Goal: Task Accomplishment & Management: Use online tool/utility

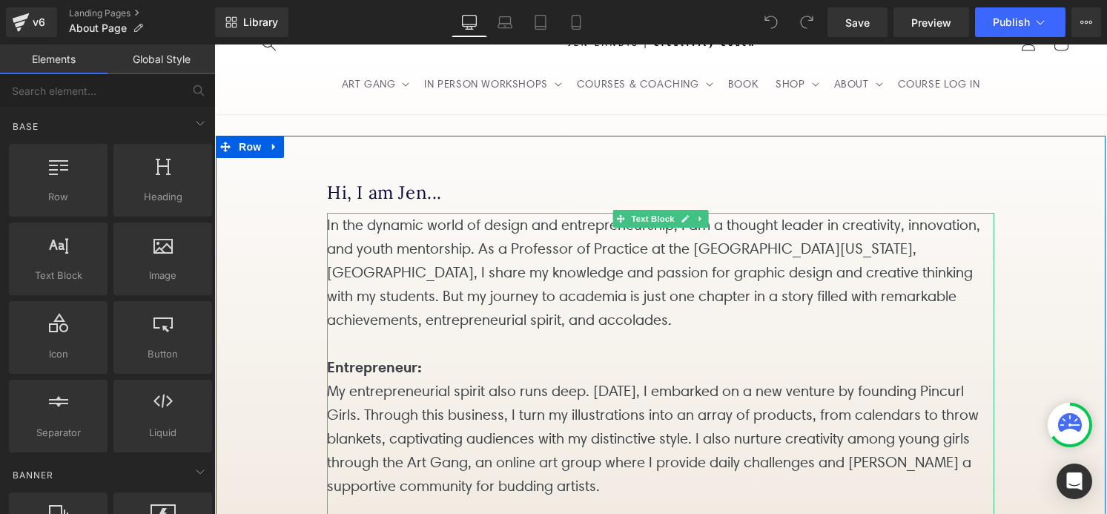
scroll to position [39, 0]
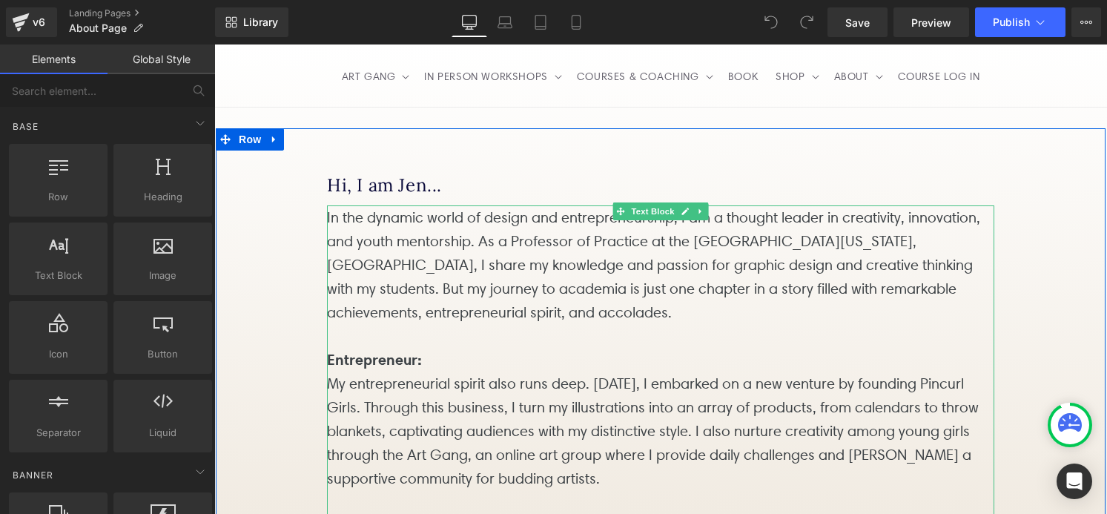
click at [590, 324] on p "In the dynamic world of design and entrepreneurship, I am a thought leader in c…" at bounding box center [660, 264] width 667 height 119
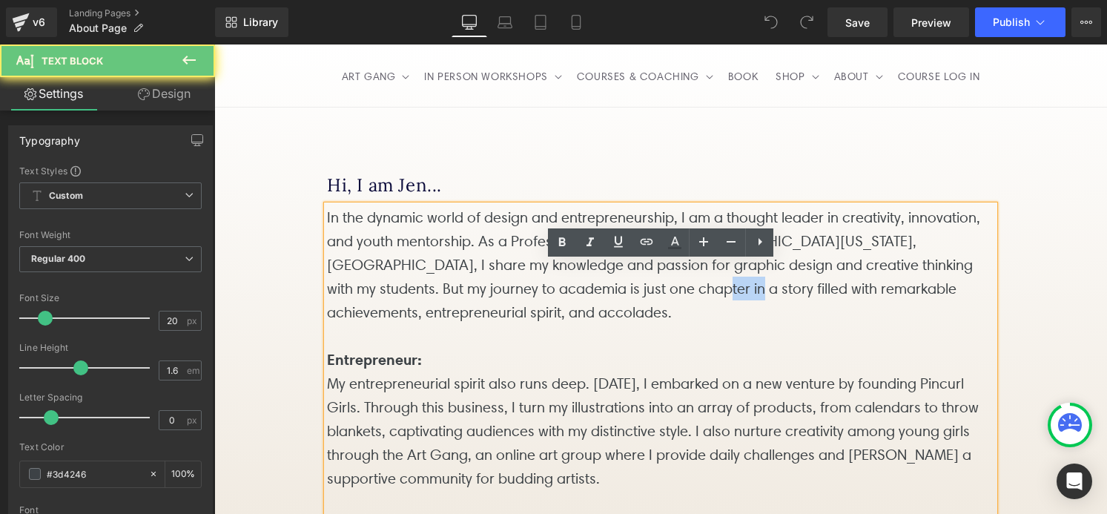
click at [590, 324] on p "In the dynamic world of design and entrepreneurship, I am a thought leader in c…" at bounding box center [660, 264] width 667 height 119
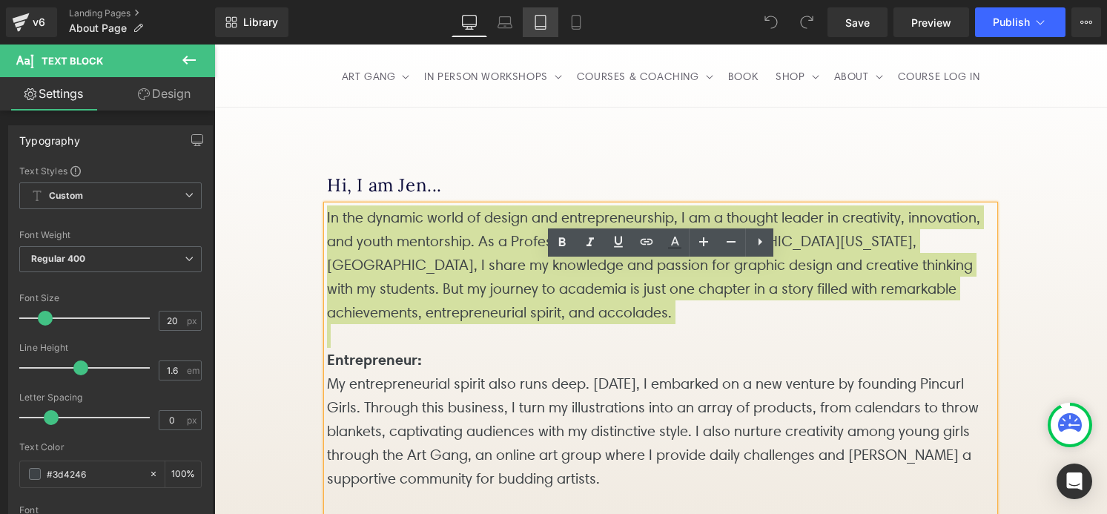
click at [543, 25] on icon at bounding box center [540, 22] width 15 height 15
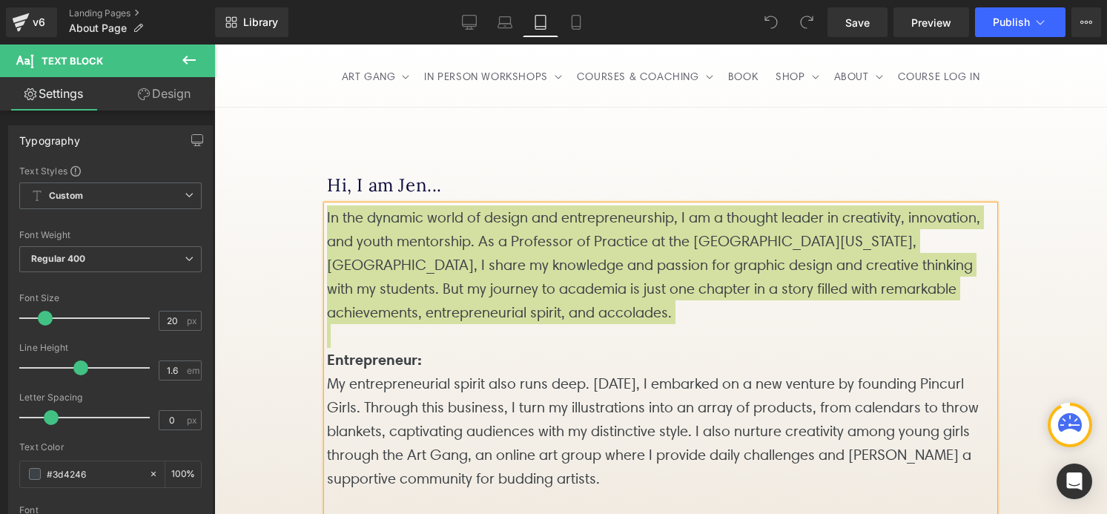
scroll to position [6, 0]
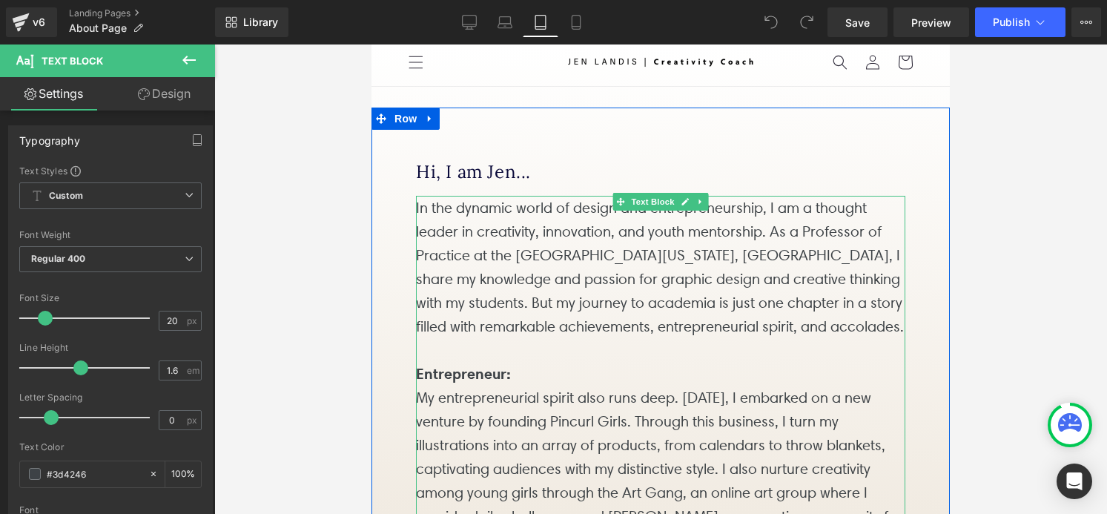
click at [598, 362] on p at bounding box center [660, 350] width 489 height 24
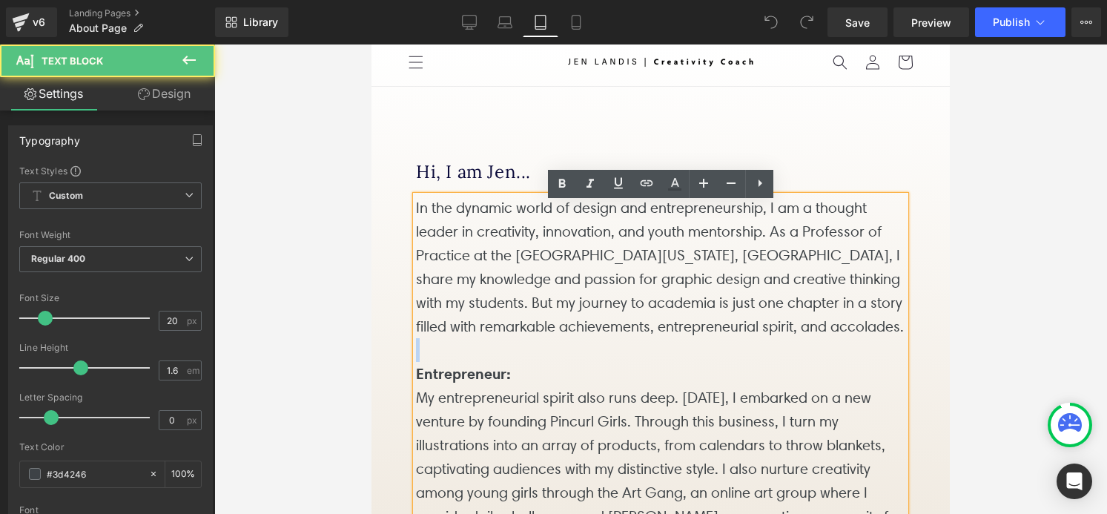
click at [598, 362] on p at bounding box center [660, 350] width 489 height 24
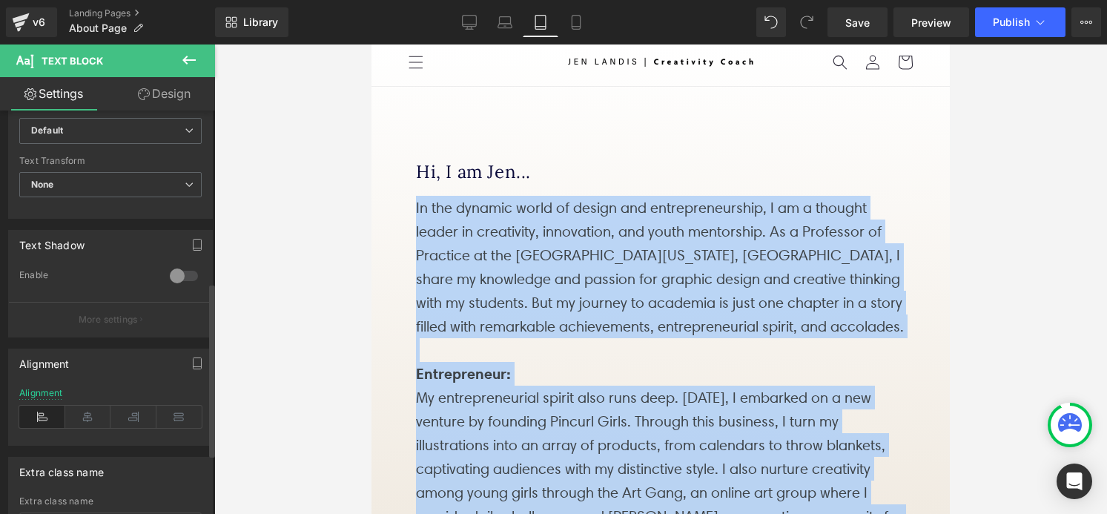
scroll to position [419, 0]
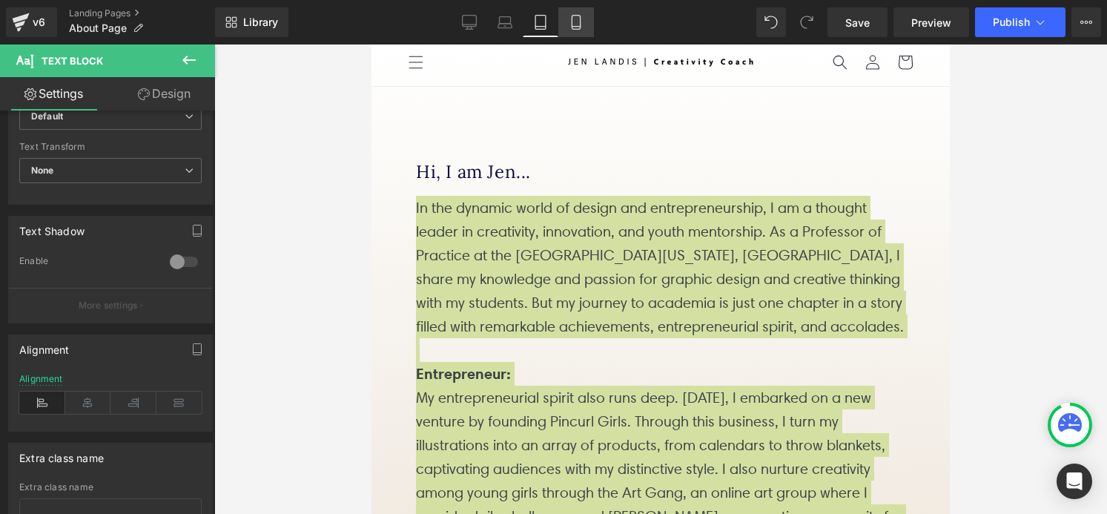
click at [576, 24] on icon at bounding box center [576, 22] width 15 height 15
type input "100"
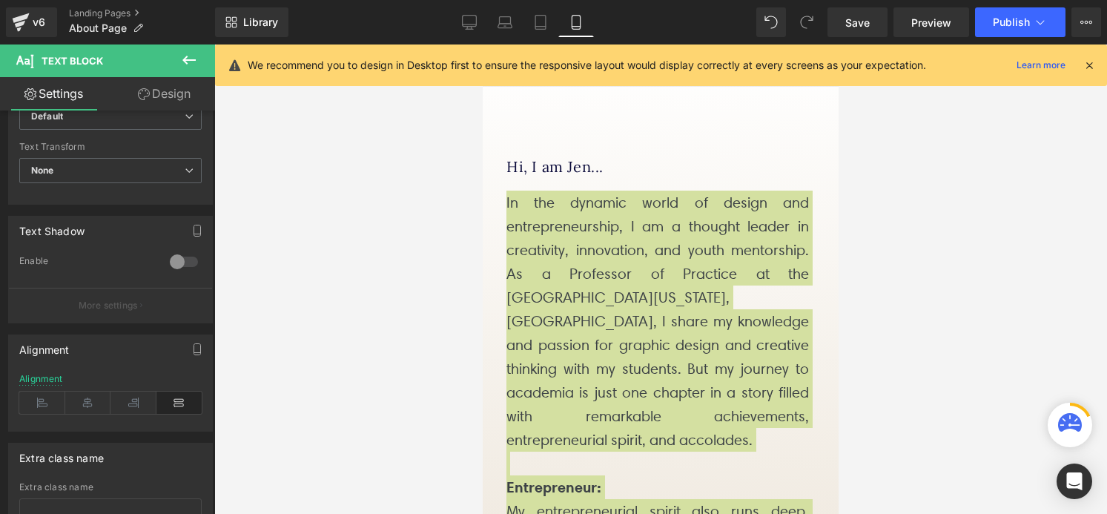
scroll to position [1, 0]
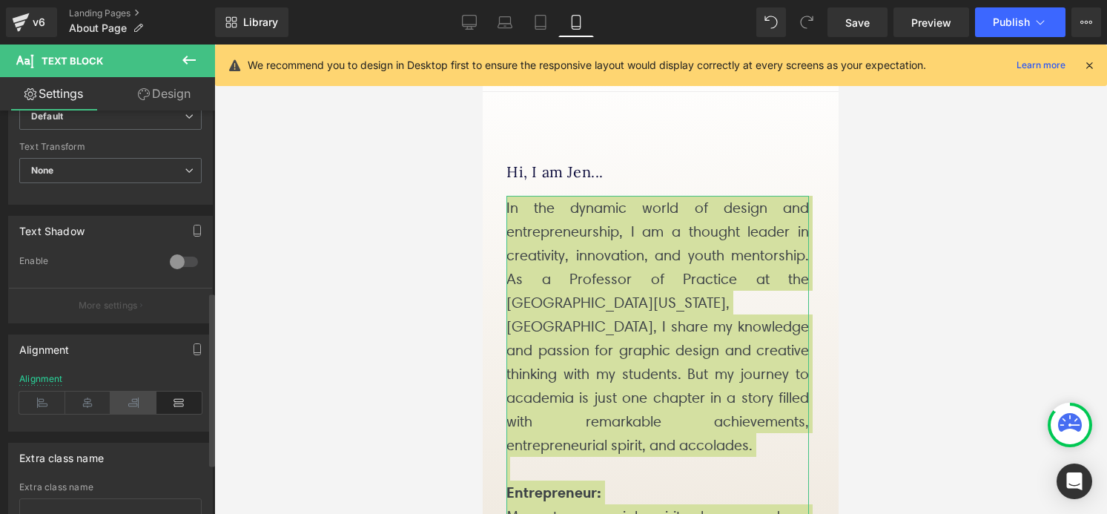
click at [133, 406] on icon at bounding box center [133, 402] width 46 height 22
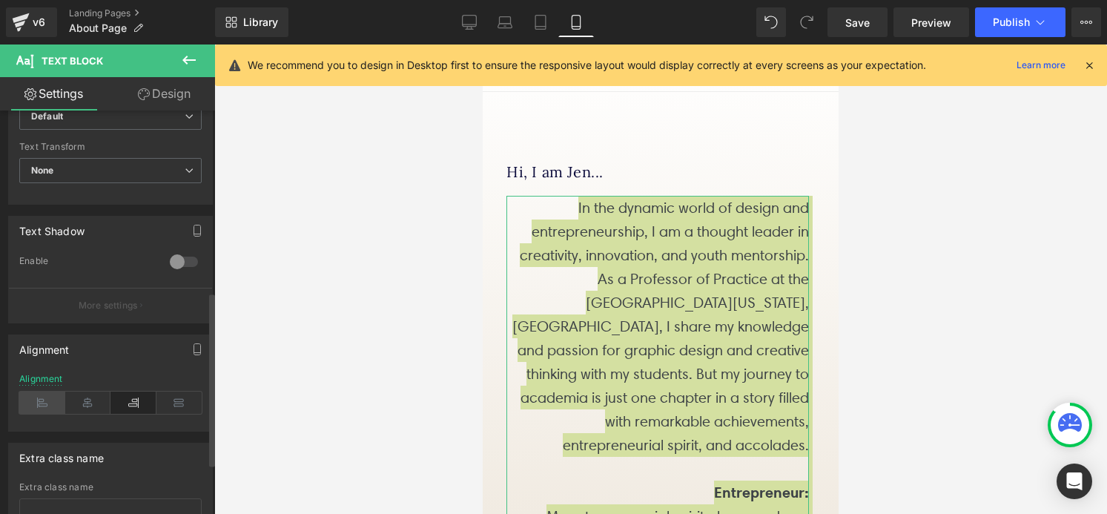
click at [47, 409] on icon at bounding box center [42, 402] width 46 height 22
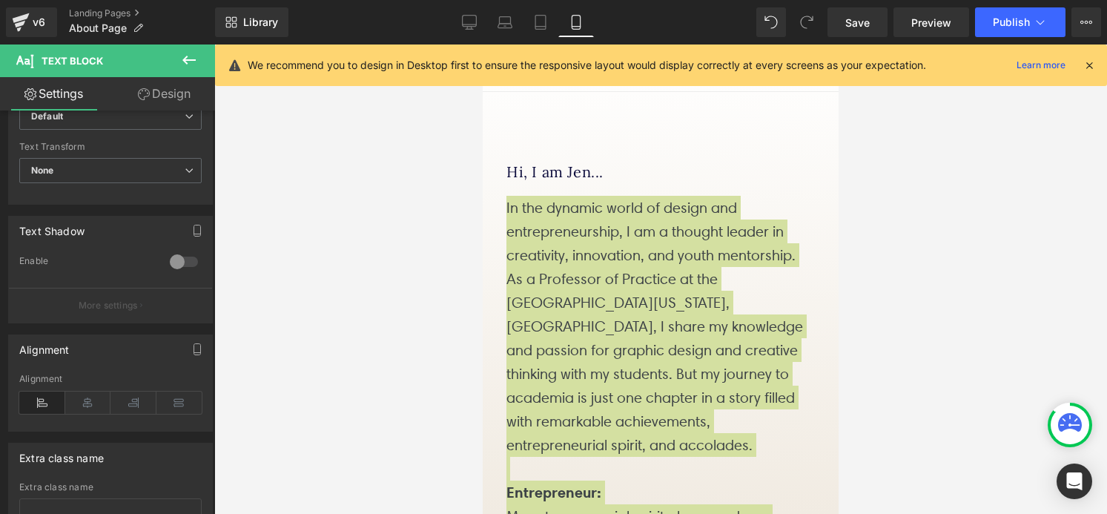
click at [950, 191] on div at bounding box center [660, 278] width 893 height 469
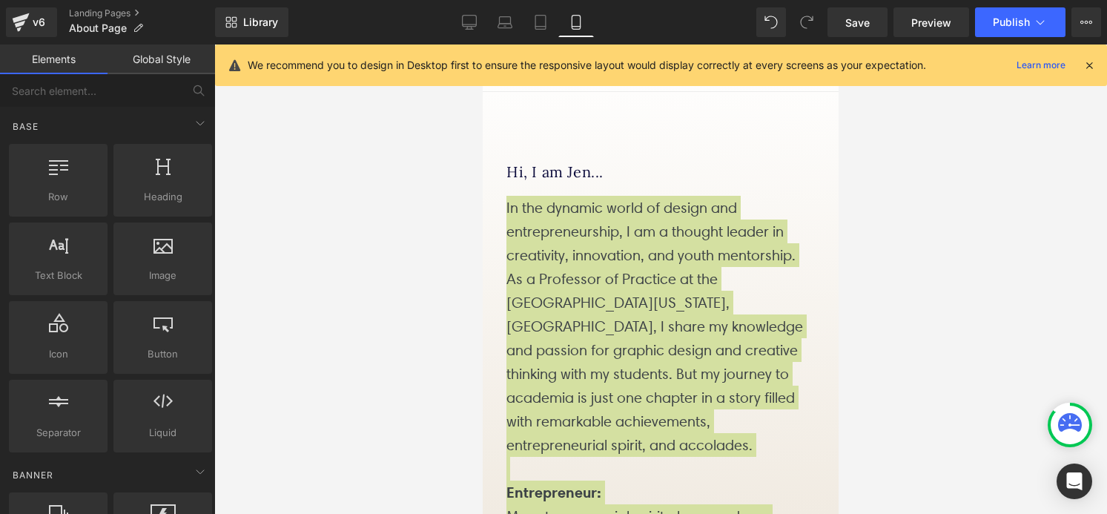
click at [915, 313] on div at bounding box center [660, 278] width 893 height 469
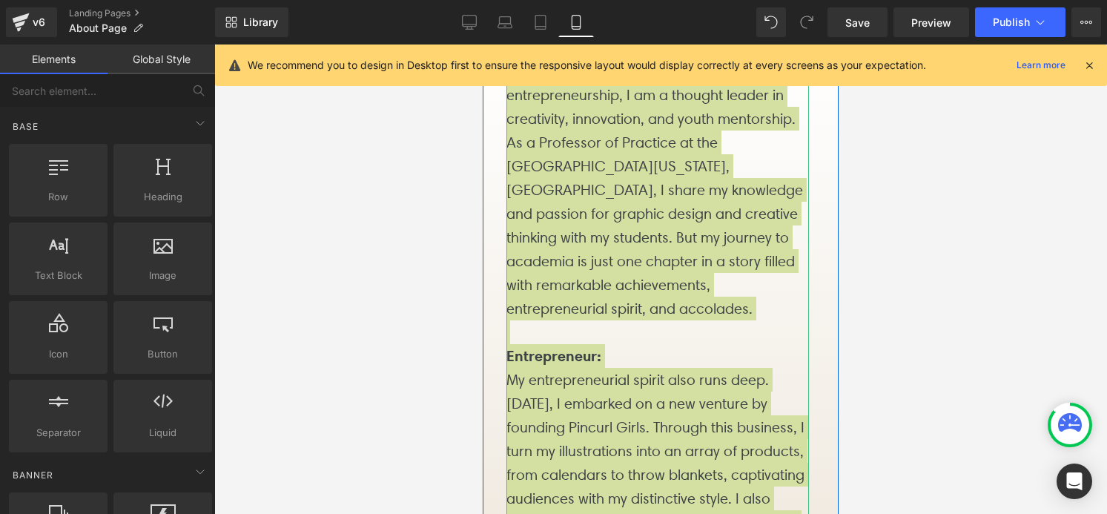
scroll to position [172, 0]
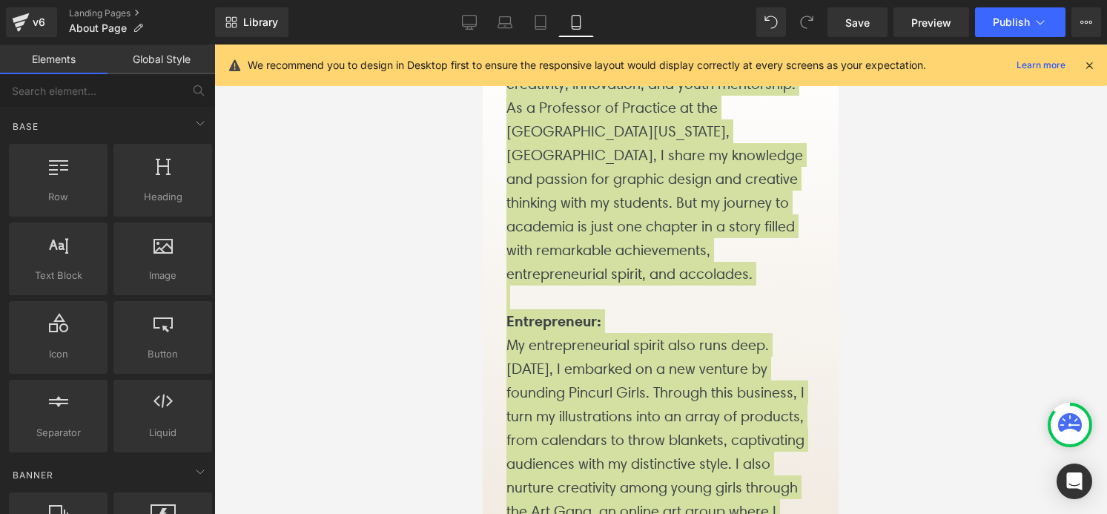
click at [470, 375] on div at bounding box center [660, 278] width 893 height 469
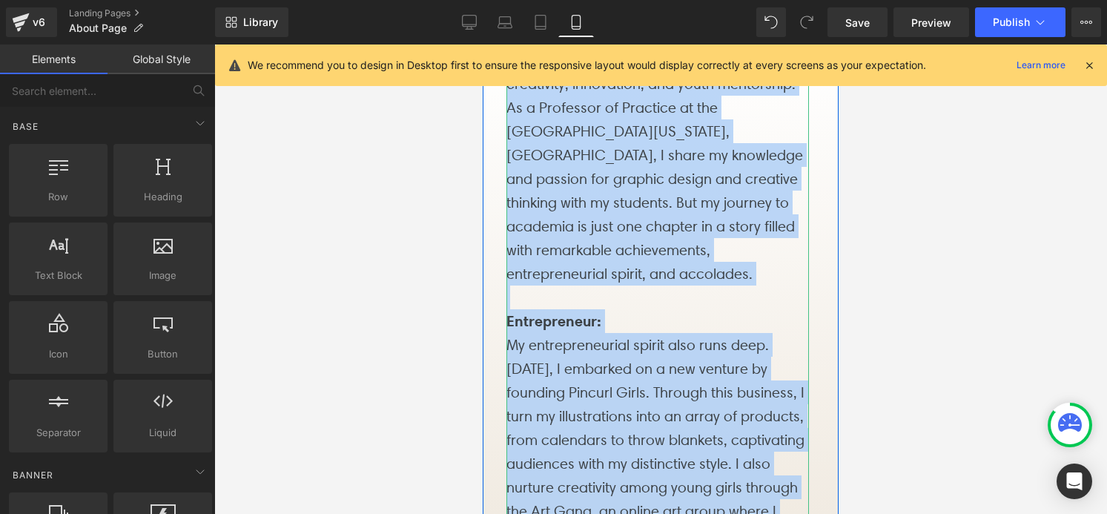
click at [669, 385] on p "My entrepreneurial spirit also runs deep. [DATE], I embarked on a new venture b…" at bounding box center [657, 451] width 302 height 237
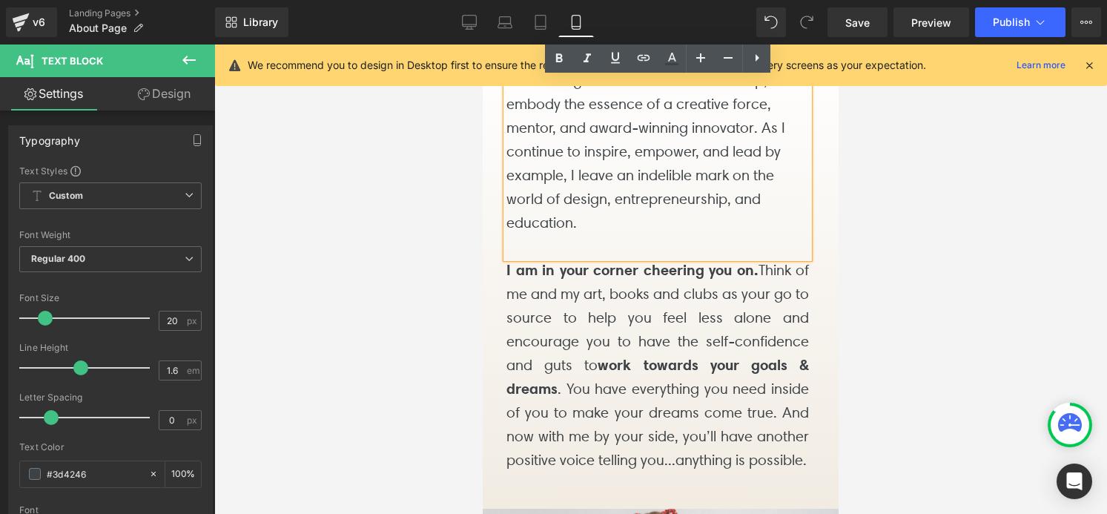
scroll to position [1614, 0]
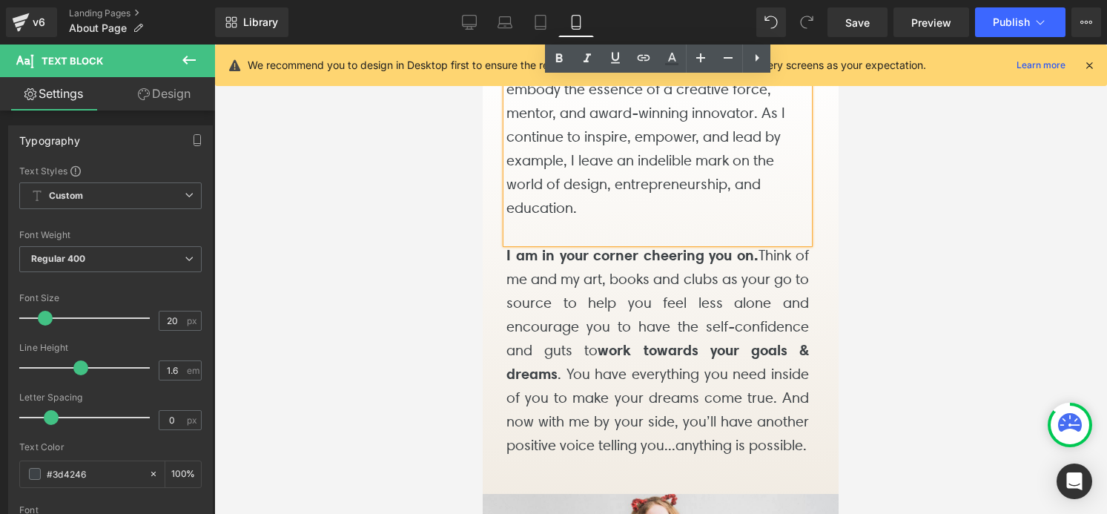
click at [669, 386] on p "I am in your corner cheering you on. Think of me and my art, books and clubs as…" at bounding box center [657, 350] width 302 height 214
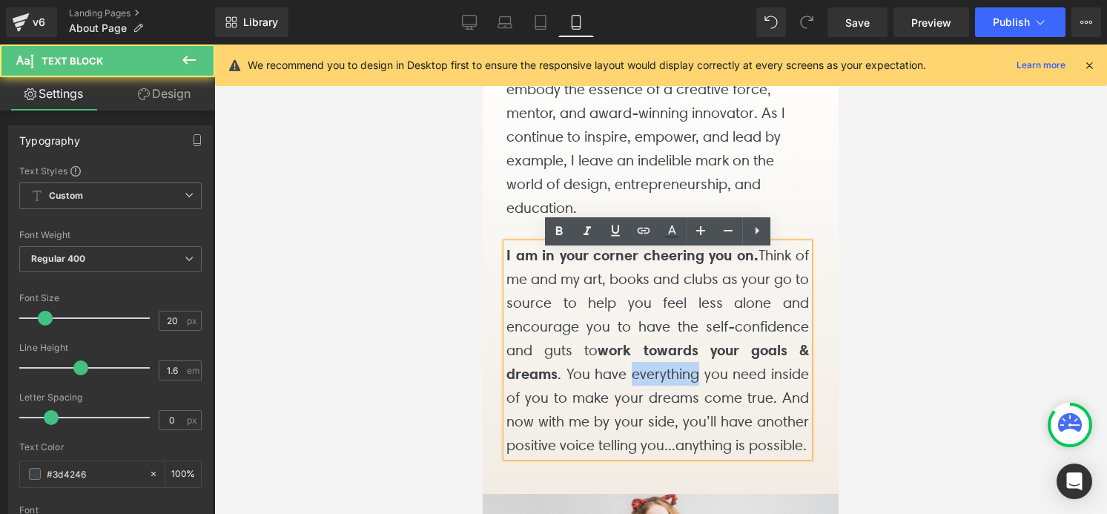
click at [669, 386] on p "I am in your corner cheering you on. Think of me and my art, books and clubs as…" at bounding box center [657, 350] width 302 height 214
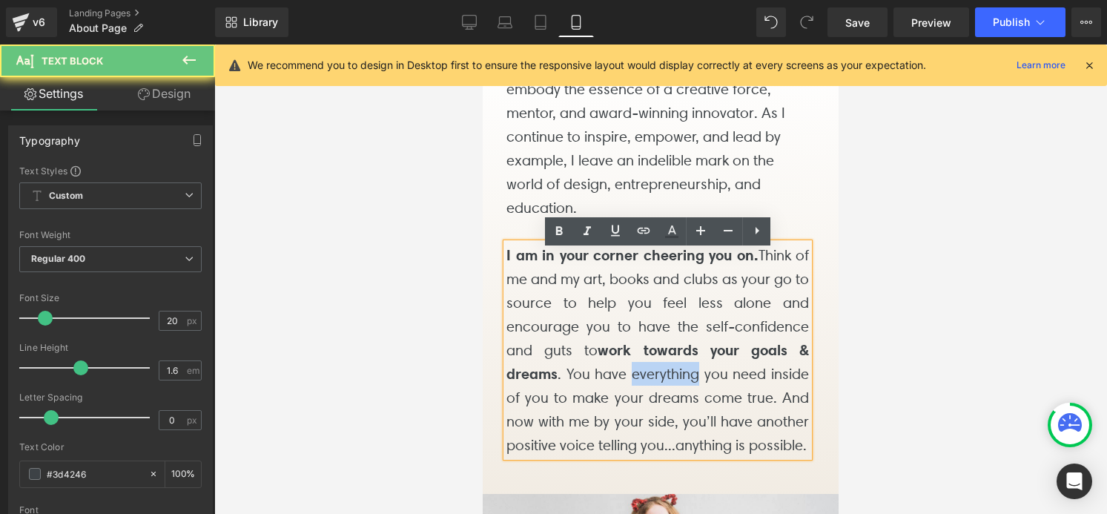
click at [669, 386] on p "I am in your corner cheering you on. Think of me and my art, books and clubs as…" at bounding box center [657, 350] width 302 height 214
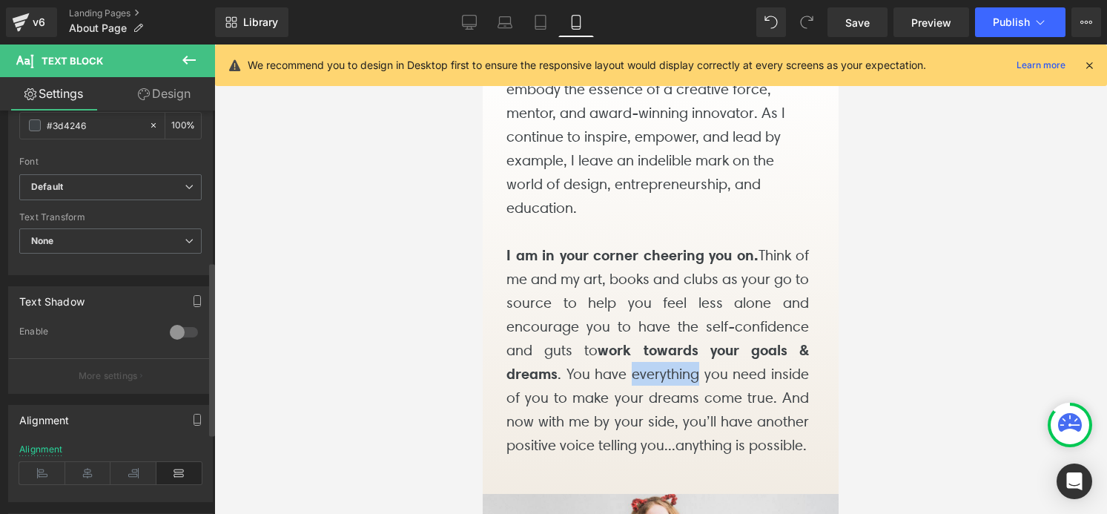
scroll to position [351, 0]
click at [48, 478] on icon at bounding box center [42, 471] width 46 height 22
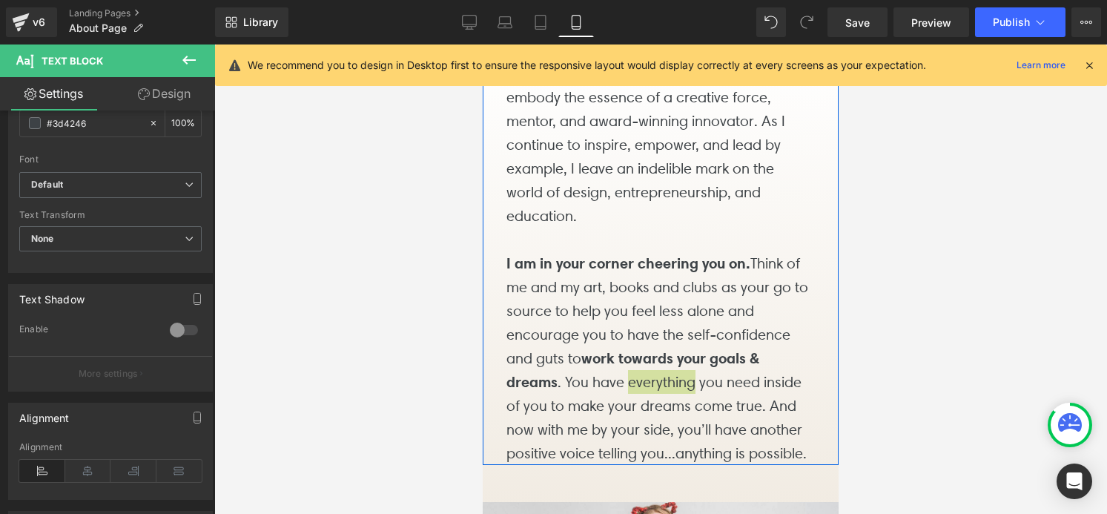
scroll to position [1628, 0]
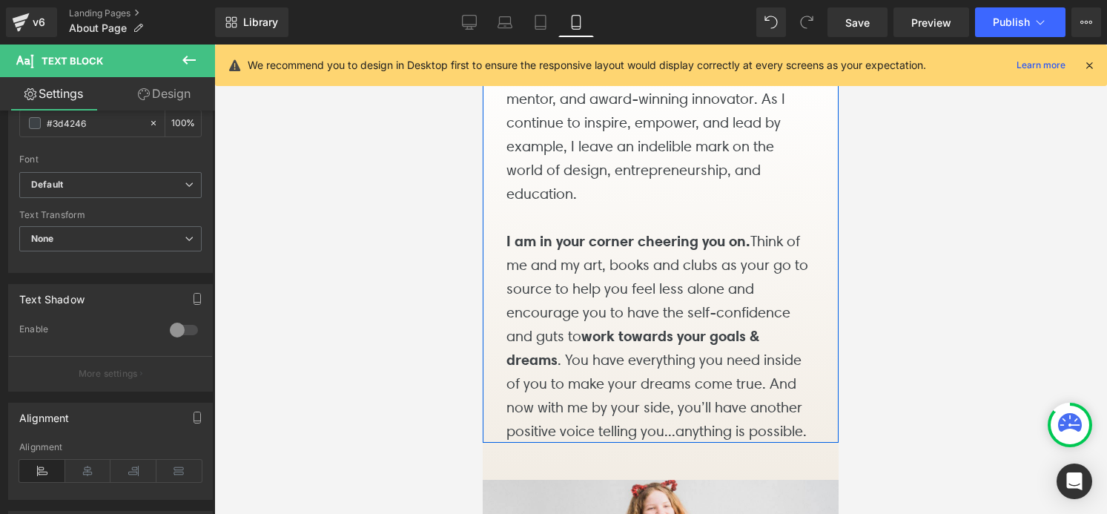
click at [724, 394] on p "I am in your corner cheering you on. Think of me and my art, books and clubs as…" at bounding box center [657, 336] width 302 height 214
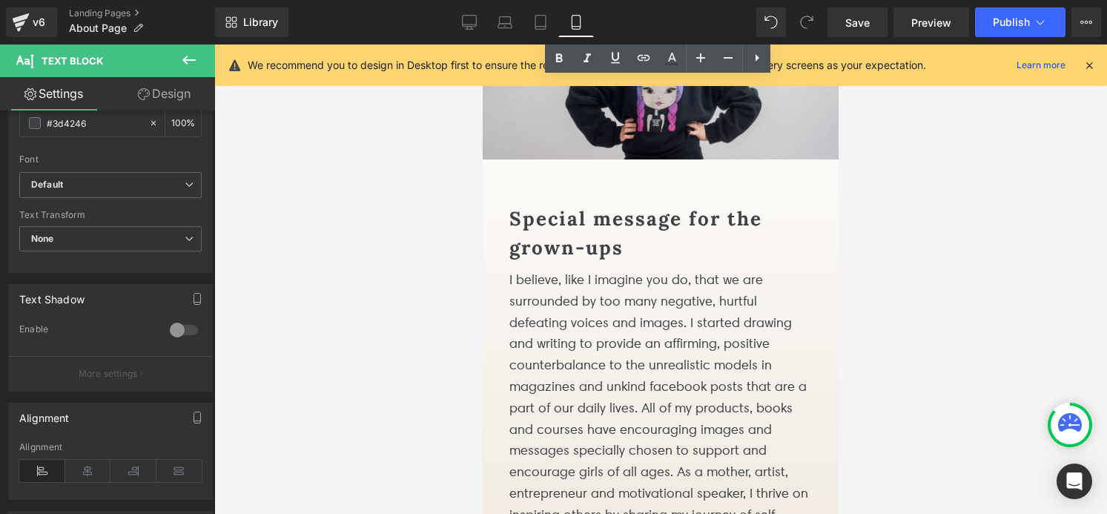
scroll to position [2556, 0]
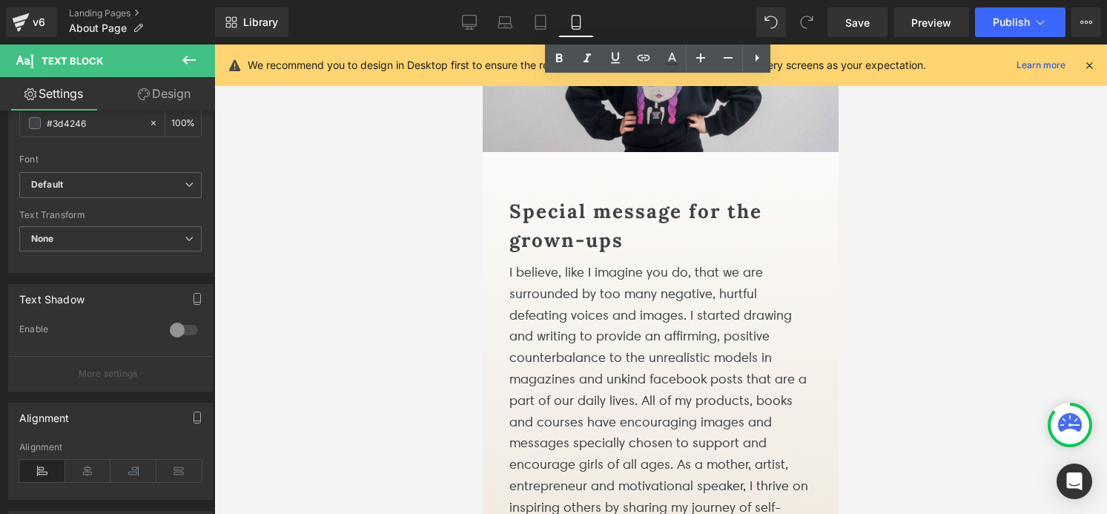
click at [672, 345] on p "I believe, like I imagine you do, that we are surrounded by too many negative, …" at bounding box center [660, 400] width 302 height 277
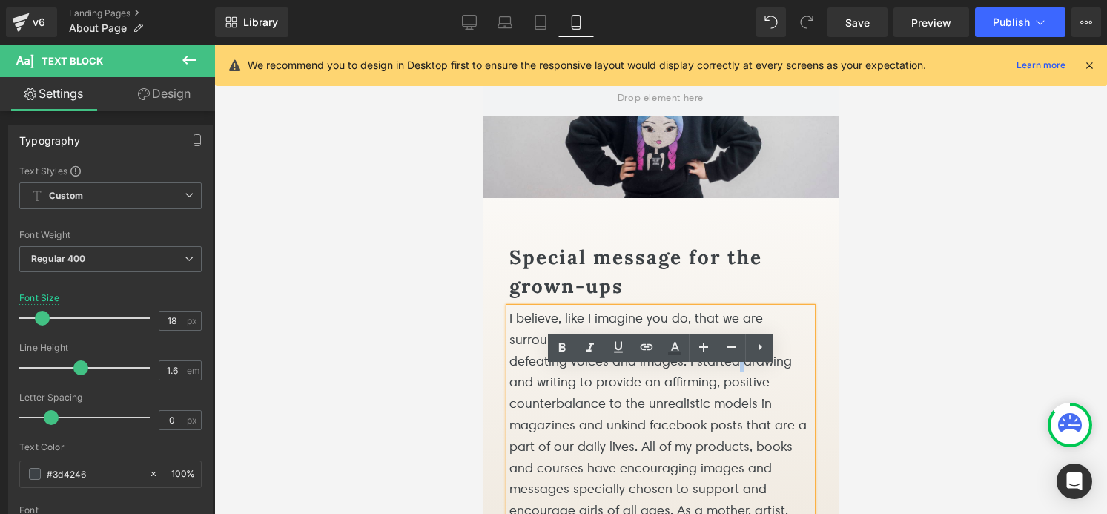
scroll to position [2482, 0]
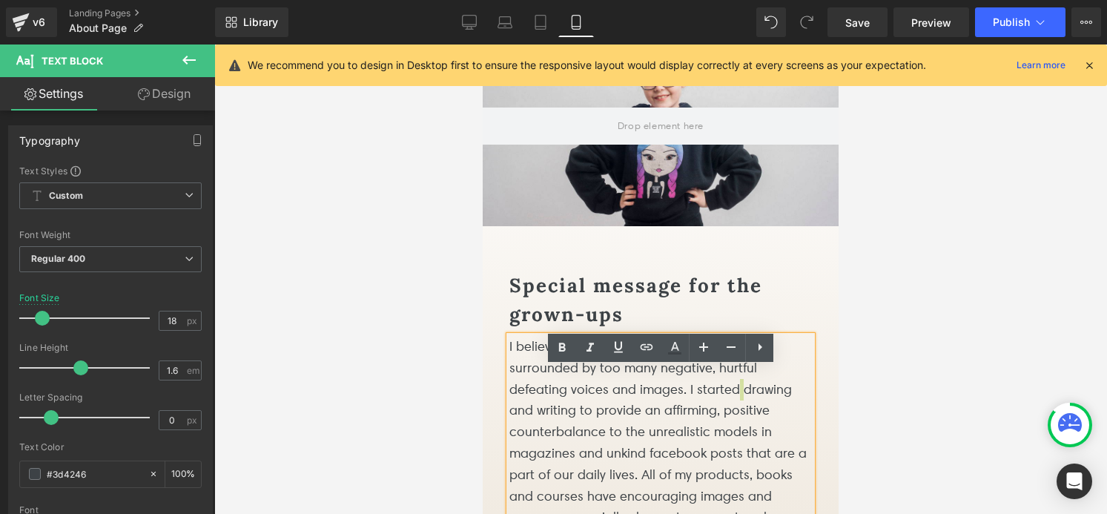
click at [962, 269] on div at bounding box center [660, 278] width 893 height 469
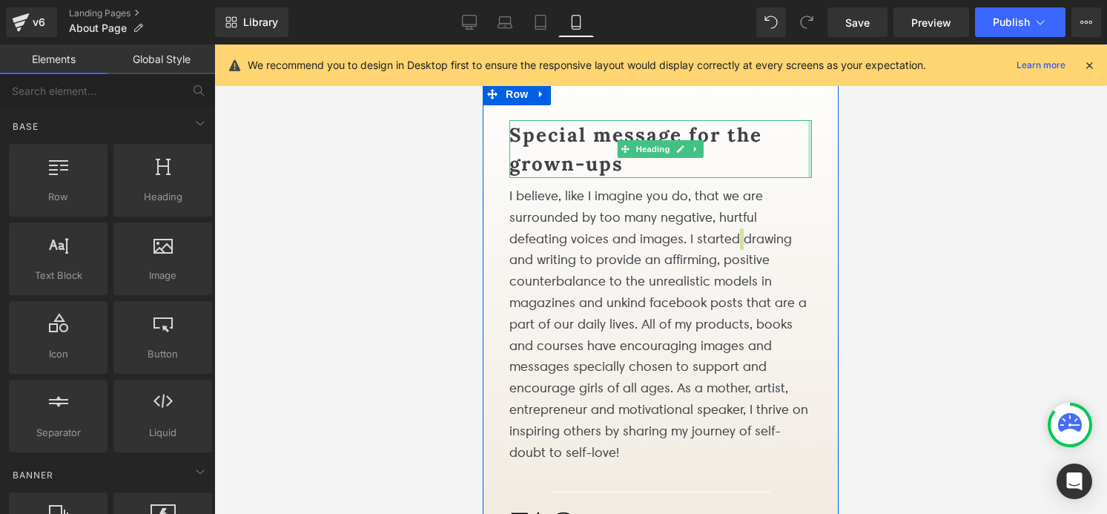
scroll to position [2641, 0]
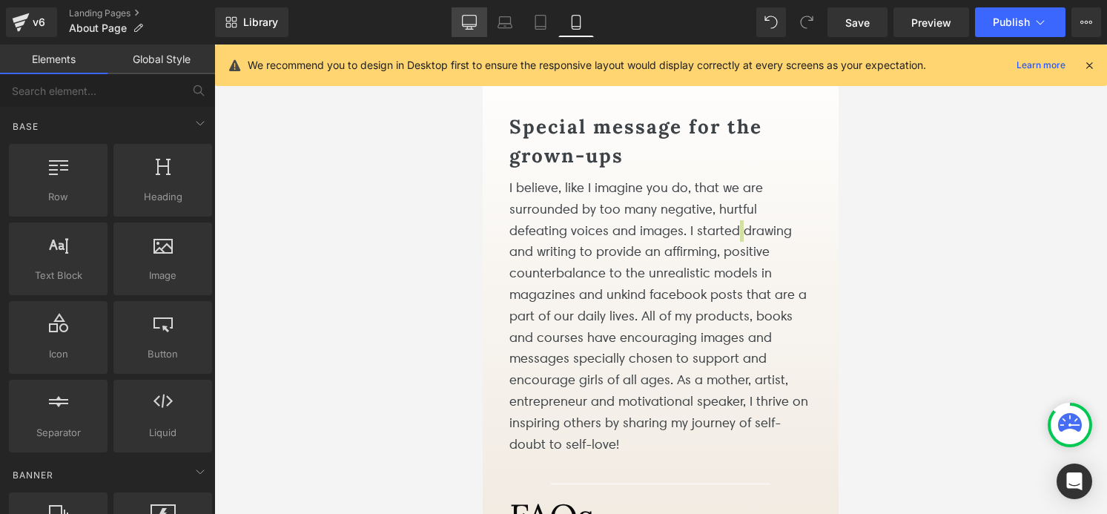
click at [472, 25] on icon at bounding box center [469, 22] width 15 height 15
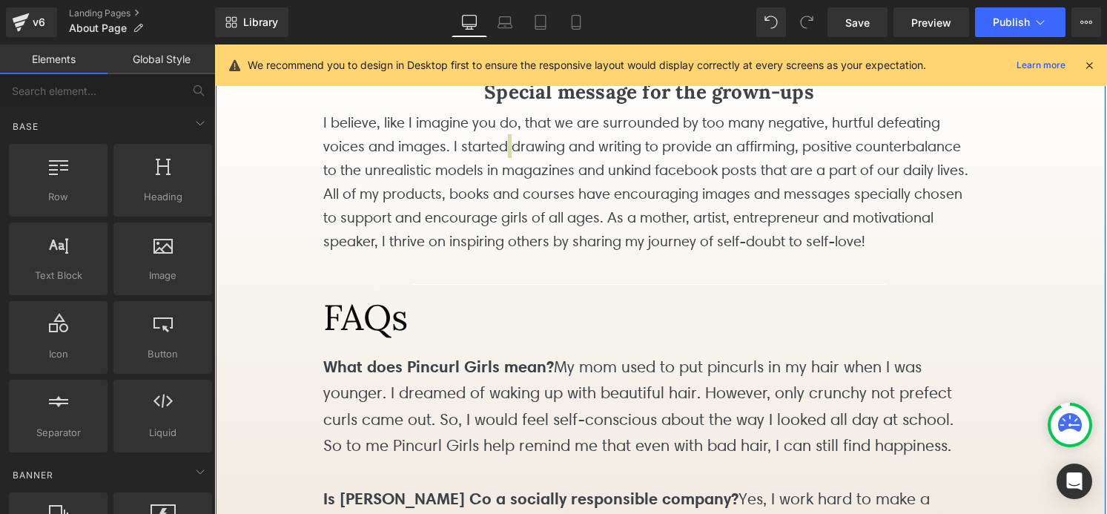
scroll to position [1541, 0]
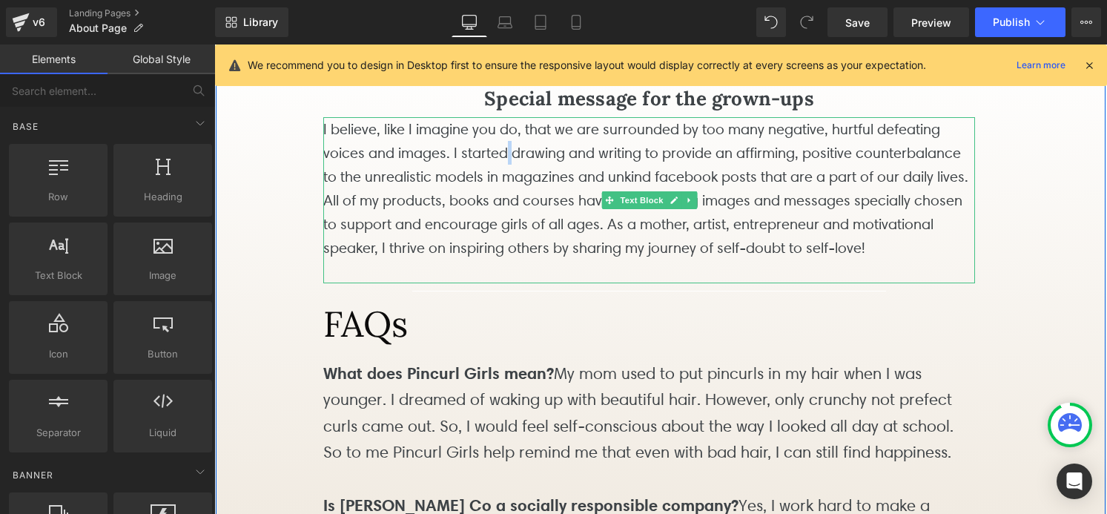
click at [534, 259] on p "I believe, like I imagine you do, that we are surrounded by too many negative, …" at bounding box center [649, 188] width 652 height 142
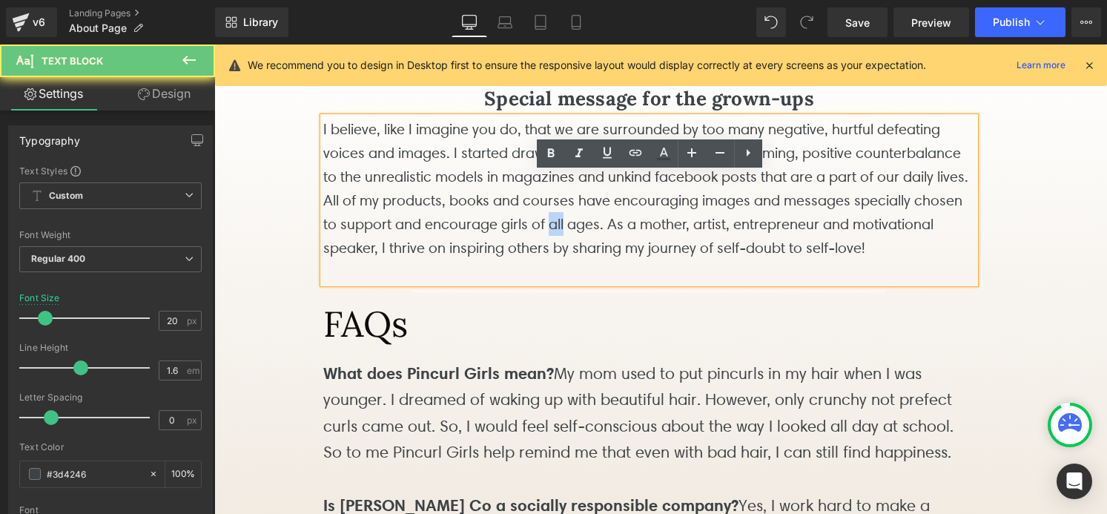
click at [534, 259] on p "I believe, like I imagine you do, that we are surrounded by too many negative, …" at bounding box center [649, 188] width 652 height 142
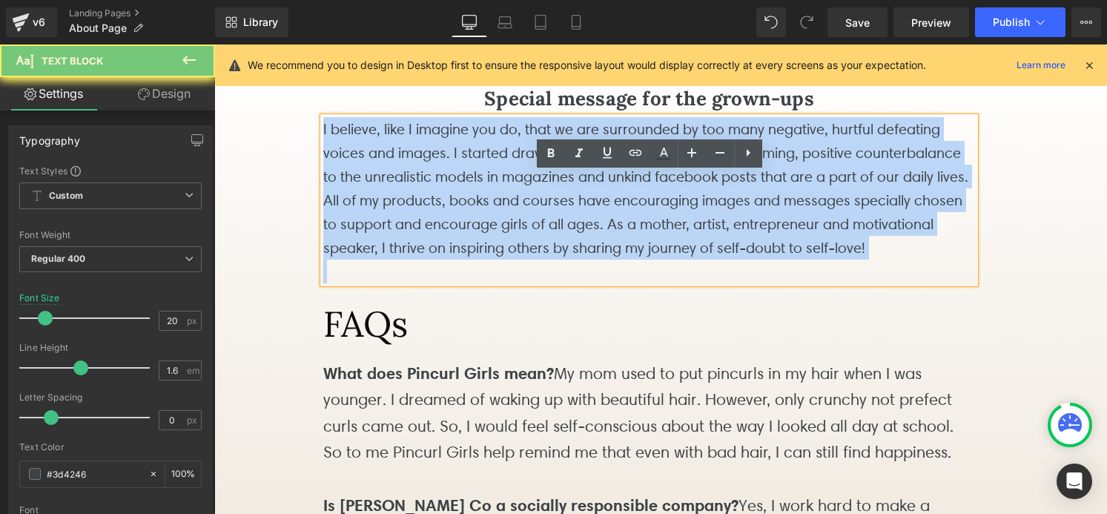
click at [534, 259] on p "I believe, like I imagine you do, that we are surrounded by too many negative, …" at bounding box center [649, 188] width 652 height 142
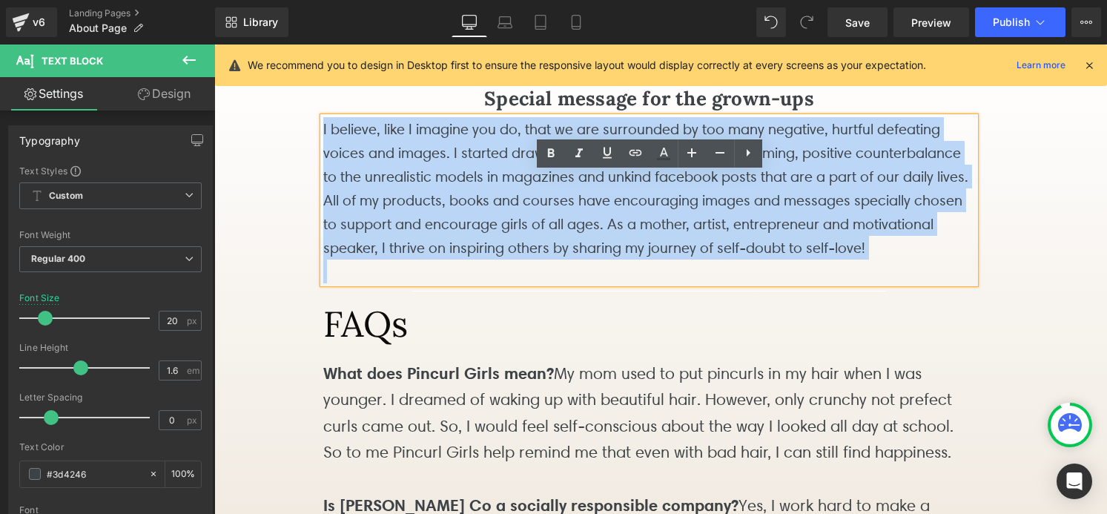
copy p "I believe, like I imagine you do, that we are surrounded by too many negative, …"
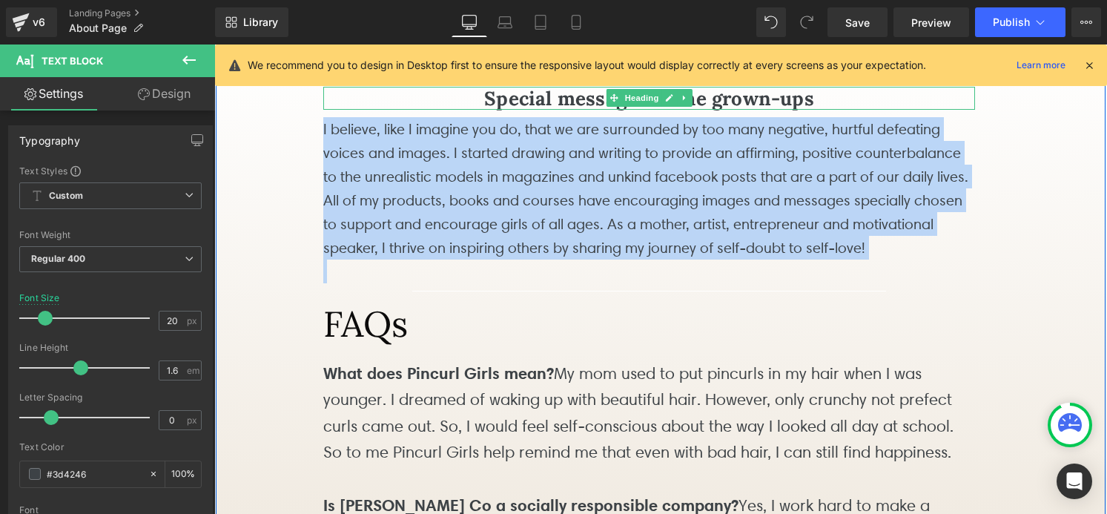
click at [563, 110] on b "Special message for the grown-ups" at bounding box center [649, 98] width 330 height 24
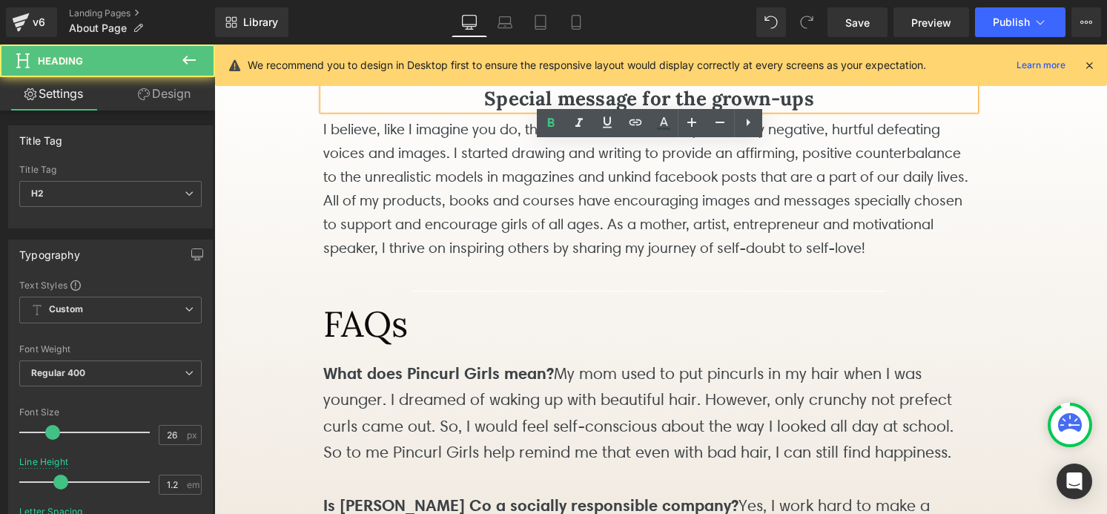
click at [563, 110] on b "Special message for the grown-ups" at bounding box center [649, 98] width 330 height 24
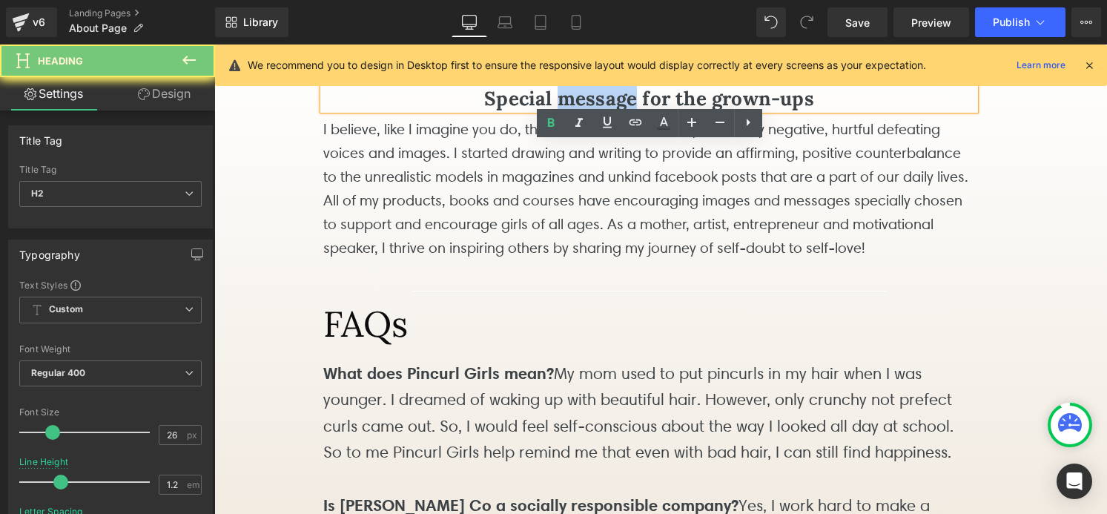
copy b "Special message for the grown-ups"
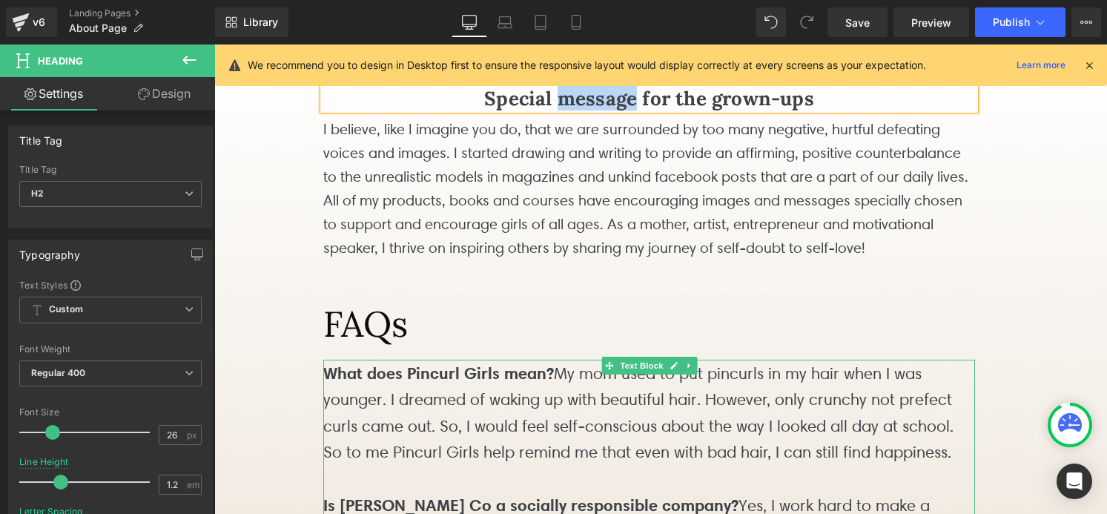
click at [477, 462] on p "What does Pincurl Girls mean? My mom used to put pincurls in my hair when I was…" at bounding box center [649, 412] width 652 height 105
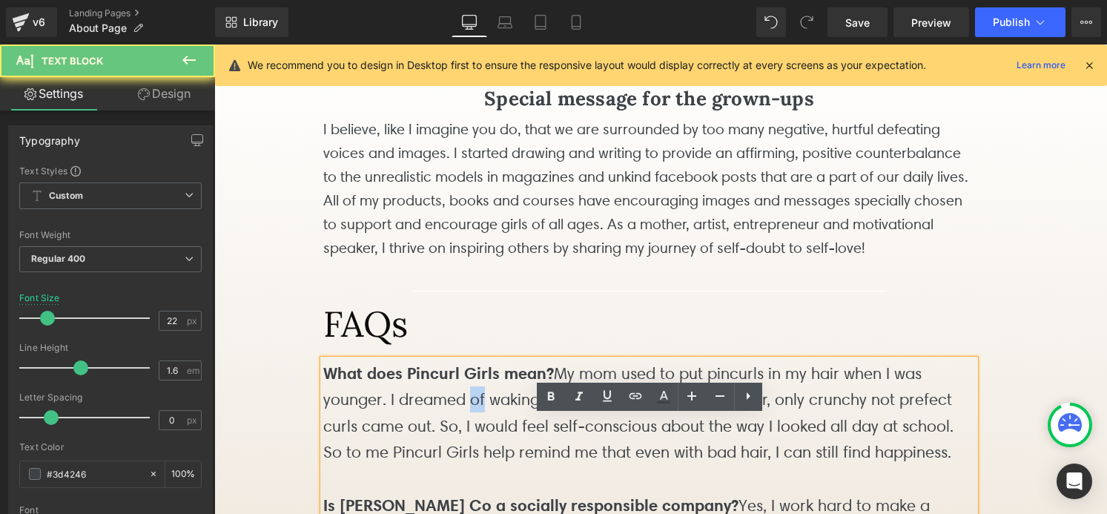
click at [477, 462] on p "What does Pincurl Girls mean? My mom used to put pincurls in my hair when I was…" at bounding box center [649, 412] width 652 height 105
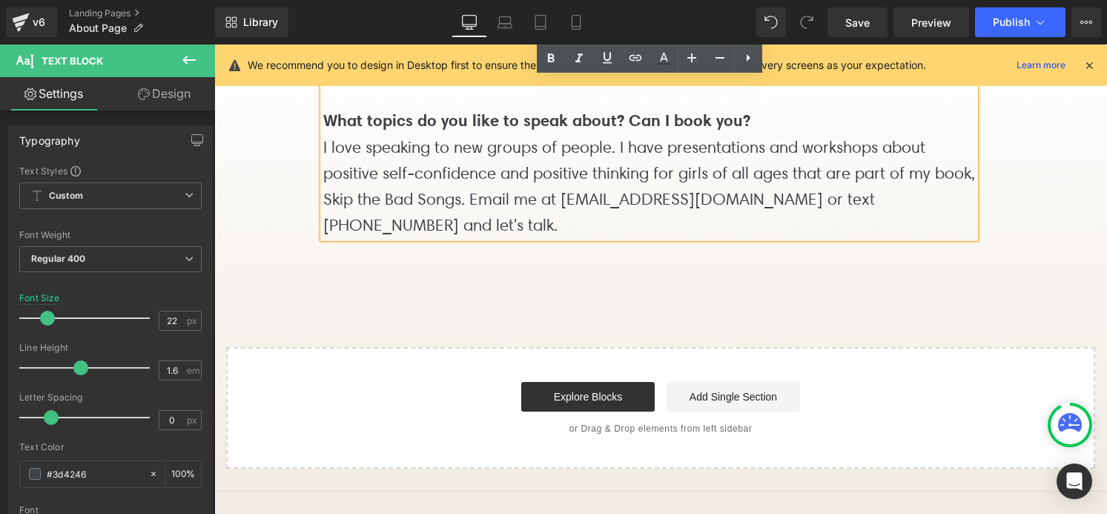
scroll to position [2216, 0]
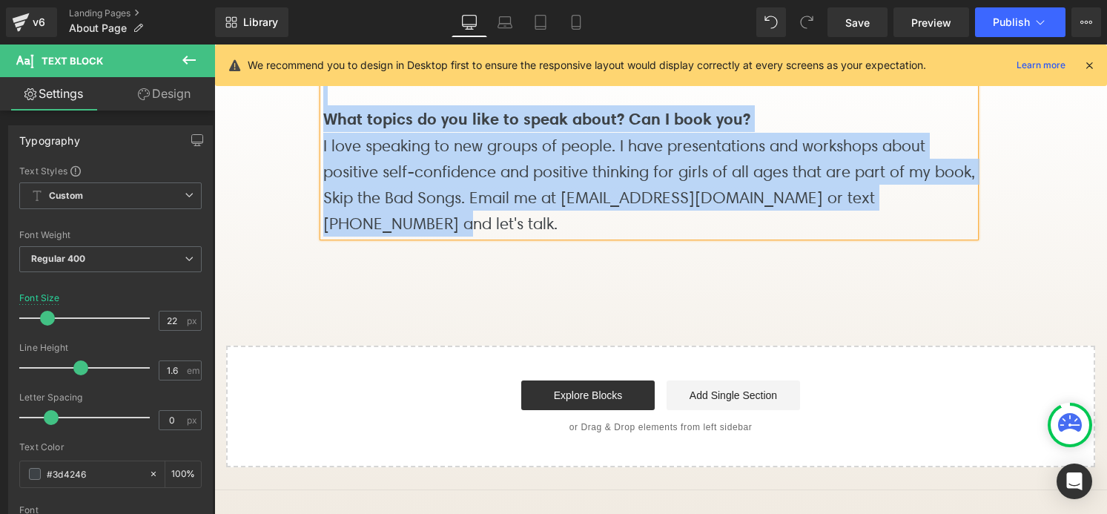
copy div "Lore ipsu Dolorsi Ametc adip? El sed doei te inc utlabore et do magn aliq E adm…"
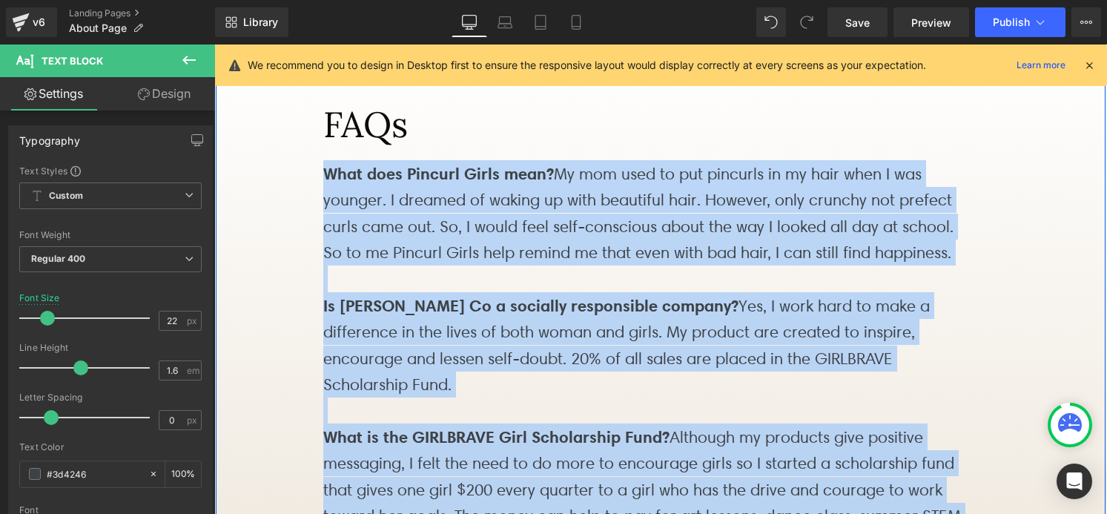
scroll to position [1745, 0]
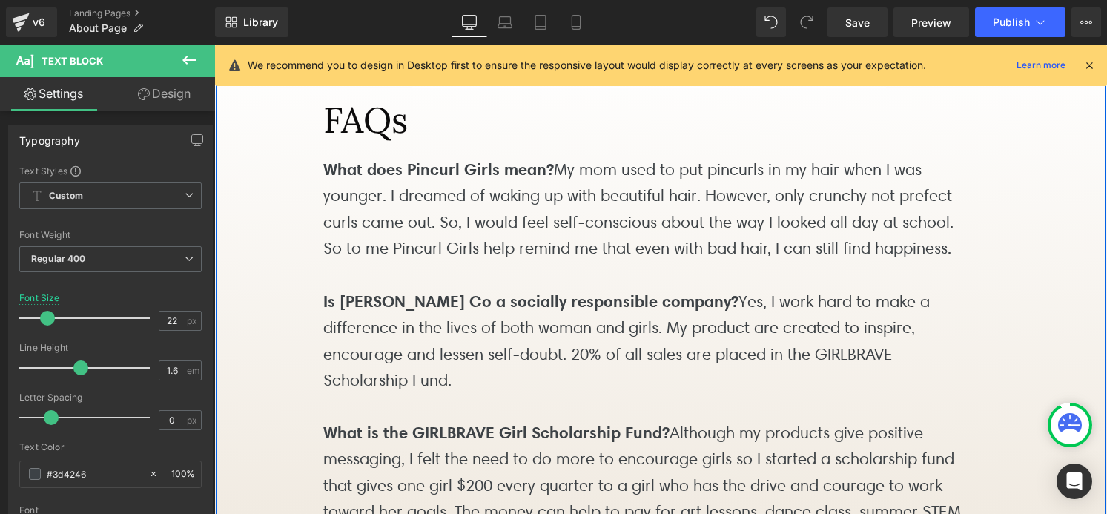
click at [512, 261] on p "What does Pincurl Girls mean? My mom used to put pincurls in my hair when I was…" at bounding box center [649, 208] width 652 height 105
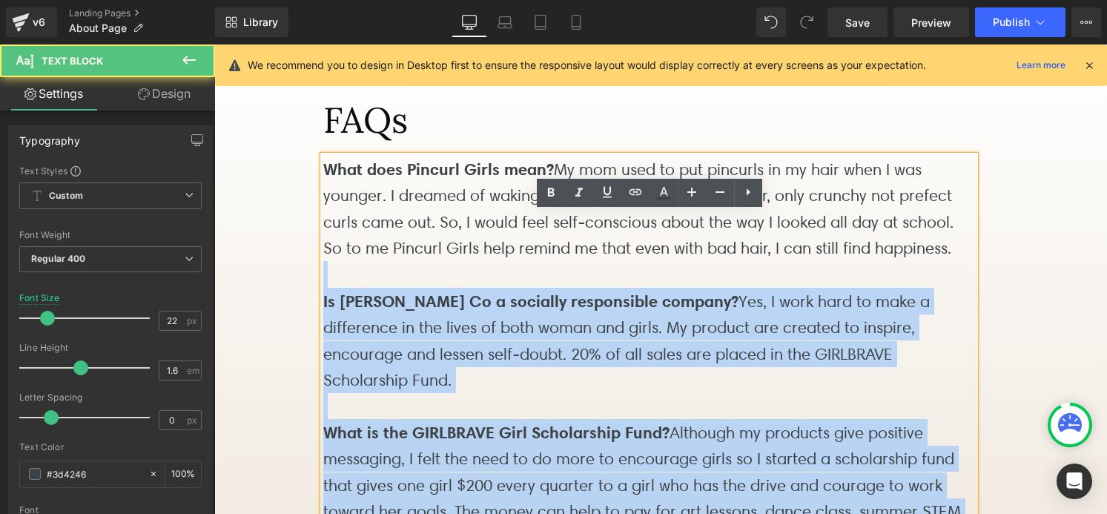
drag, startPoint x: 962, startPoint y: 302, endPoint x: 322, endPoint y: 222, distance: 645.6
click at [323, 222] on div "What does Pincurl Girls mean? My mom used to put pincurls in my hair when I was…" at bounding box center [649, 432] width 652 height 552
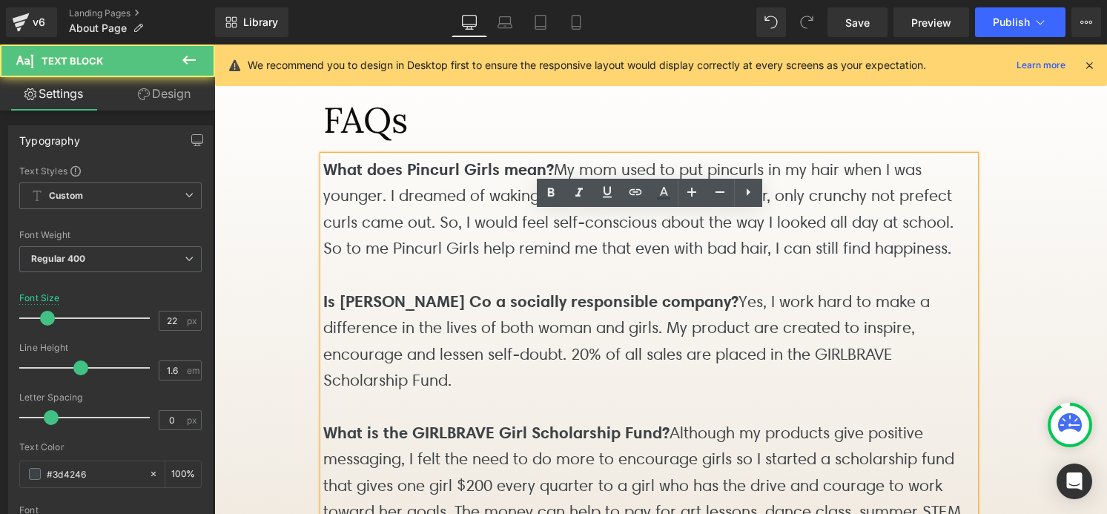
click at [342, 238] on p "What does Pincurl Girls mean? My mom used to put pincurls in my hair when I was…" at bounding box center [649, 208] width 652 height 105
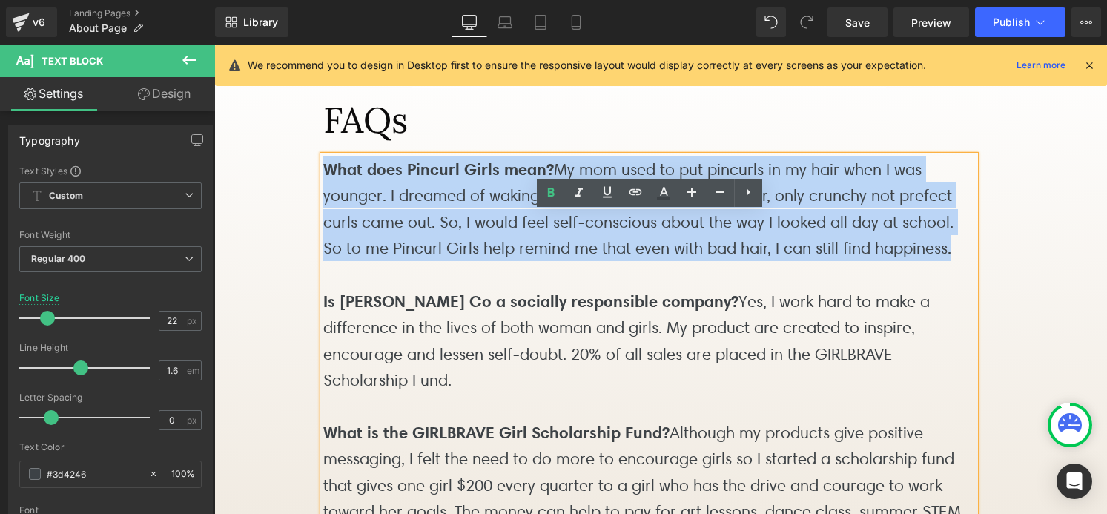
drag, startPoint x: 324, startPoint y: 222, endPoint x: 908, endPoint y: 320, distance: 592.4
click at [909, 320] on div "What does Pincurl Girls mean? My mom used to put pincurls in my hair when I was…" at bounding box center [649, 432] width 652 height 552
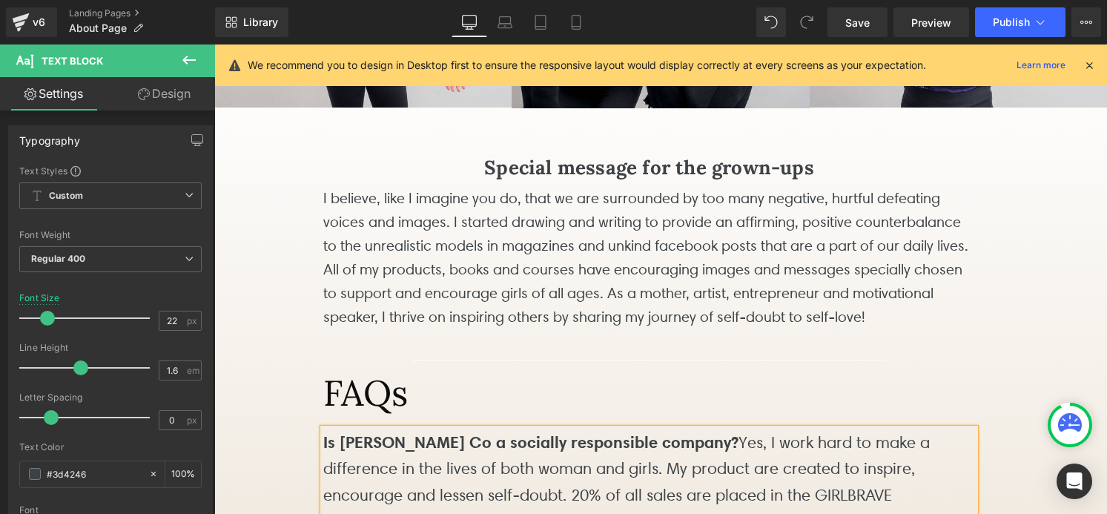
scroll to position [1480, 0]
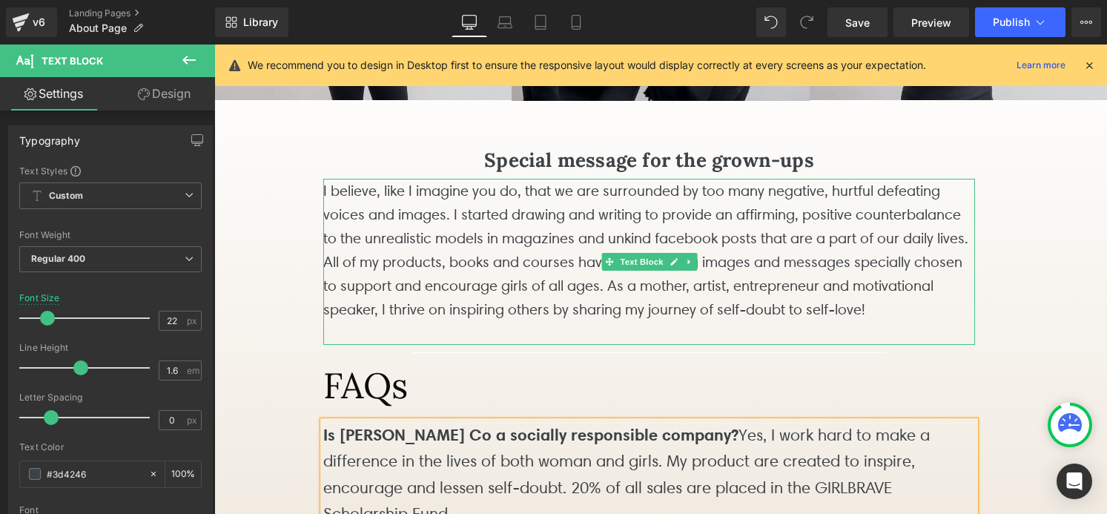
click at [779, 313] on p "I believe, like I imagine you do, that we are surrounded by too many negative, …" at bounding box center [649, 250] width 652 height 142
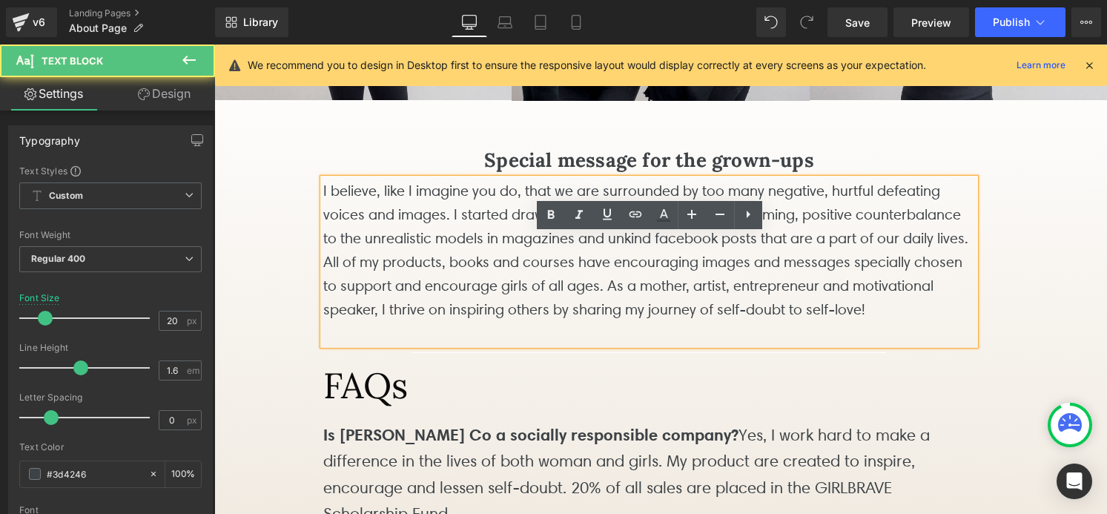
click at [779, 313] on p "I believe, like I imagine you do, that we are surrounded by too many negative, …" at bounding box center [649, 250] width 652 height 142
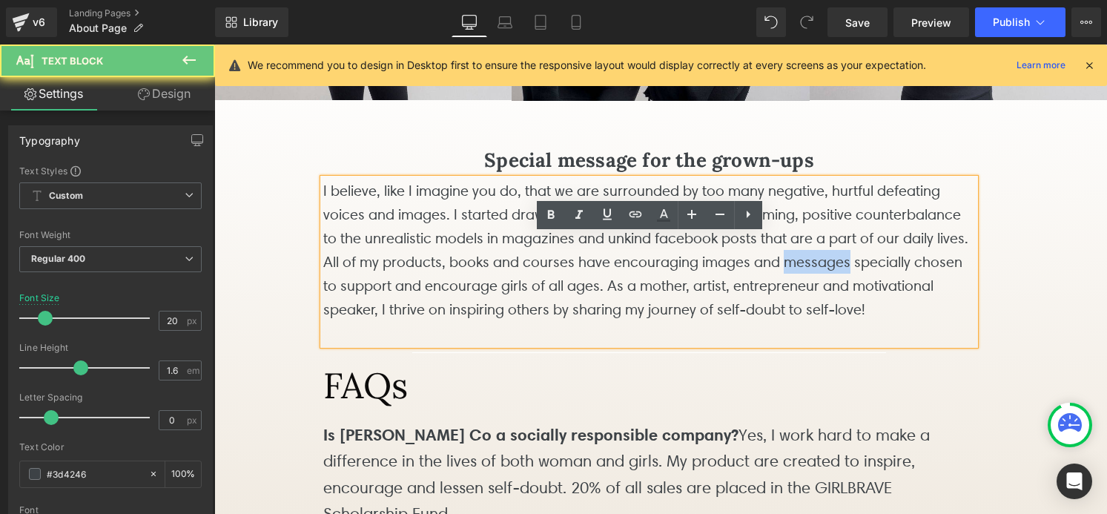
click at [779, 313] on p "I believe, like I imagine you do, that we are surrounded by too many negative, …" at bounding box center [649, 250] width 652 height 142
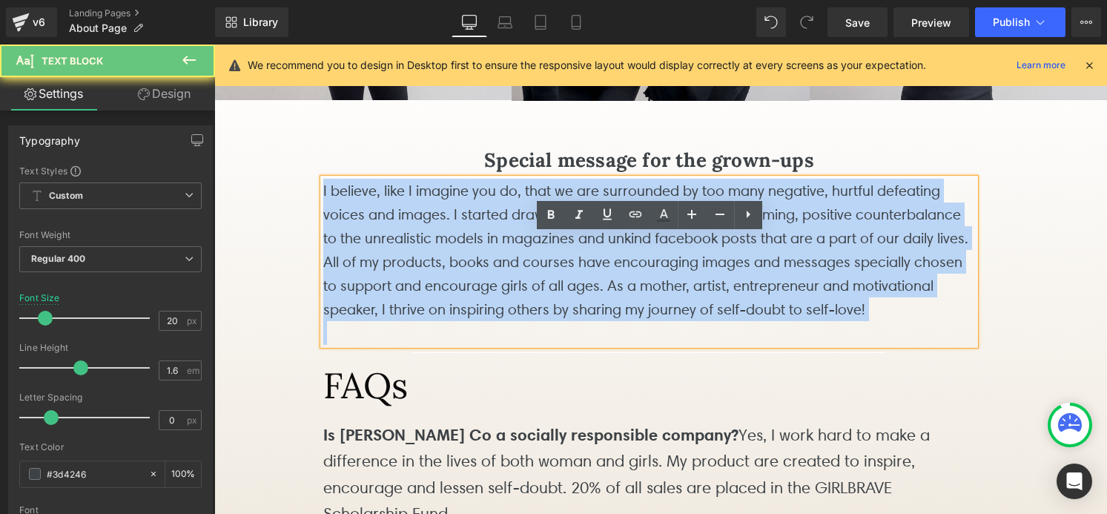
click at [779, 313] on p "I believe, like I imagine you do, that we are surrounded by too many negative, …" at bounding box center [649, 250] width 652 height 142
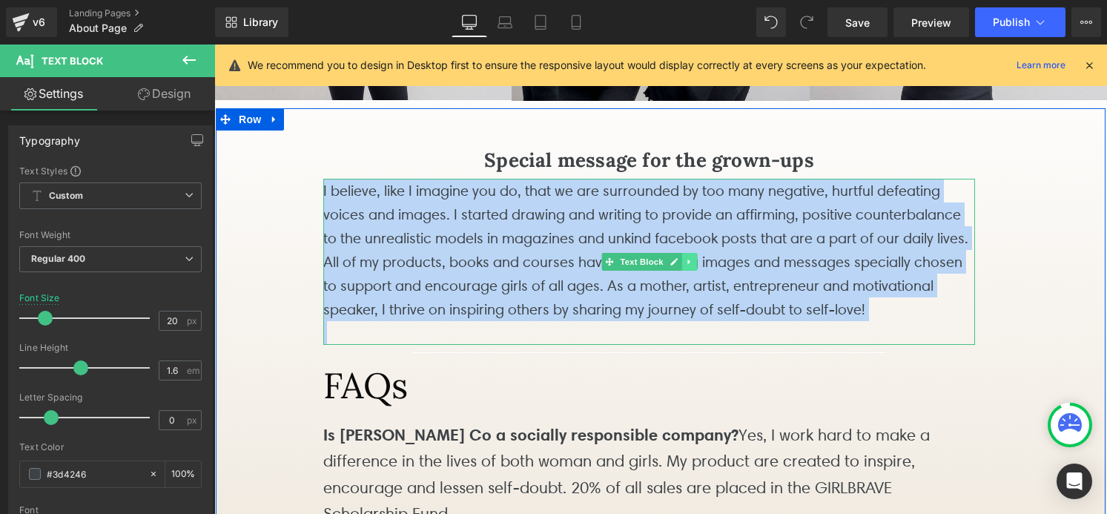
click at [690, 266] on icon at bounding box center [689, 261] width 8 height 9
click at [695, 265] on icon at bounding box center [696, 261] width 8 height 8
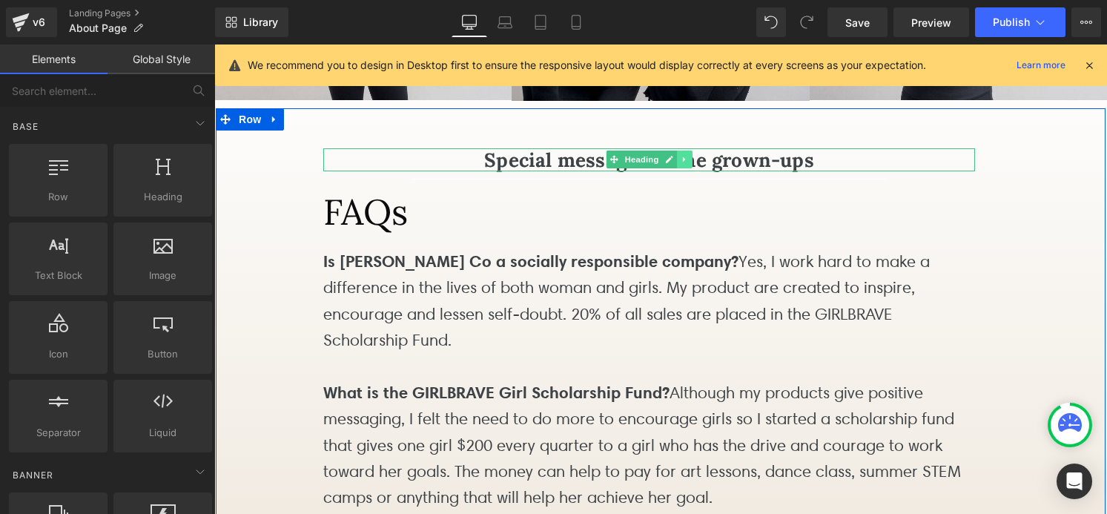
click at [684, 164] on icon at bounding box center [685, 159] width 8 height 9
click at [691, 164] on icon at bounding box center [692, 159] width 8 height 9
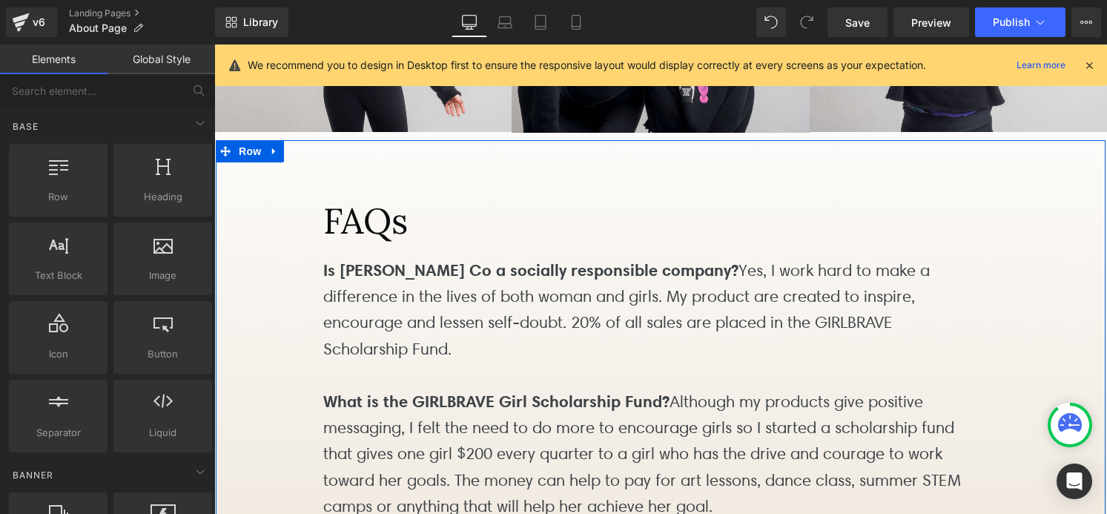
scroll to position [1444, 0]
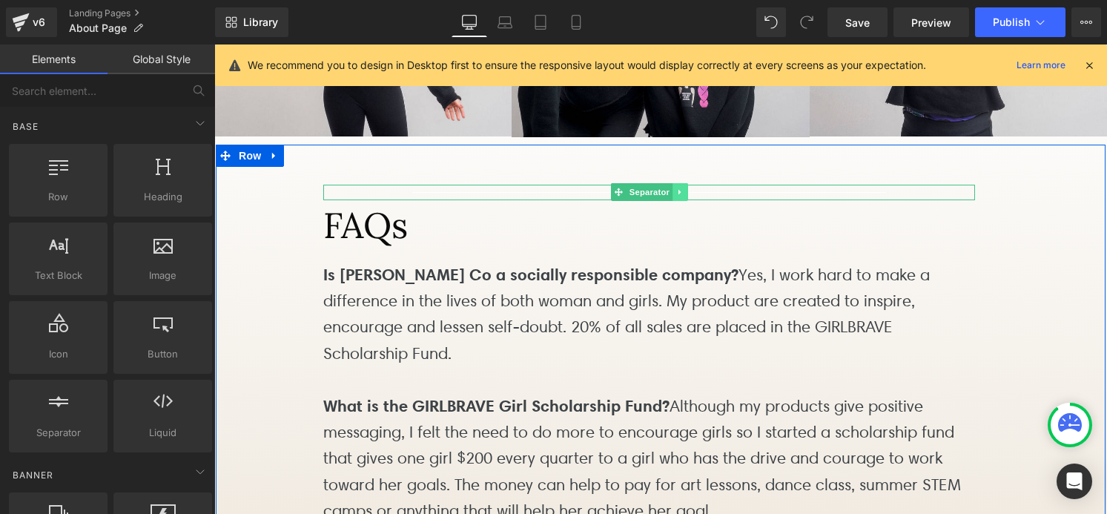
click at [676, 196] on icon at bounding box center [680, 192] width 8 height 9
click at [687, 196] on icon at bounding box center [688, 192] width 8 height 8
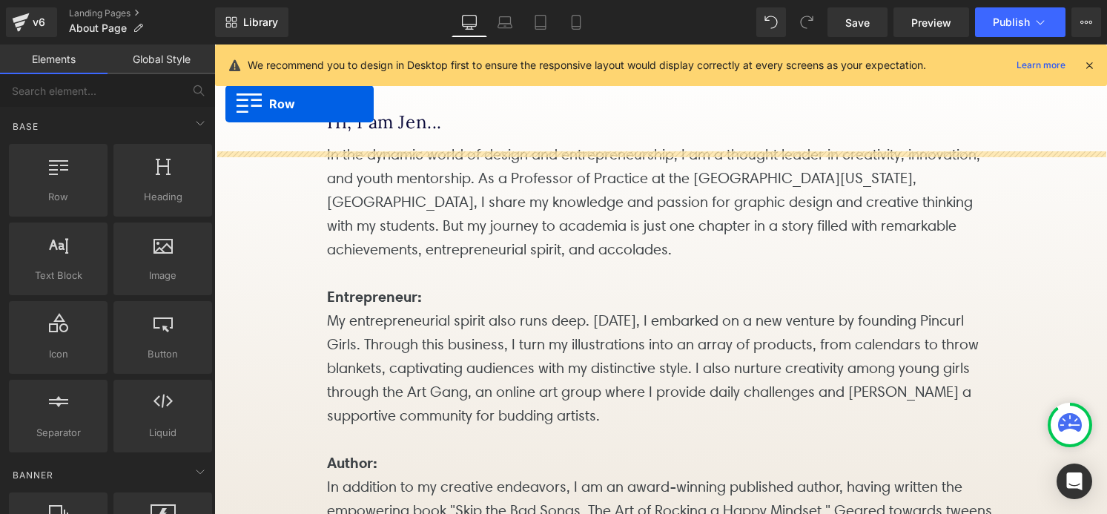
scroll to position [0, 0]
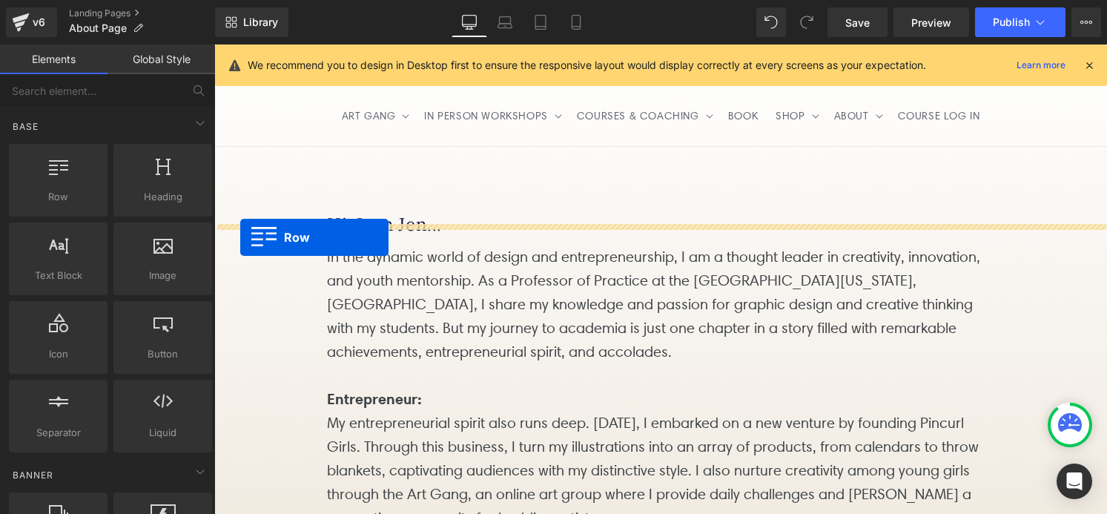
drag, startPoint x: 225, startPoint y: 179, endPoint x: 239, endPoint y: 237, distance: 59.7
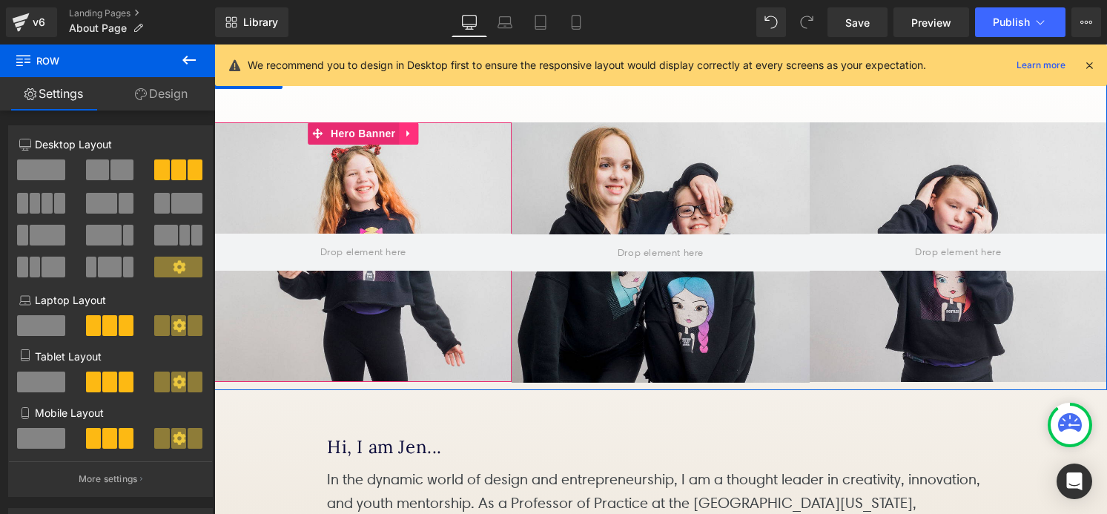
scroll to position [126, 0]
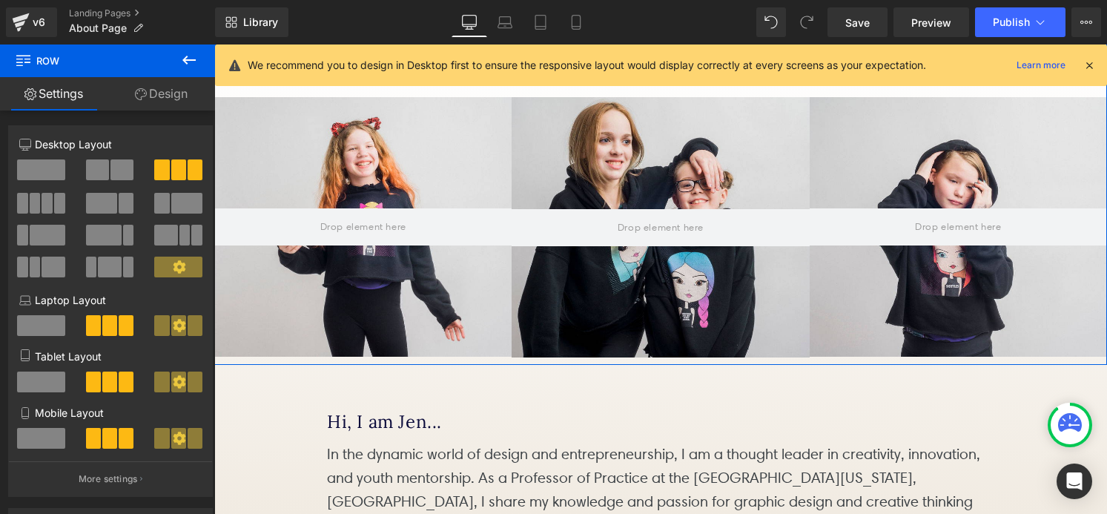
click at [245, 64] on span "Row" at bounding box center [249, 53] width 30 height 22
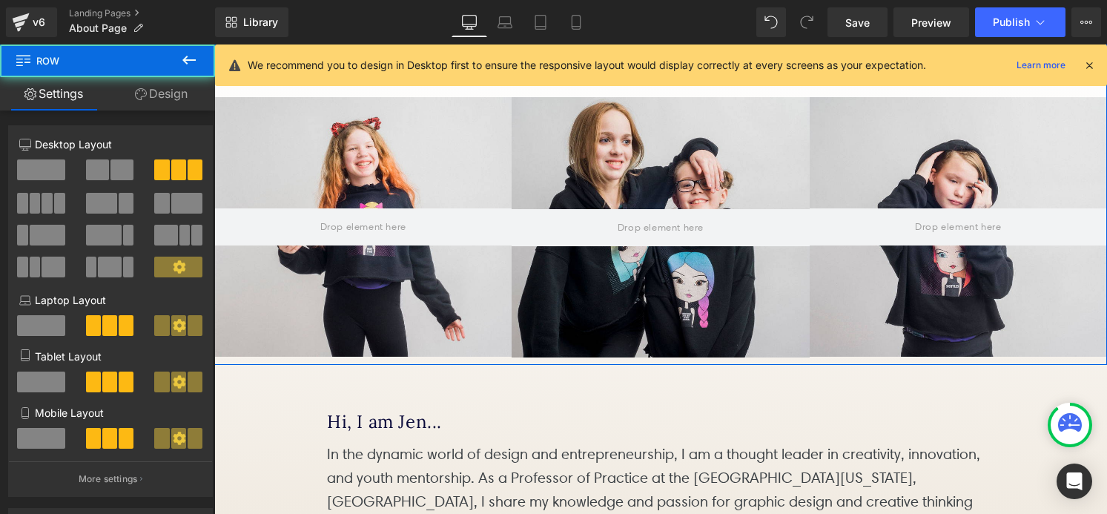
click at [170, 100] on link "Design" at bounding box center [162, 93] width 108 height 33
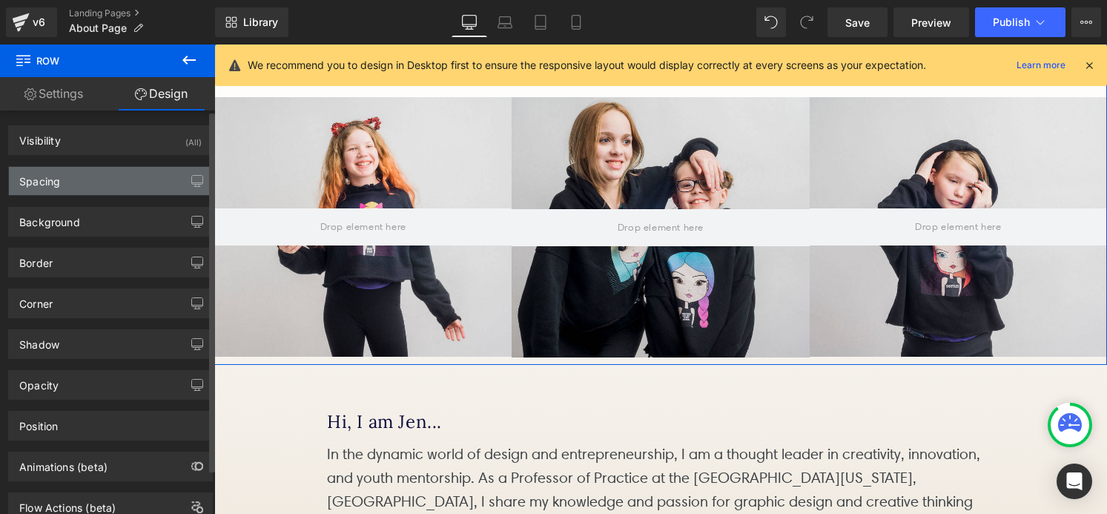
click at [130, 172] on div "Spacing" at bounding box center [110, 181] width 203 height 28
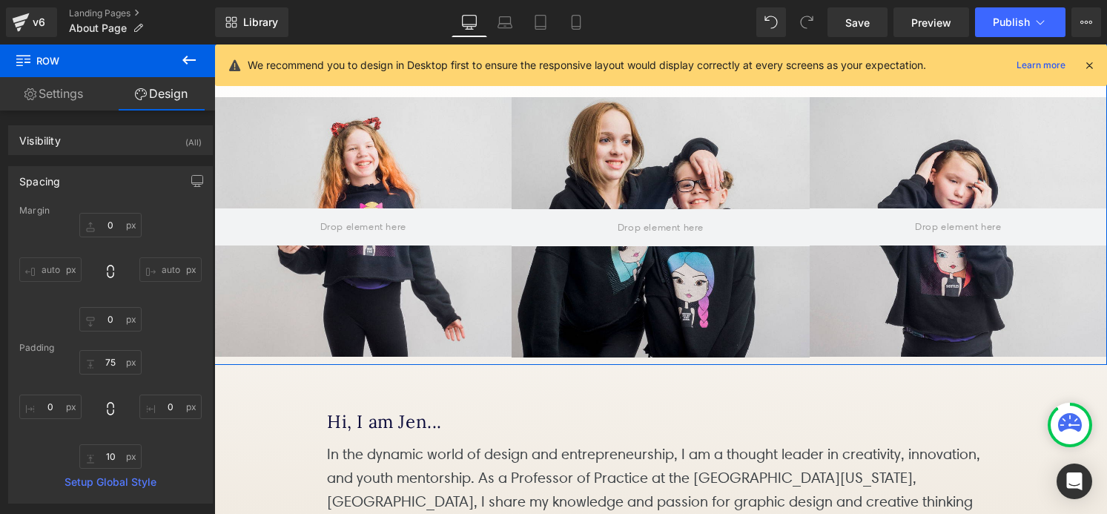
click at [351, 139] on div "Hero Banner 150px Hero Banner Hero Banner Row" at bounding box center [660, 203] width 893 height 323
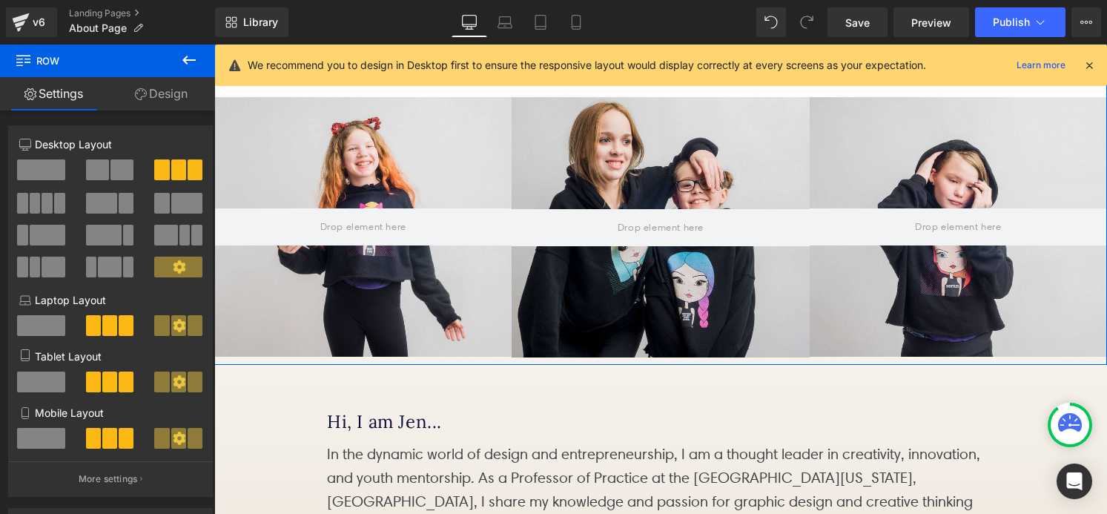
click at [160, 92] on link "Design" at bounding box center [162, 93] width 108 height 33
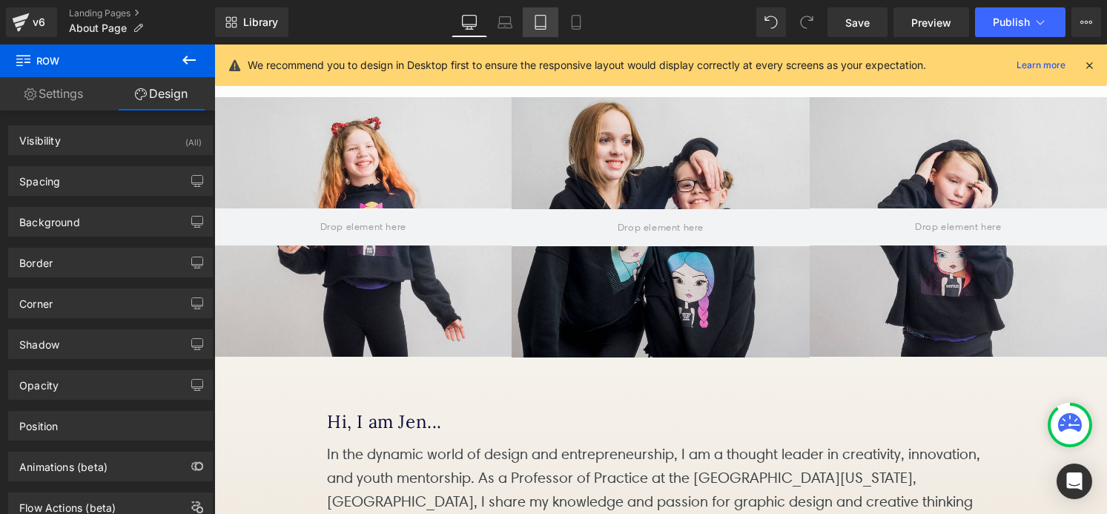
click at [535, 30] on link "Tablet" at bounding box center [541, 22] width 36 height 30
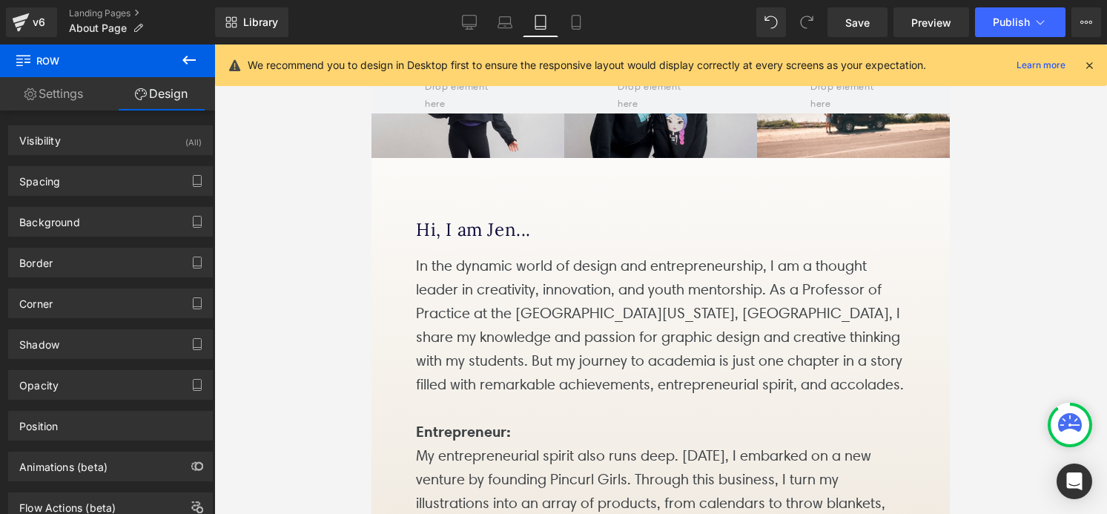
scroll to position [23, 0]
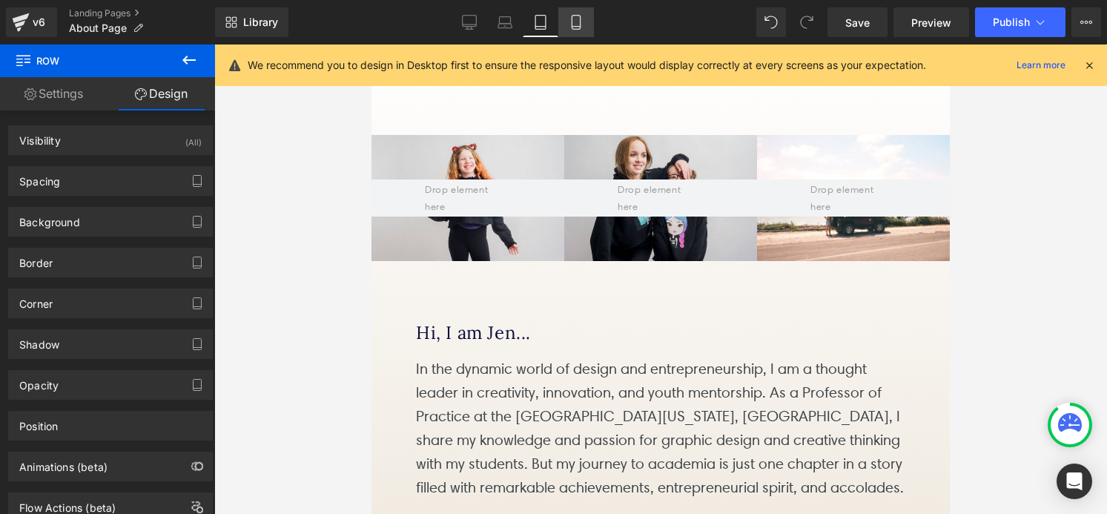
click at [579, 19] on icon at bounding box center [576, 22] width 15 height 15
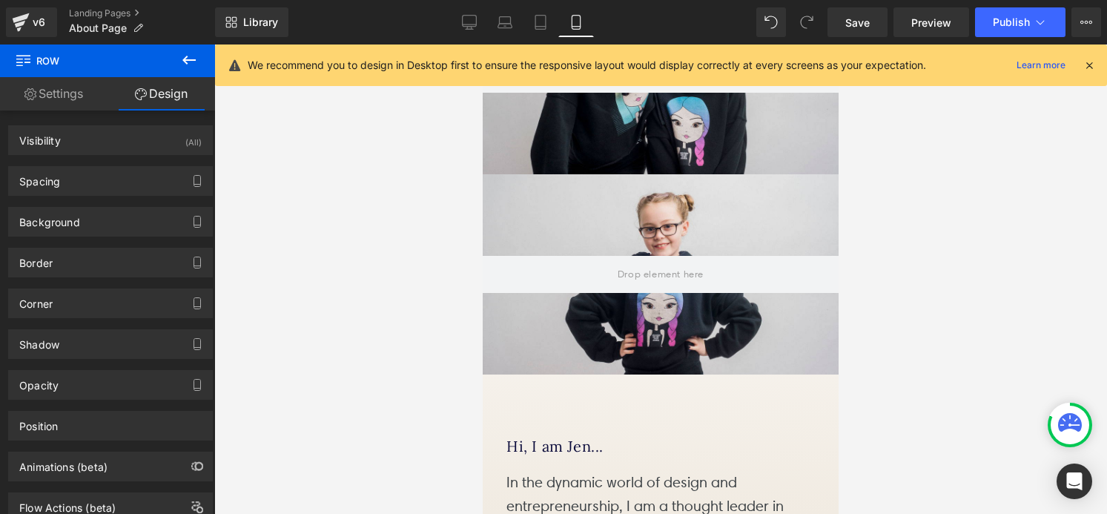
scroll to position [350, 0]
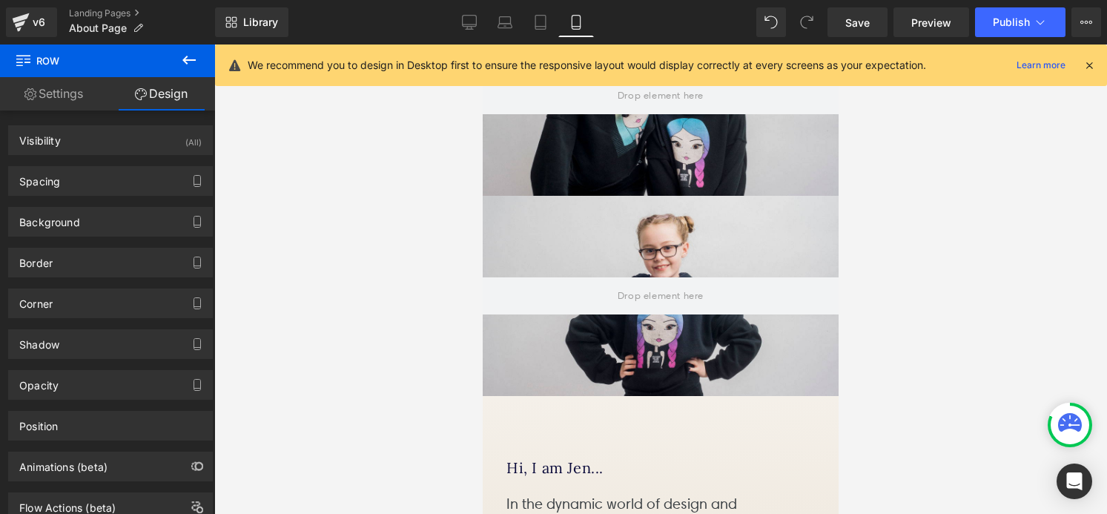
click at [573, 221] on div at bounding box center [661, 296] width 356 height 200
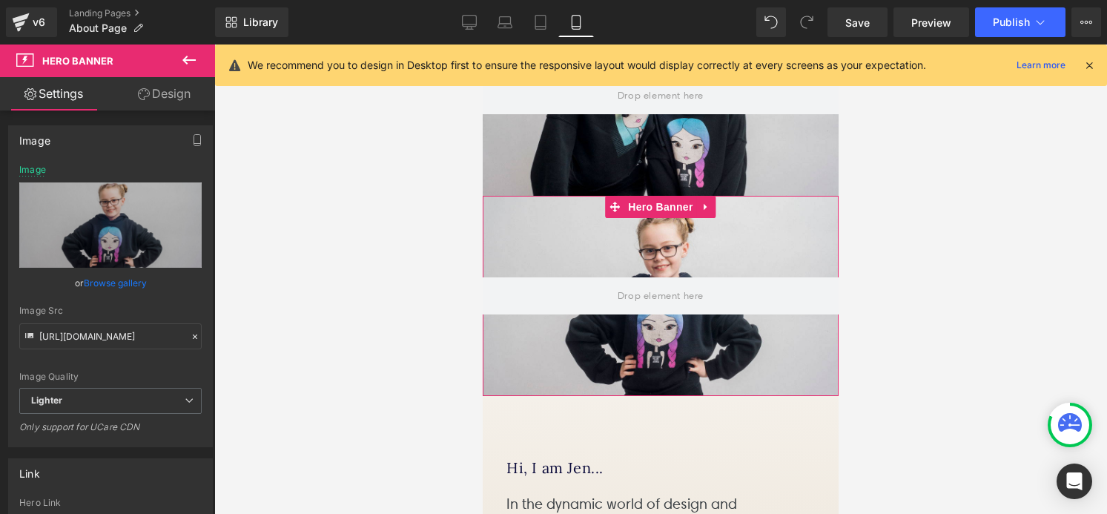
click at [169, 96] on link "Design" at bounding box center [164, 93] width 108 height 33
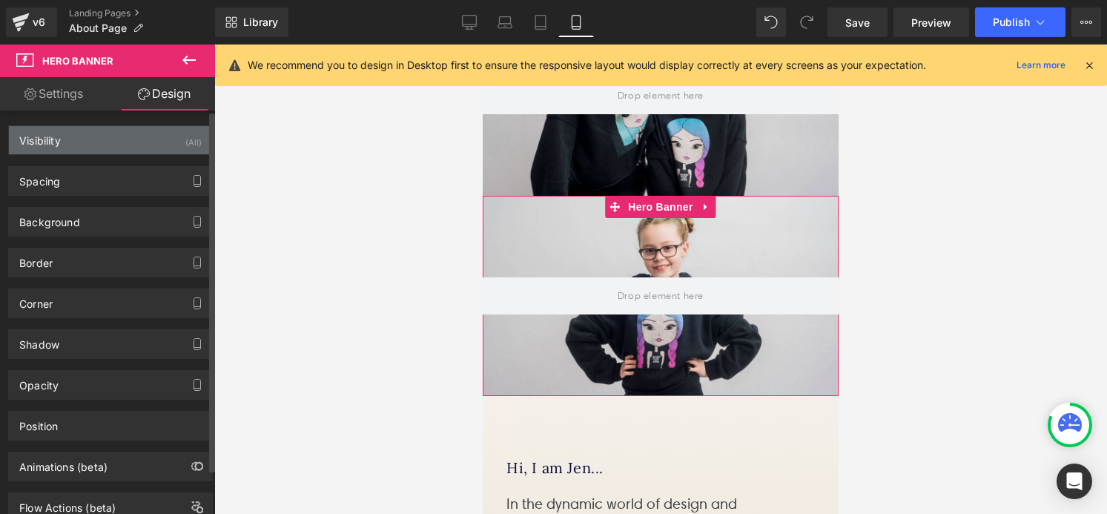
click at [158, 141] on div "Visibility (All)" at bounding box center [110, 140] width 203 height 28
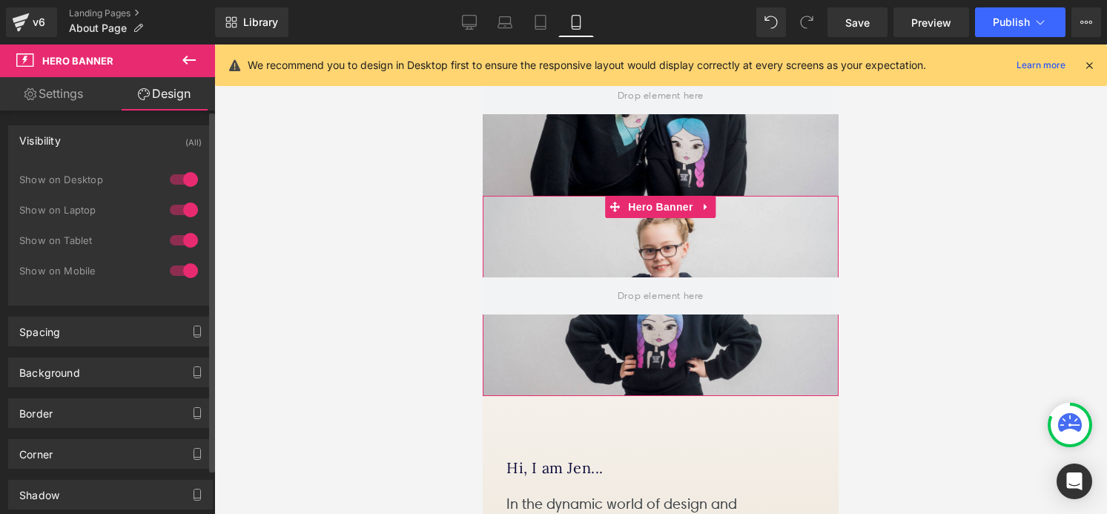
click at [171, 269] on div at bounding box center [184, 271] width 36 height 24
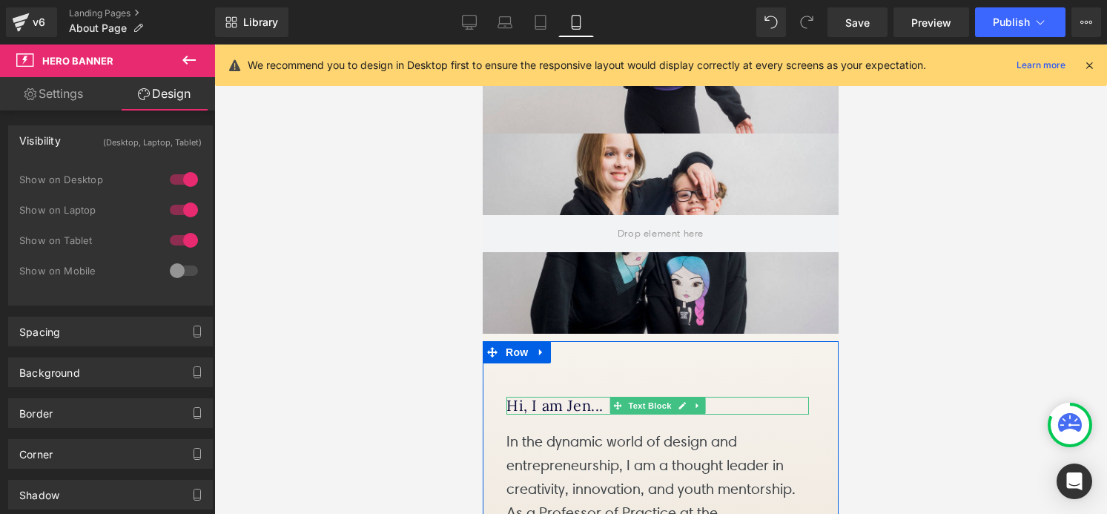
scroll to position [207, 0]
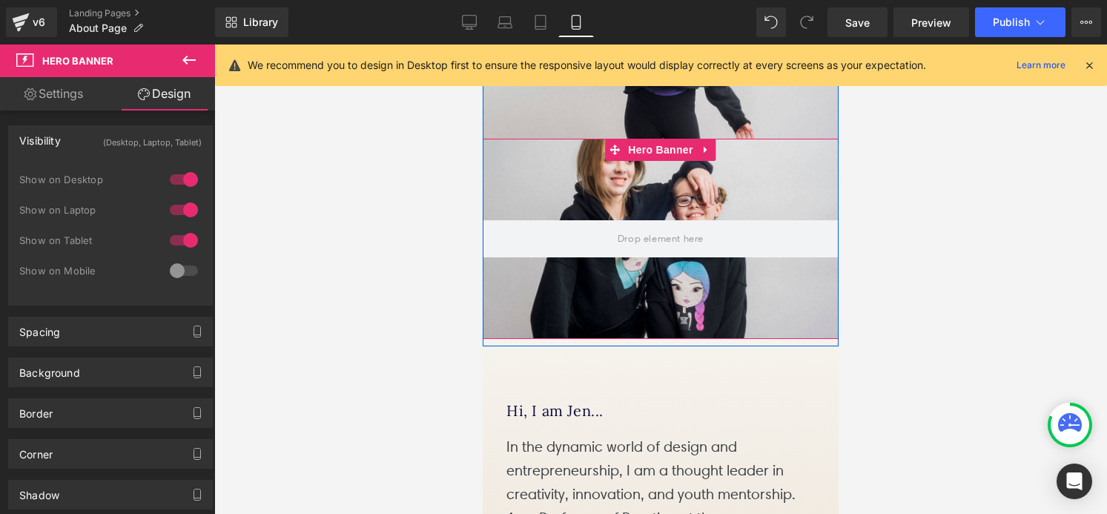
click at [638, 193] on div at bounding box center [661, 239] width 356 height 200
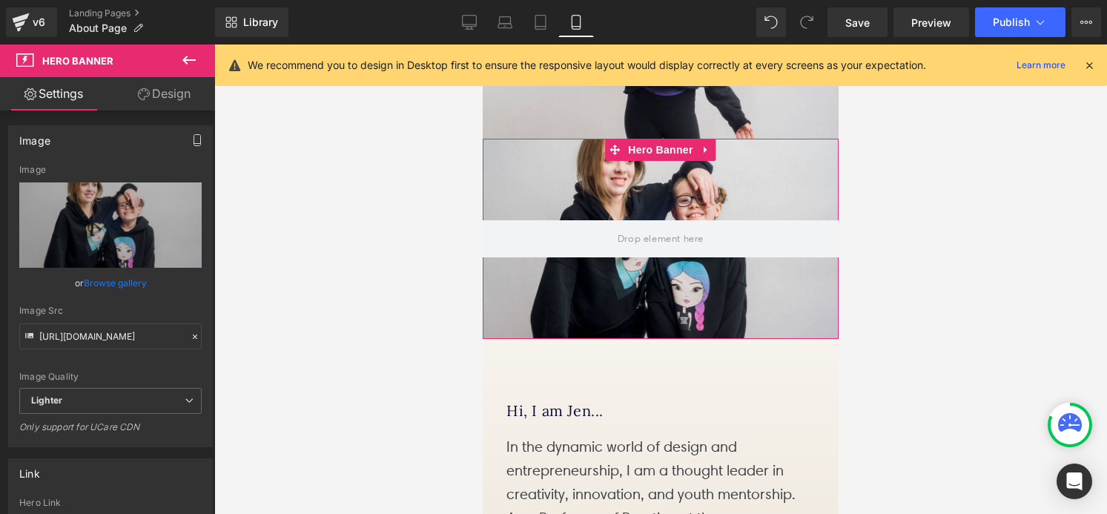
click at [191, 139] on icon "button" at bounding box center [197, 140] width 12 height 12
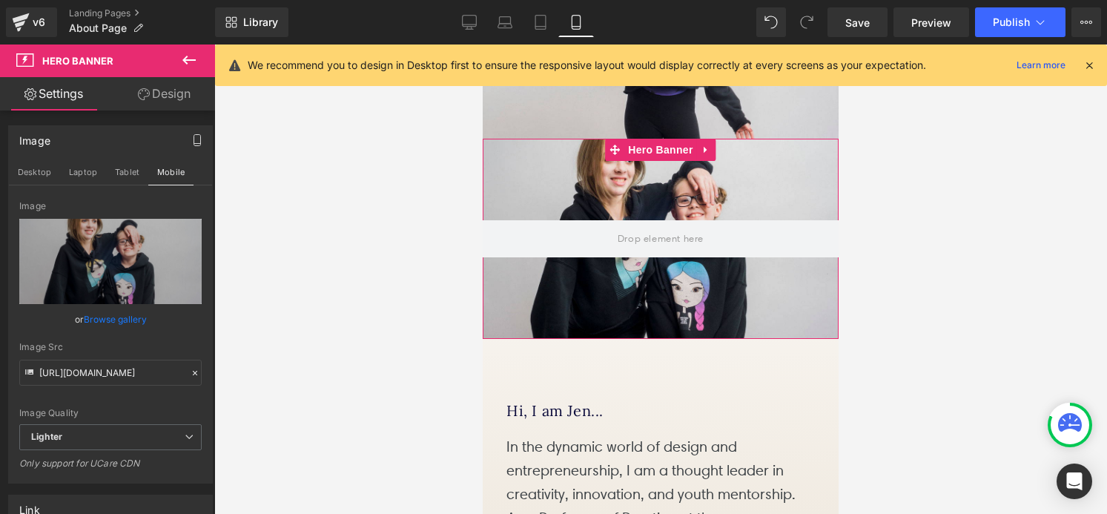
click at [191, 139] on icon "button" at bounding box center [197, 140] width 12 height 12
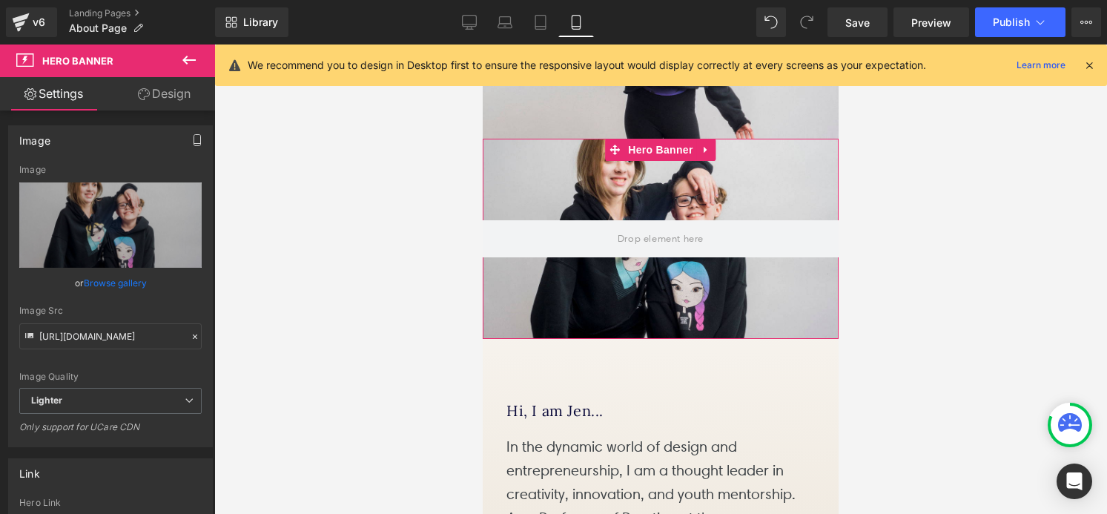
click at [170, 100] on link "Design" at bounding box center [164, 93] width 108 height 33
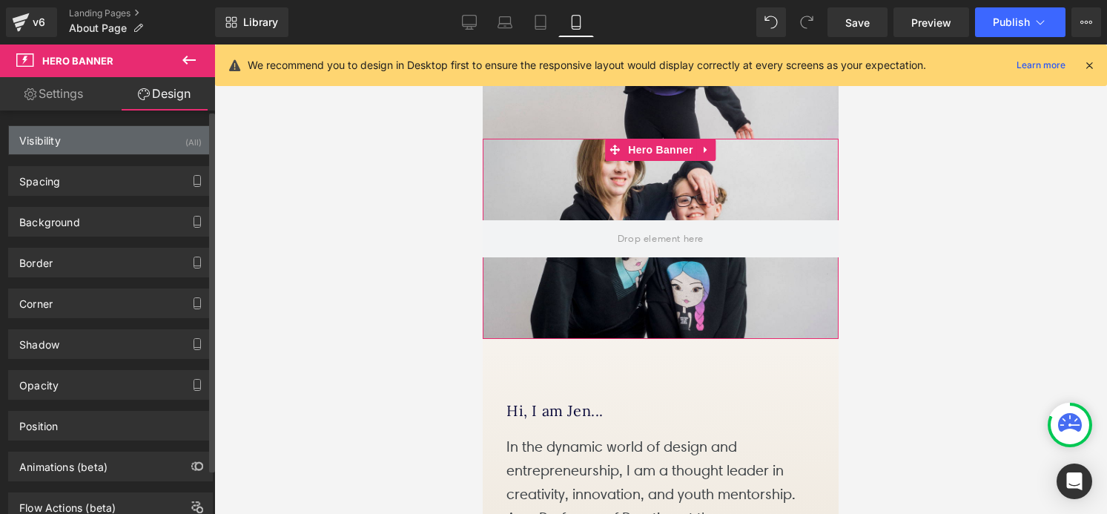
click at [175, 142] on div "Visibility (All)" at bounding box center [110, 140] width 203 height 28
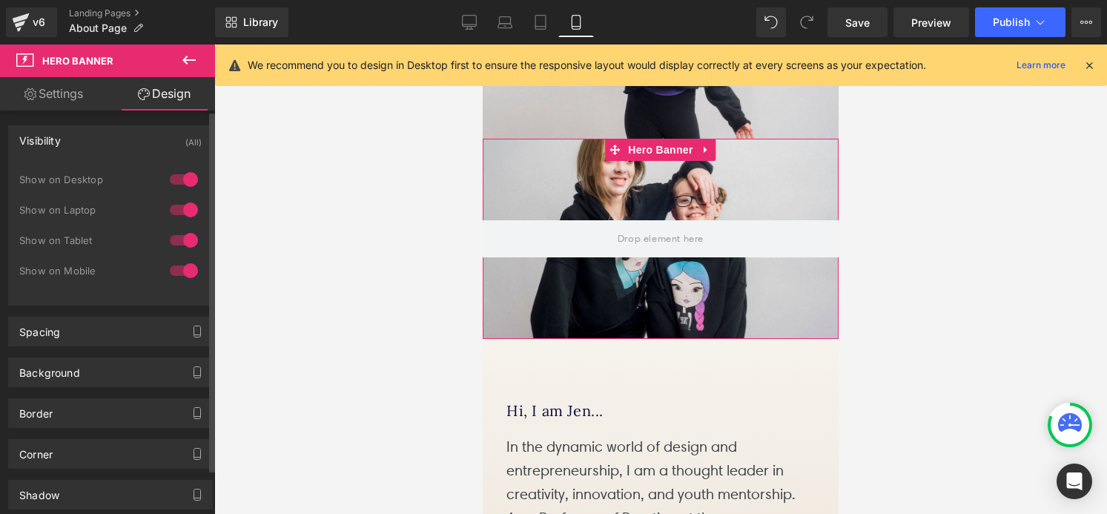
click at [174, 274] on div at bounding box center [184, 271] width 36 height 24
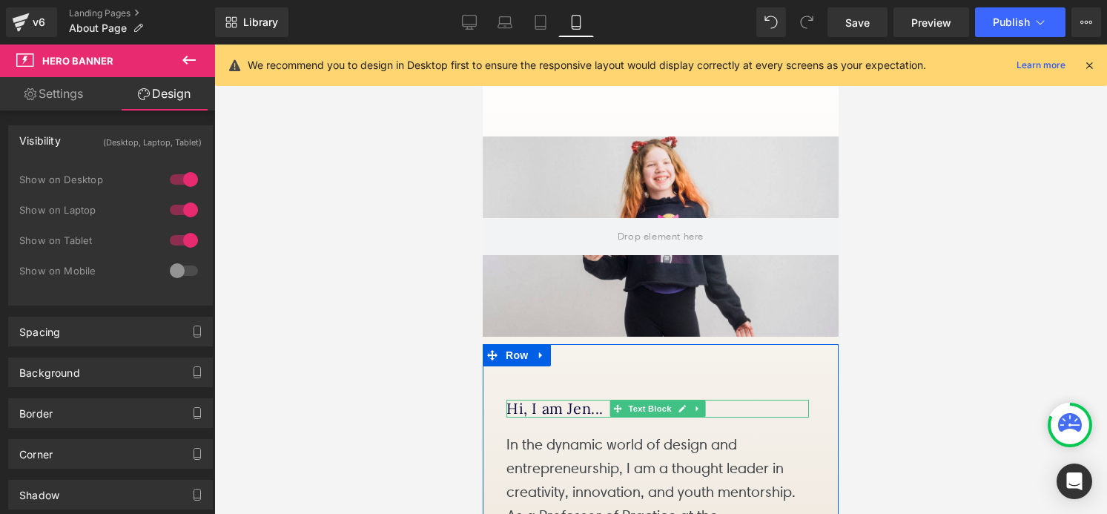
scroll to position [1, 0]
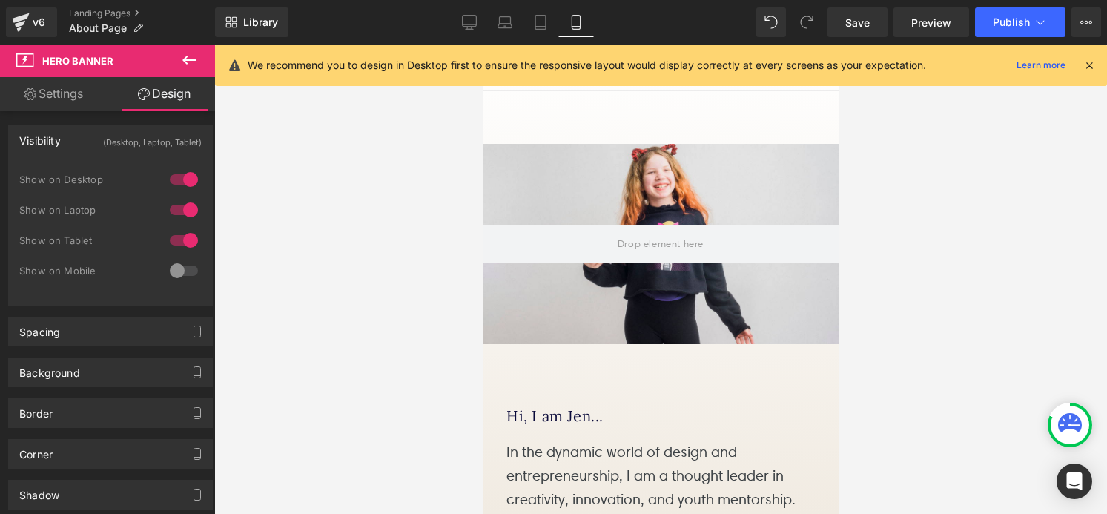
click at [669, 215] on div "Hero Banner 150px" at bounding box center [661, 244] width 356 height 200
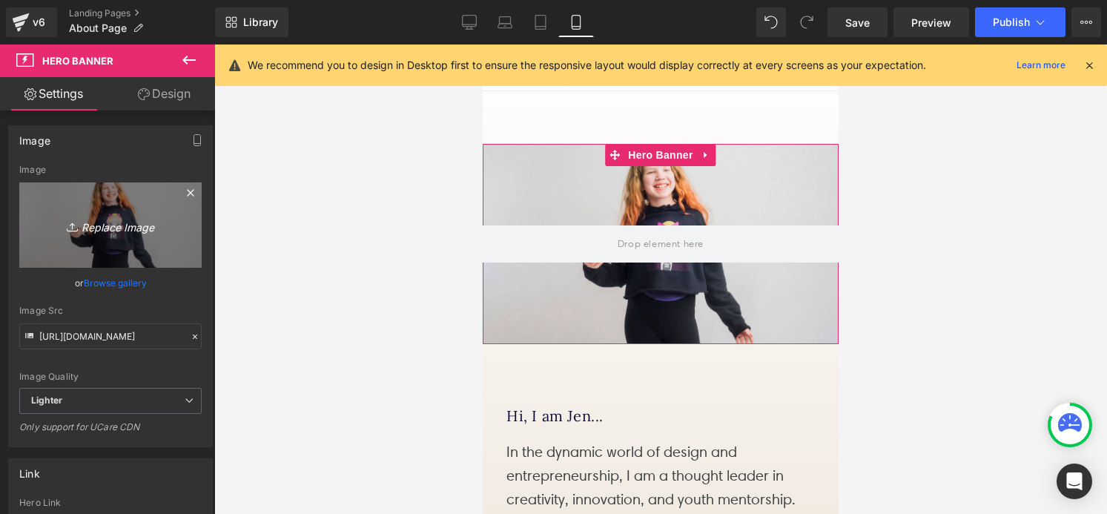
click at [116, 222] on icon "Replace Image" at bounding box center [110, 225] width 119 height 19
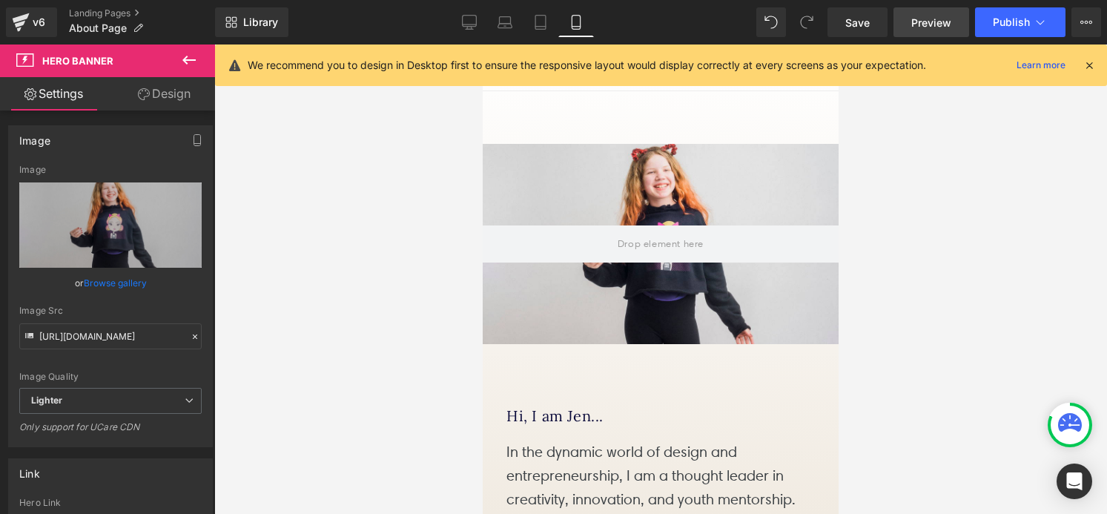
type input "C:\fakepath\jen.jpg"
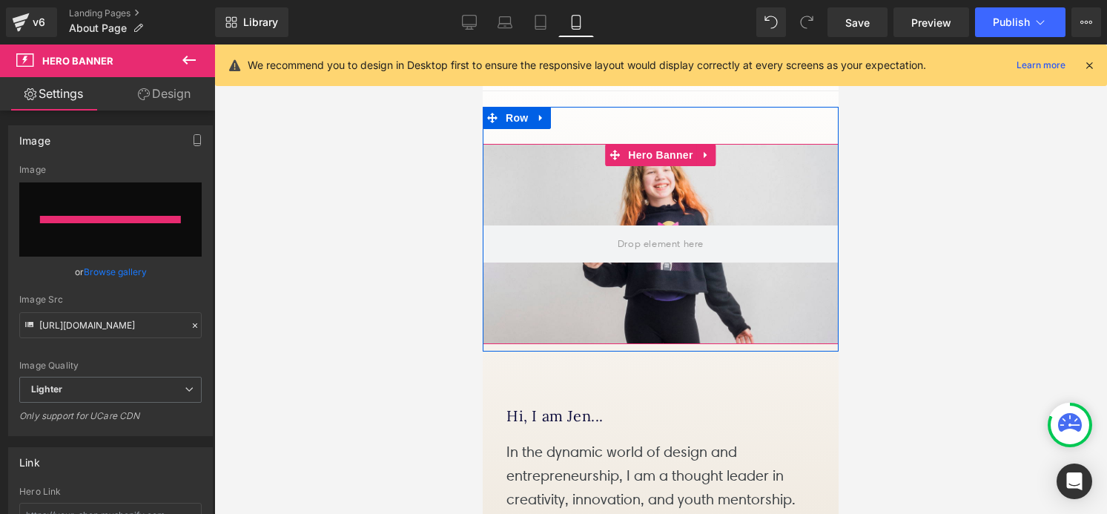
type input "[URL][DOMAIN_NAME]"
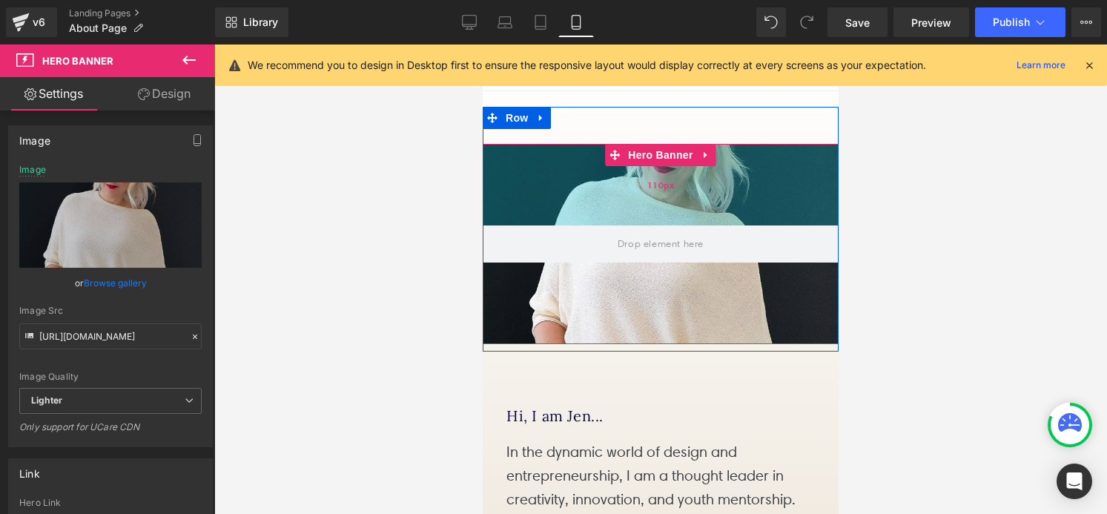
click at [661, 219] on div "110px" at bounding box center [661, 185] width 356 height 82
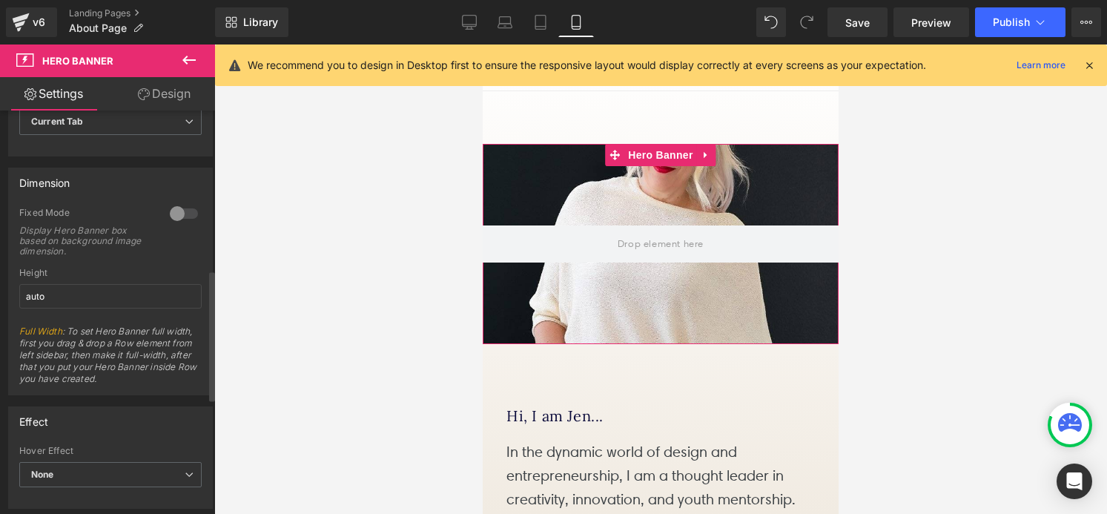
scroll to position [525, 0]
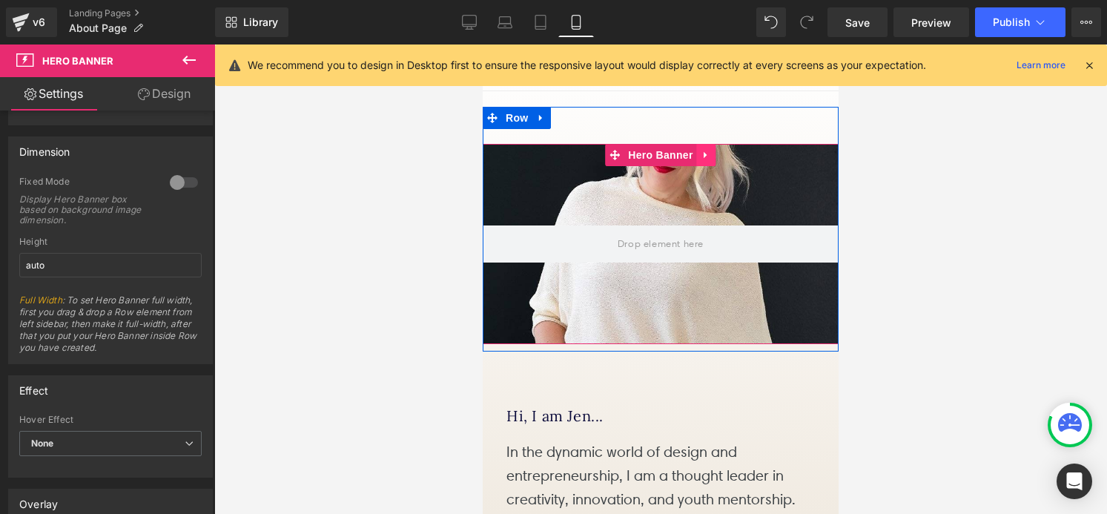
click at [706, 166] on link at bounding box center [706, 155] width 19 height 22
click at [714, 160] on icon at bounding box center [716, 155] width 10 height 10
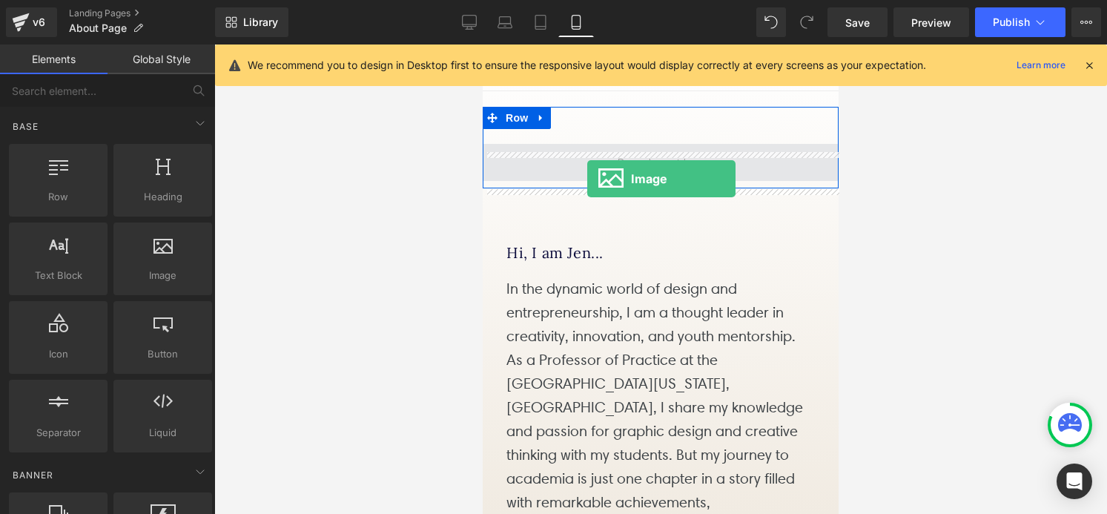
drag, startPoint x: 639, startPoint y: 297, endPoint x: 585, endPoint y: 178, distance: 131.1
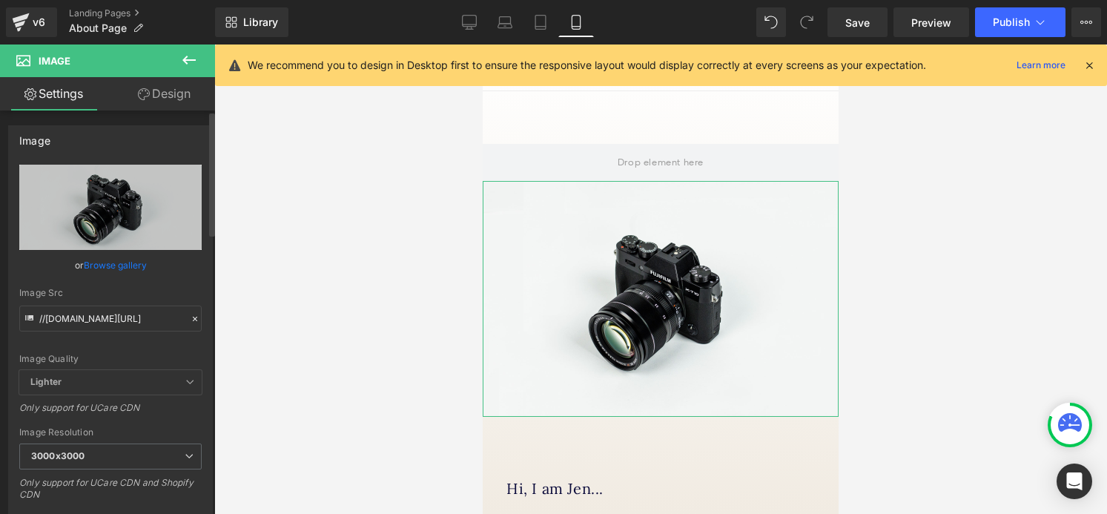
click at [116, 264] on link "Browse gallery" at bounding box center [115, 265] width 63 height 26
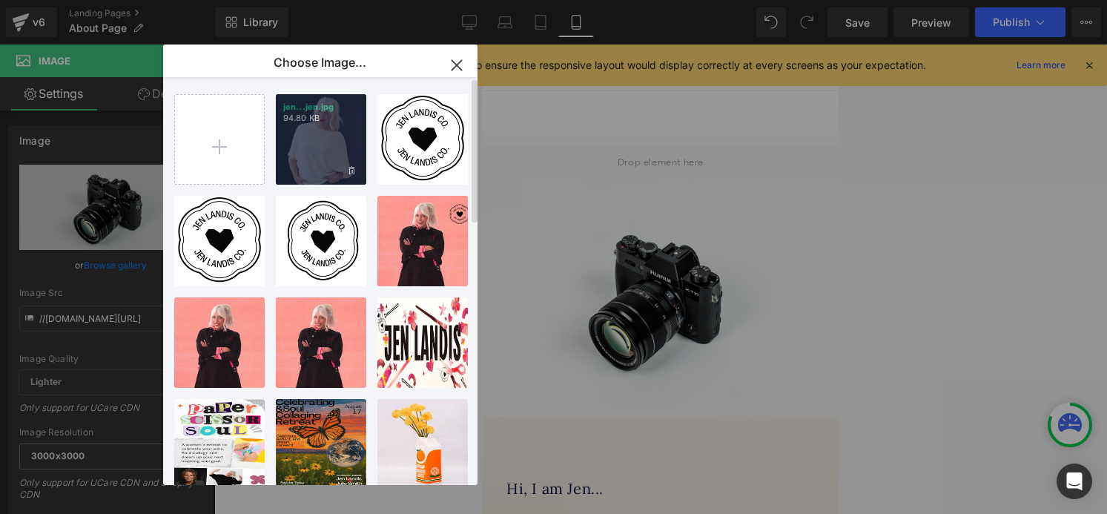
click at [297, 179] on div "jen...jen.jpg 94.80 KB" at bounding box center [321, 139] width 90 height 90
type input "[URL][DOMAIN_NAME]"
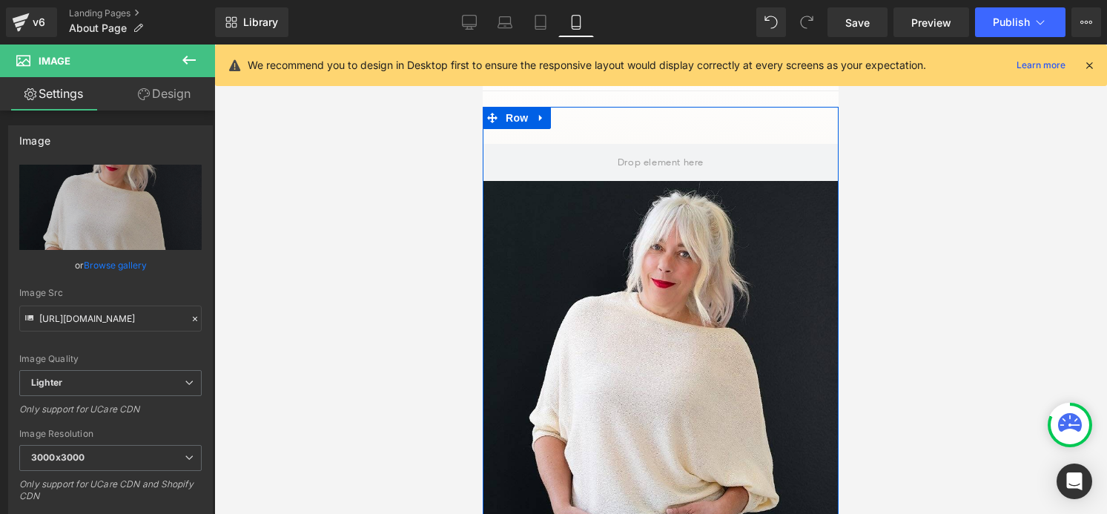
click at [606, 130] on div "Image Hero Banner Hero Banner Row" at bounding box center [661, 325] width 356 height 437
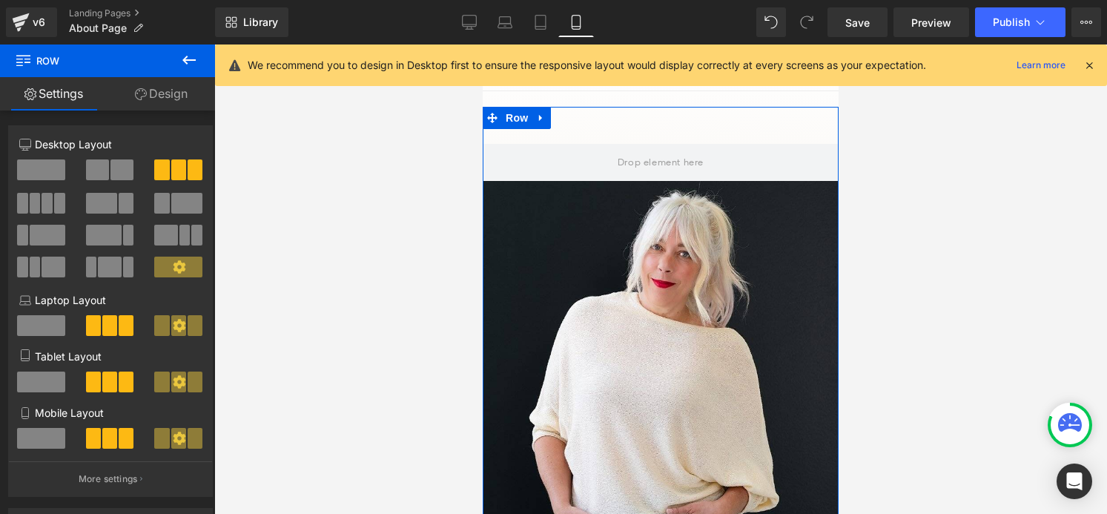
click at [166, 93] on link "Design" at bounding box center [162, 93] width 108 height 33
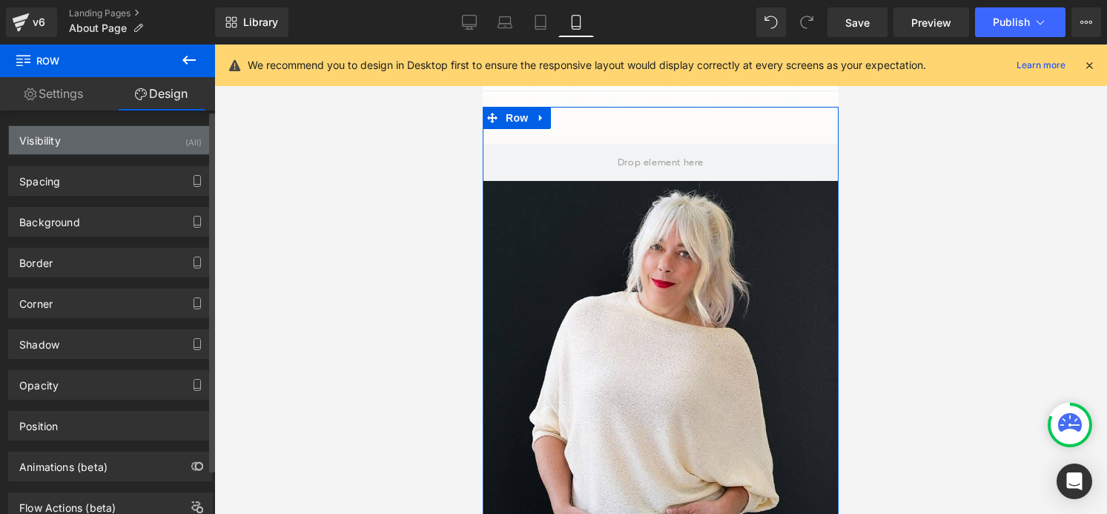
click at [145, 137] on div "Visibility (All)" at bounding box center [110, 140] width 203 height 28
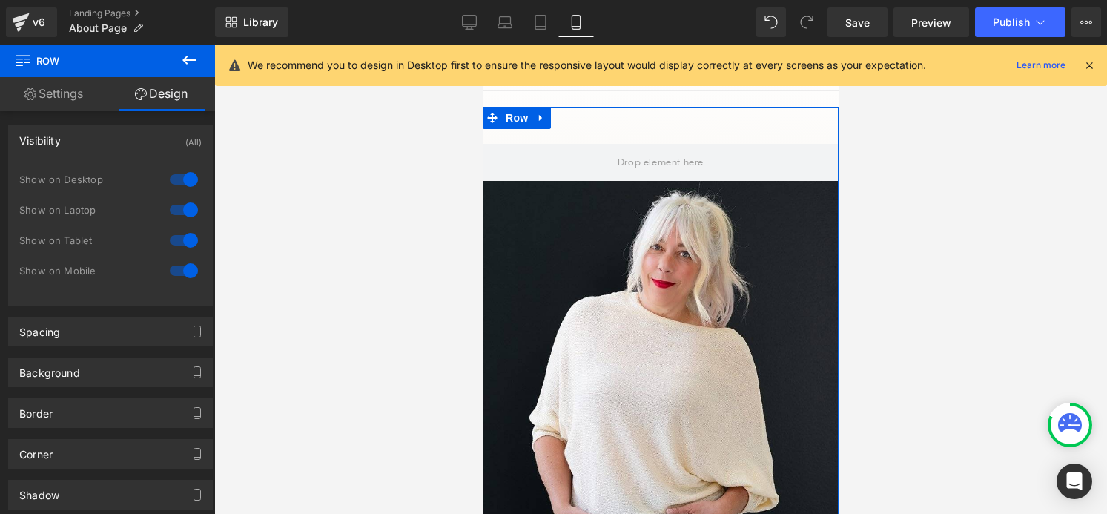
click at [61, 98] on link "Settings" at bounding box center [54, 93] width 108 height 33
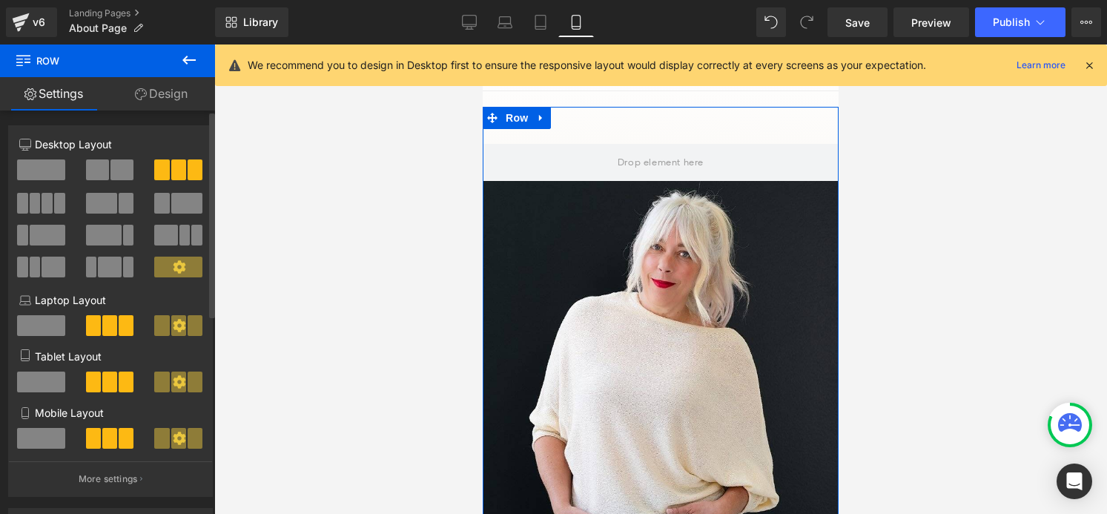
click at [53, 168] on span at bounding box center [41, 169] width 48 height 21
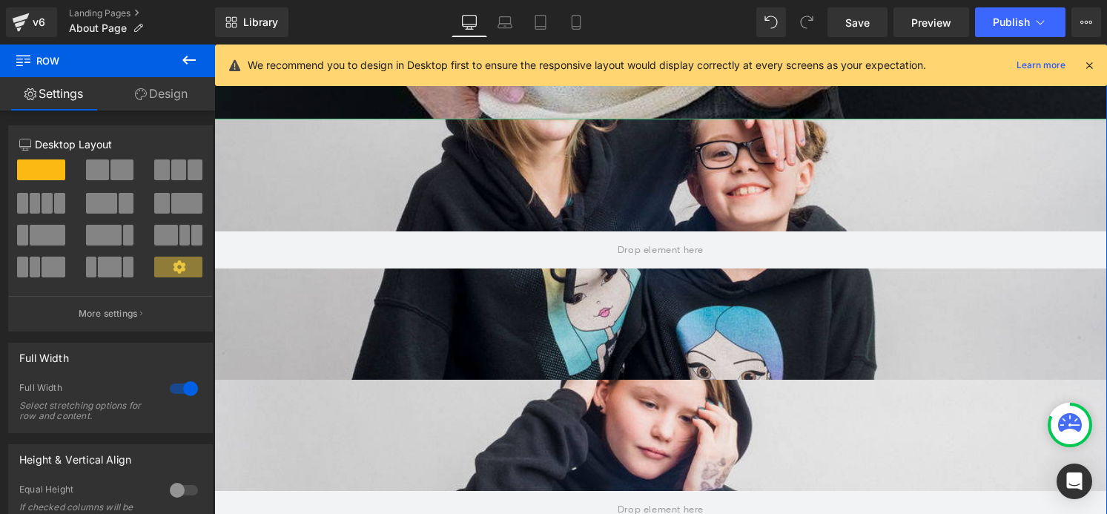
scroll to position [997, 0]
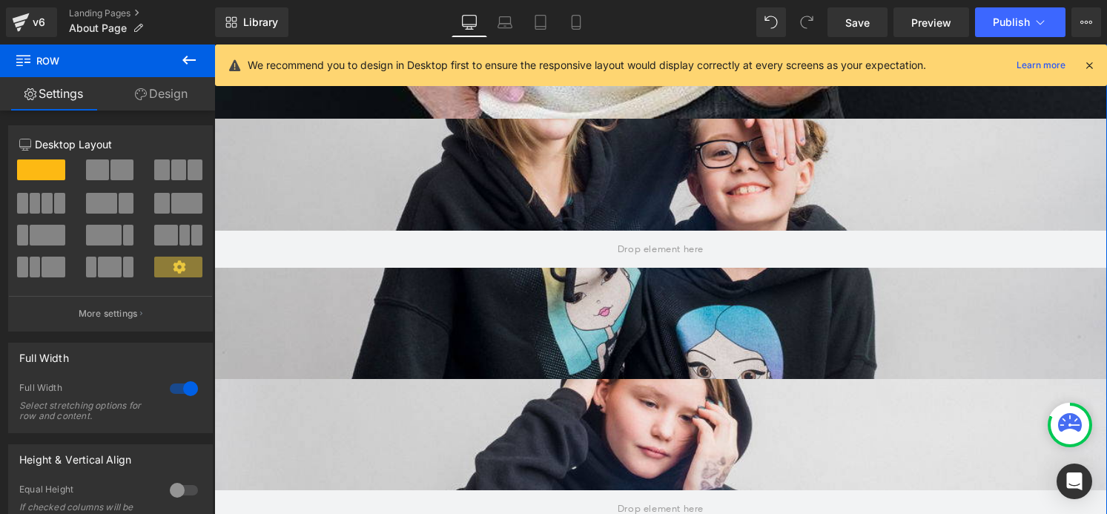
click at [456, 205] on div at bounding box center [660, 249] width 893 height 260
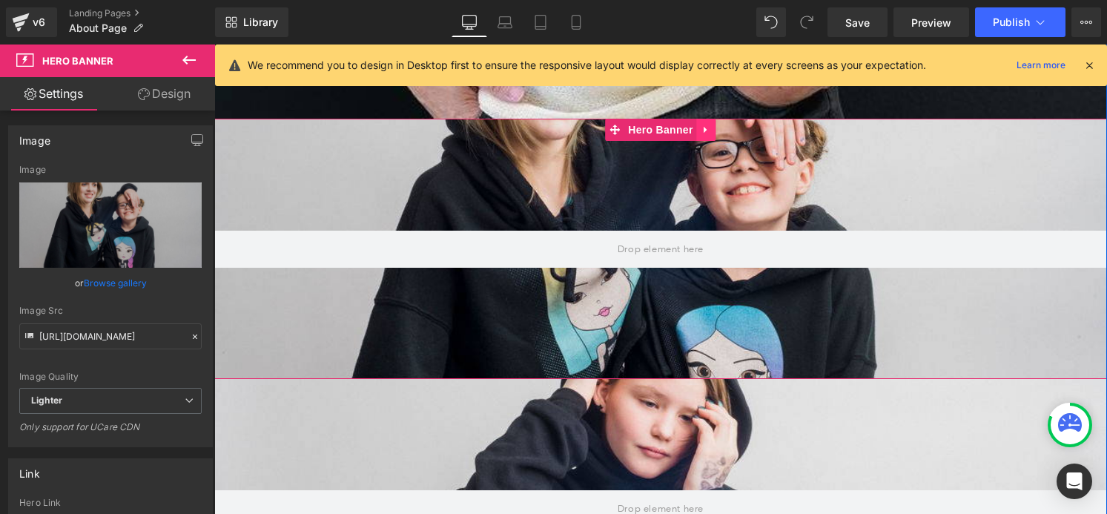
click at [704, 133] on icon at bounding box center [705, 129] width 3 height 7
click at [711, 135] on icon at bounding box center [716, 130] width 10 height 10
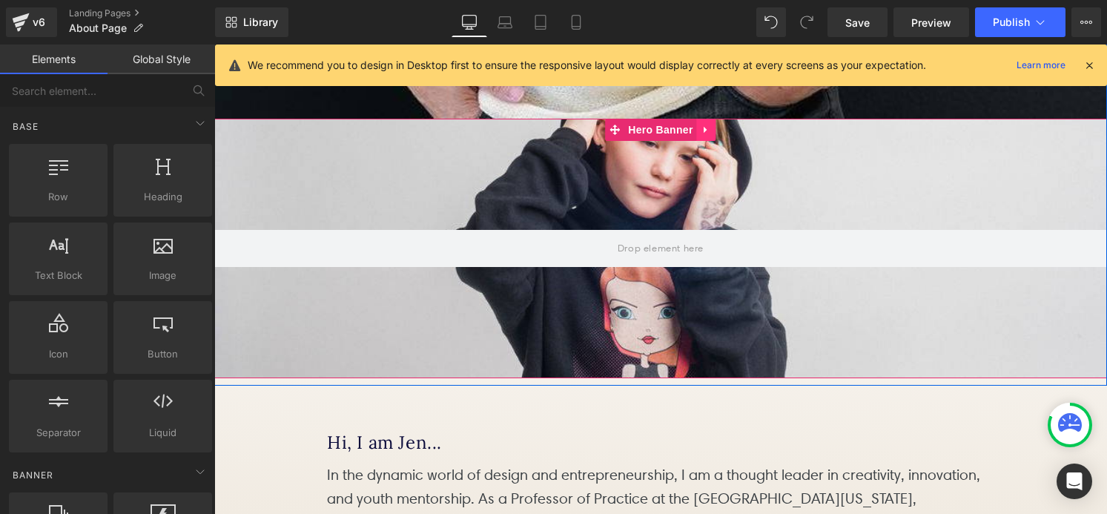
click at [709, 135] on icon at bounding box center [706, 129] width 10 height 11
click at [711, 135] on icon at bounding box center [716, 129] width 10 height 11
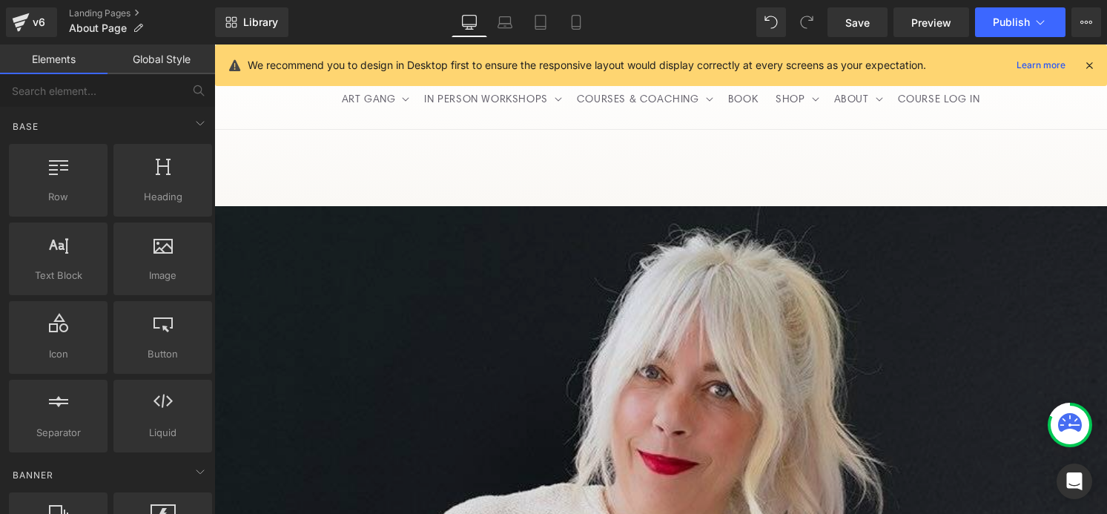
scroll to position [12, 0]
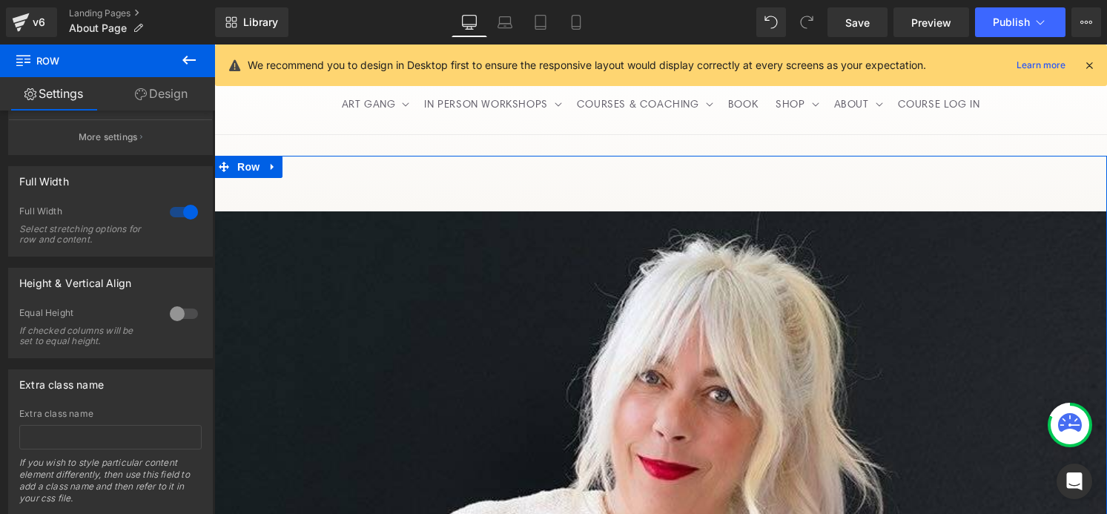
scroll to position [219, 0]
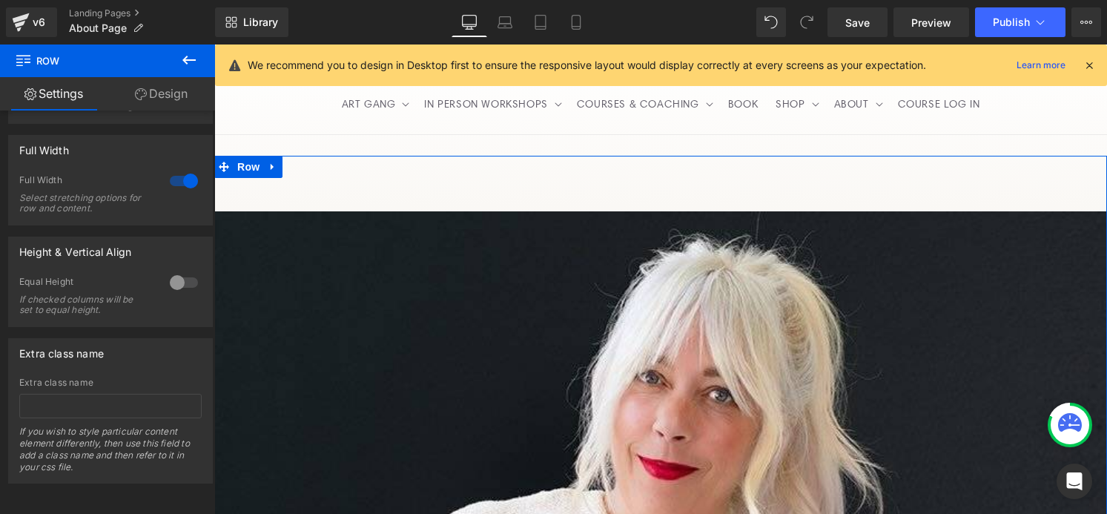
click at [169, 93] on link "Design" at bounding box center [162, 93] width 108 height 33
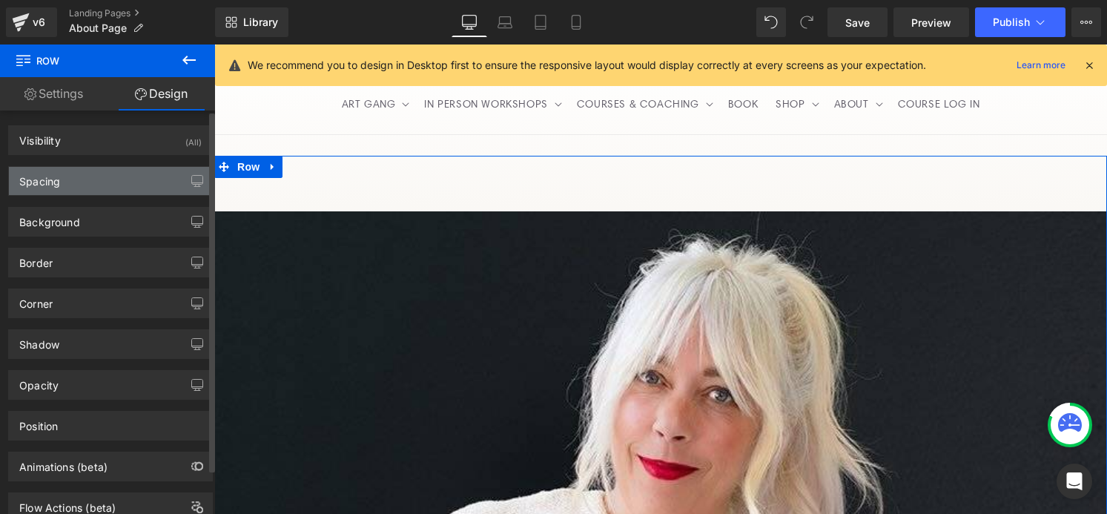
click at [135, 187] on div "Spacing" at bounding box center [110, 181] width 203 height 28
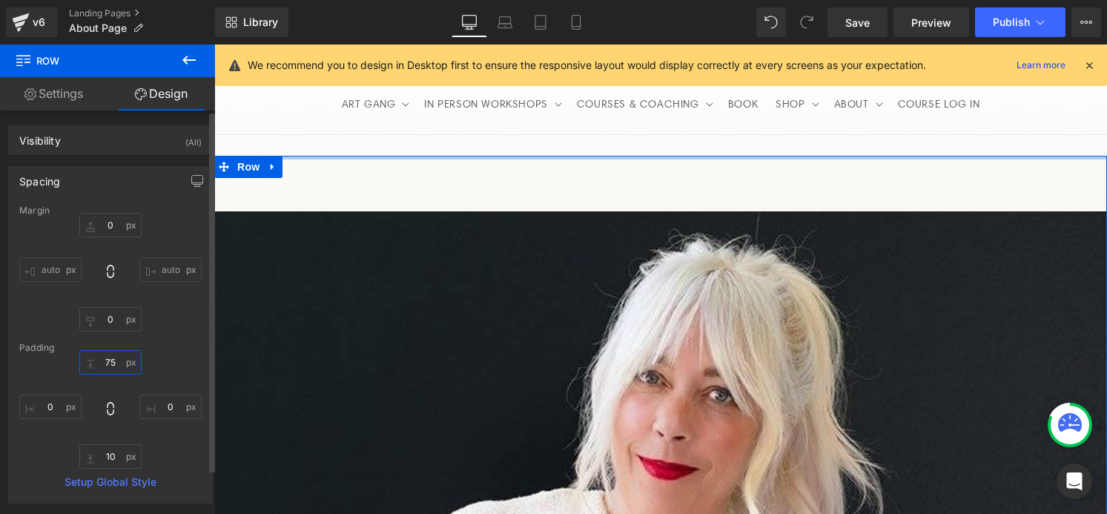
click at [110, 367] on input "75" at bounding box center [110, 362] width 62 height 24
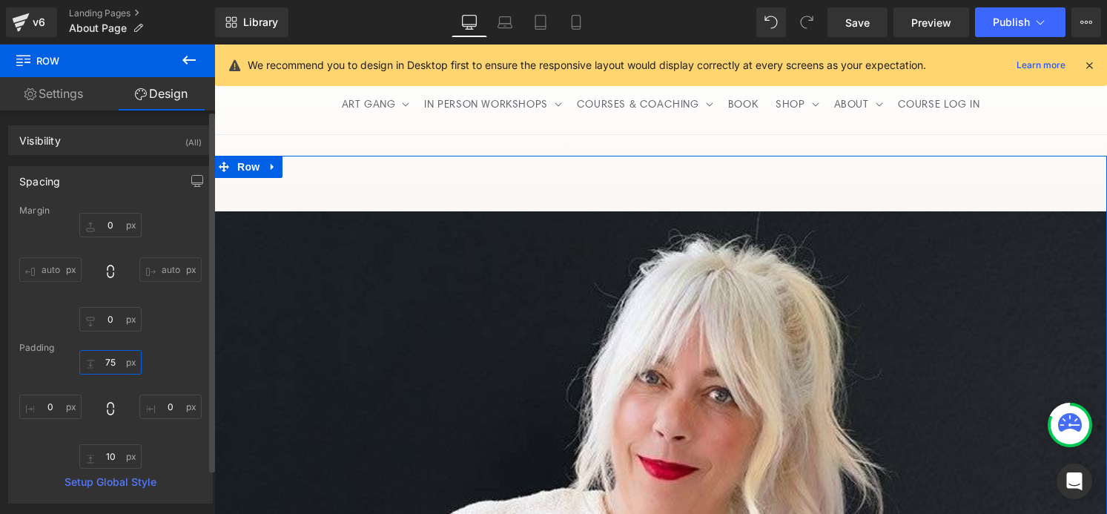
click at [110, 367] on input "75" at bounding box center [110, 362] width 62 height 24
type input "0"
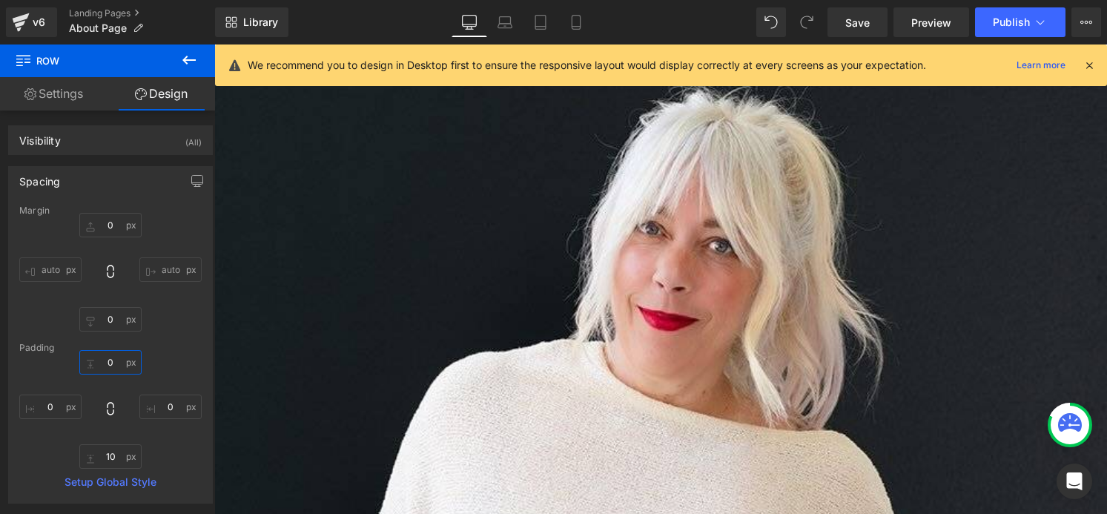
scroll to position [121, 0]
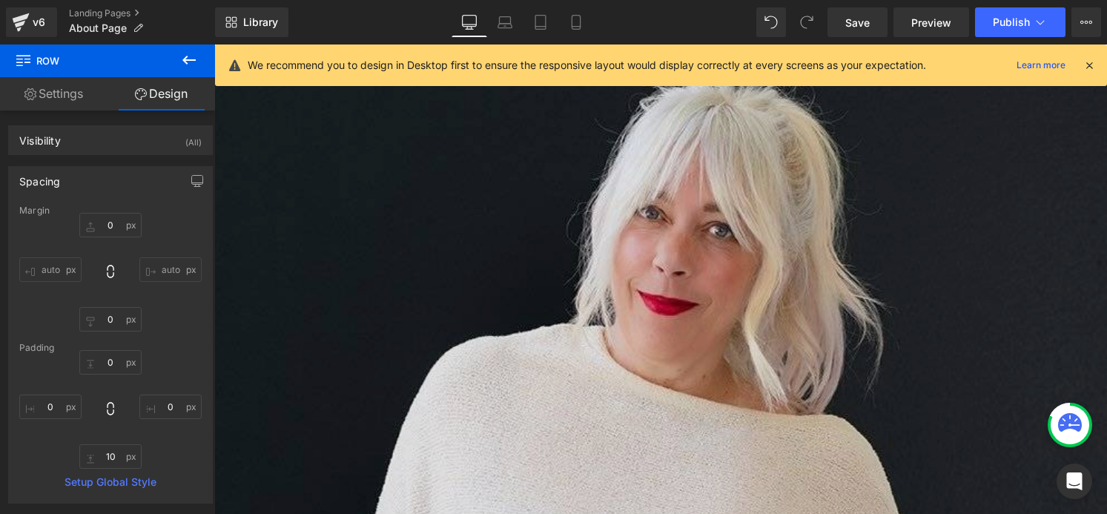
click at [445, 199] on img at bounding box center [660, 493] width 893 height 893
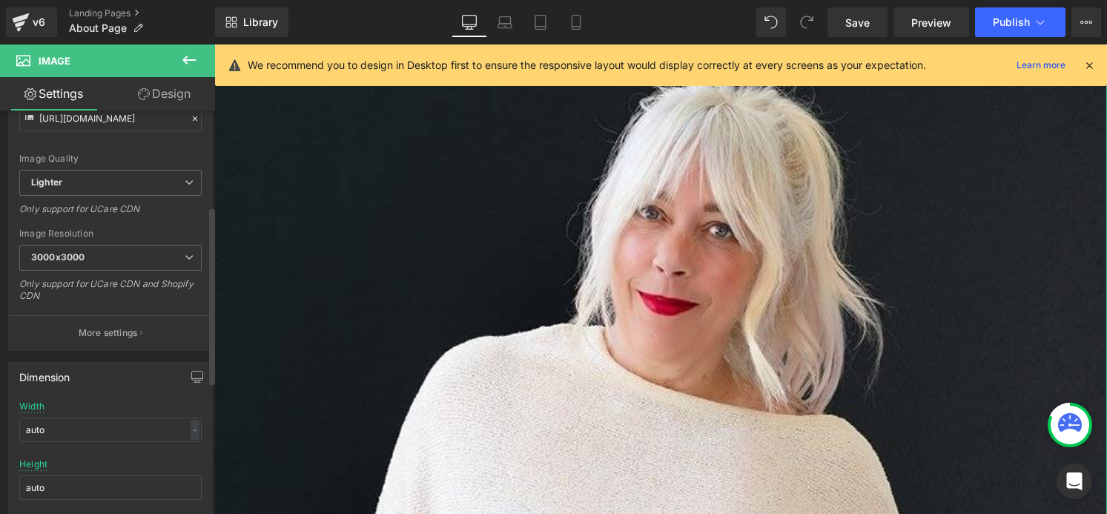
scroll to position [270, 0]
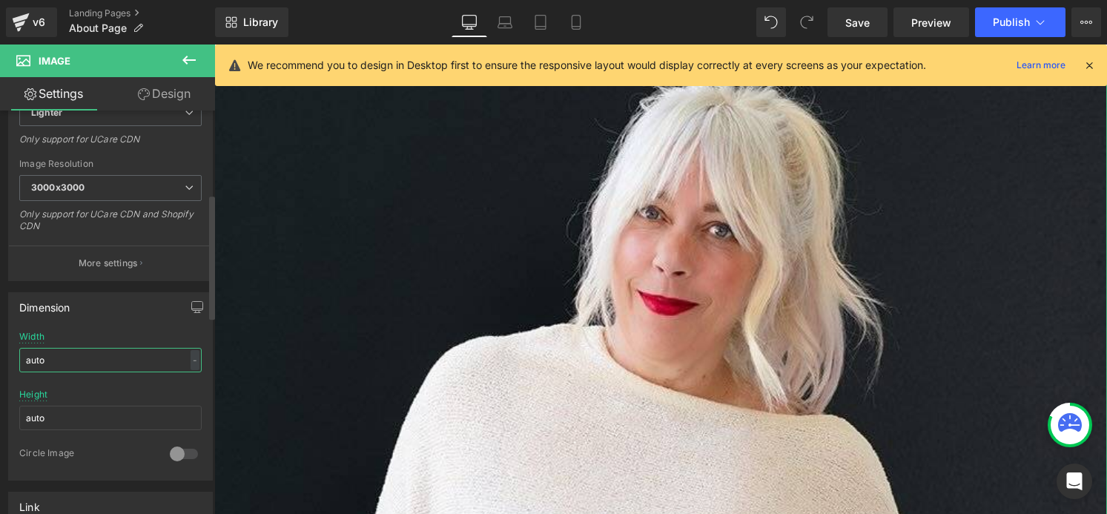
click at [127, 357] on input "auto" at bounding box center [110, 360] width 182 height 24
click at [192, 360] on div "-" at bounding box center [195, 360] width 9 height 20
click at [188, 386] on li "%" at bounding box center [191, 383] width 19 height 22
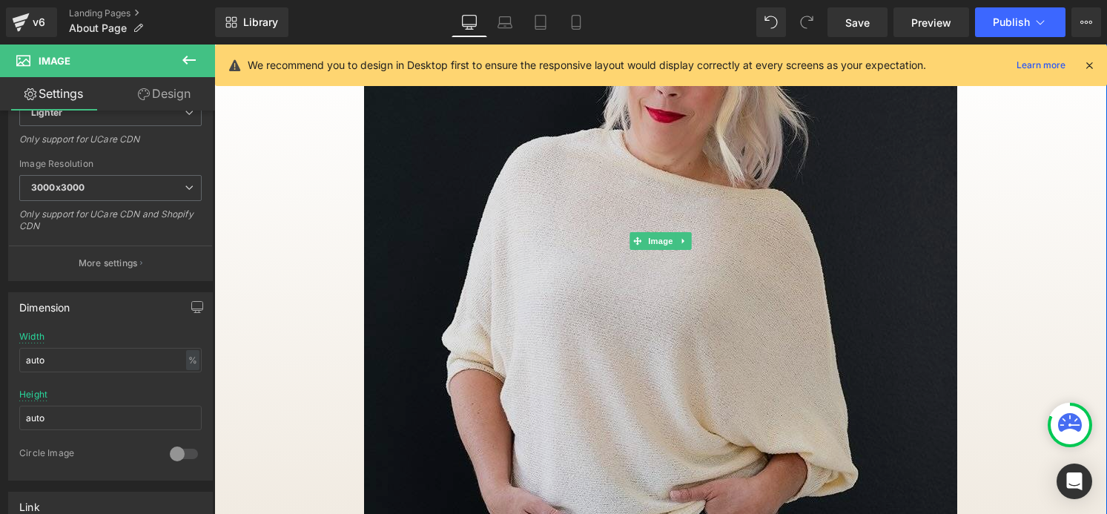
scroll to position [228, 0]
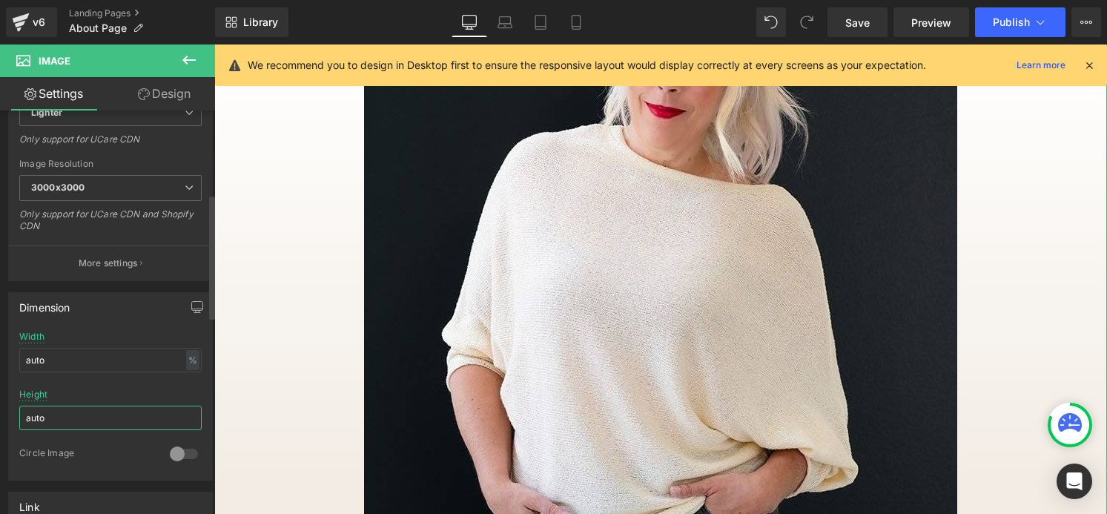
click at [166, 417] on input "auto" at bounding box center [110, 418] width 182 height 24
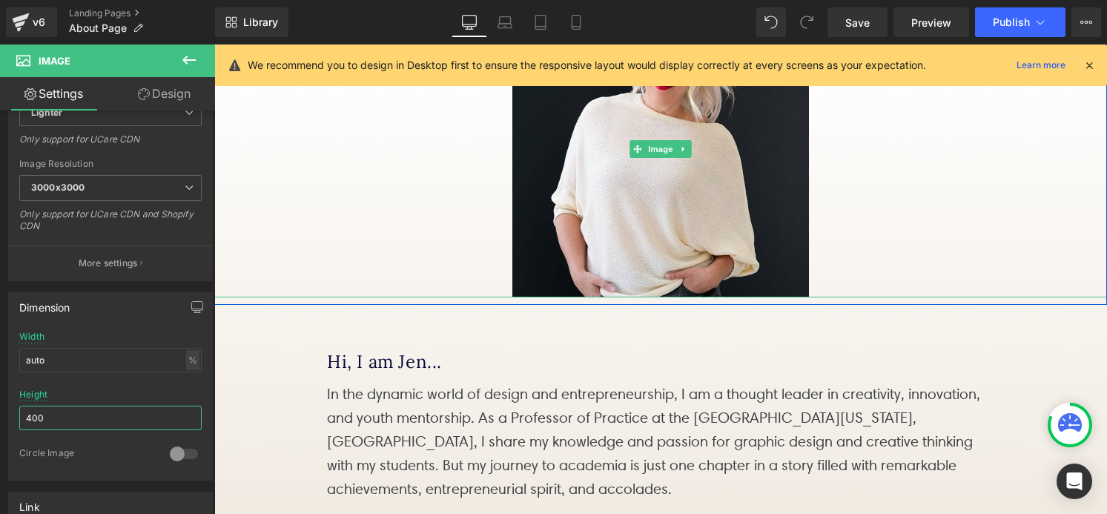
scroll to position [169, 0]
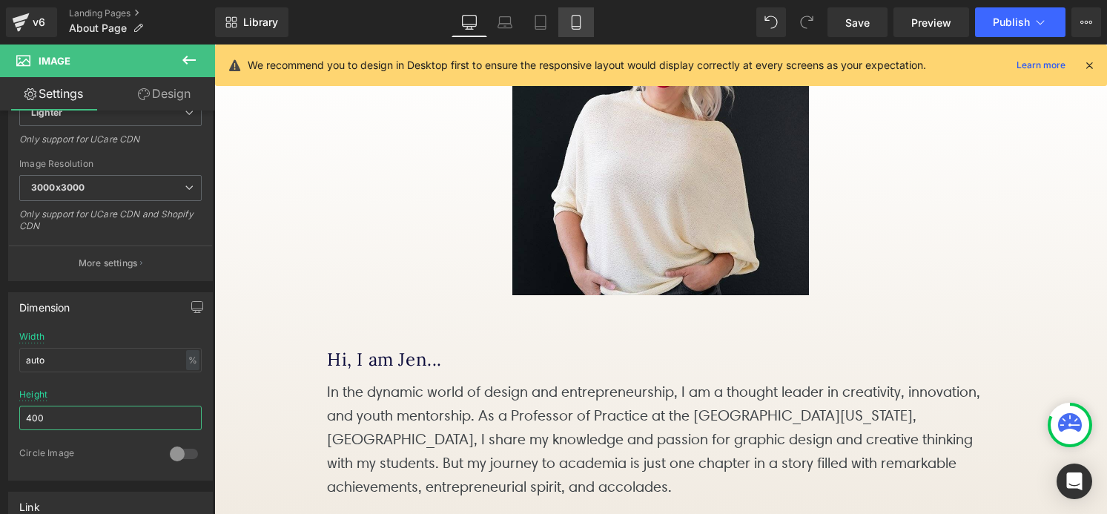
type input "400"
click at [582, 21] on icon at bounding box center [576, 22] width 15 height 15
type input "100"
type input "auto"
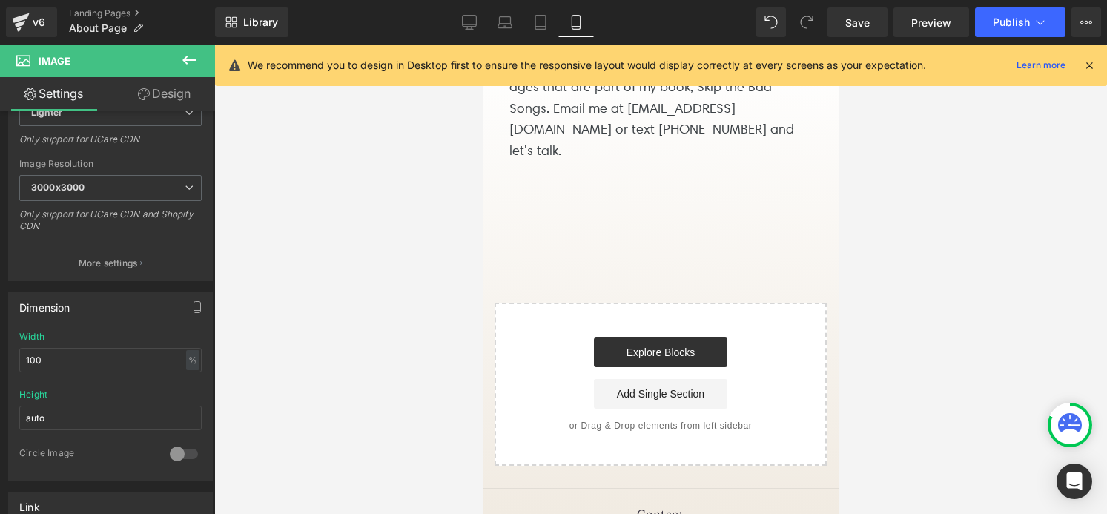
scroll to position [2963, 0]
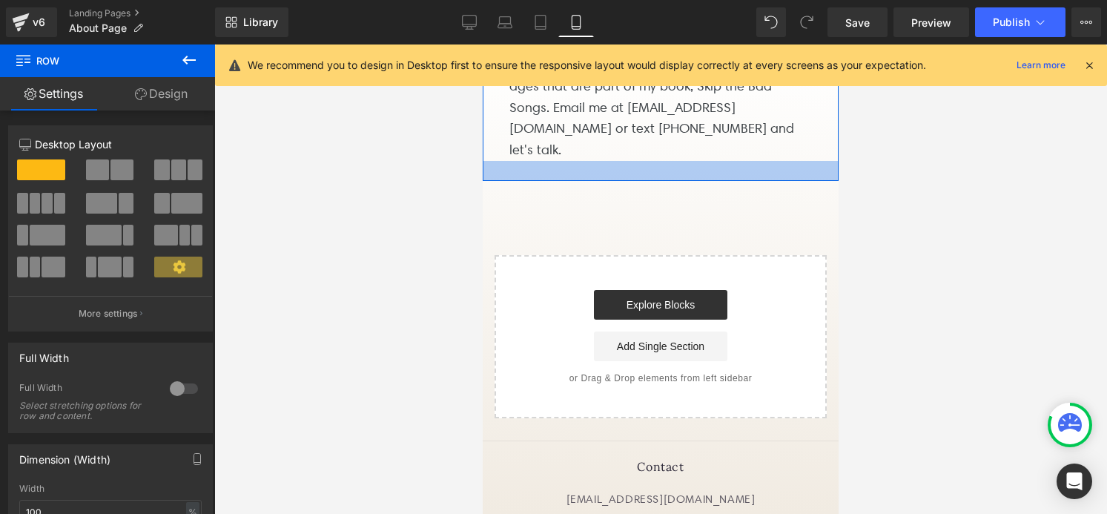
drag, startPoint x: 596, startPoint y: 228, endPoint x: 589, endPoint y: 178, distance: 50.9
click at [590, 178] on div at bounding box center [661, 171] width 356 height 20
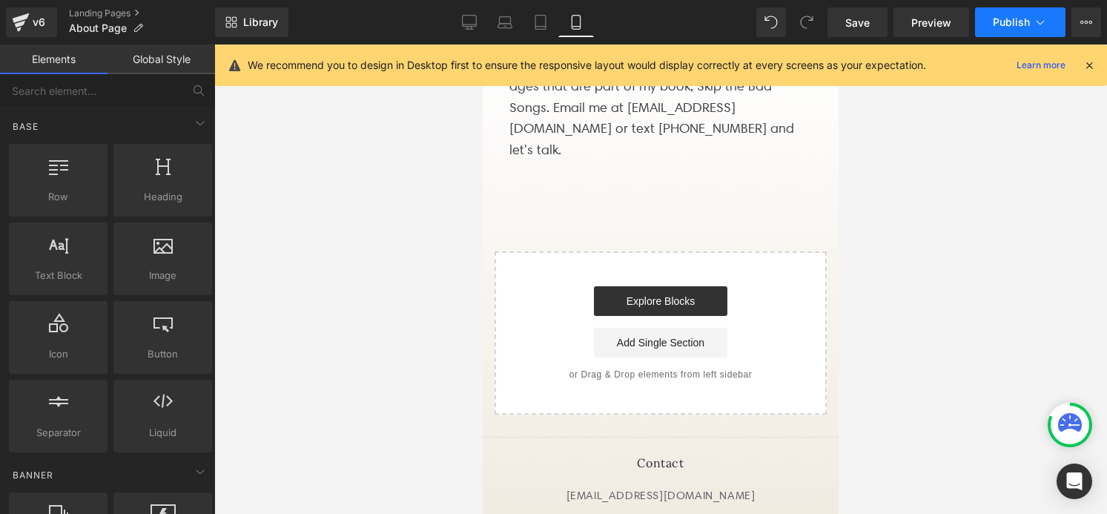
click at [990, 22] on button "Publish" at bounding box center [1020, 22] width 90 height 30
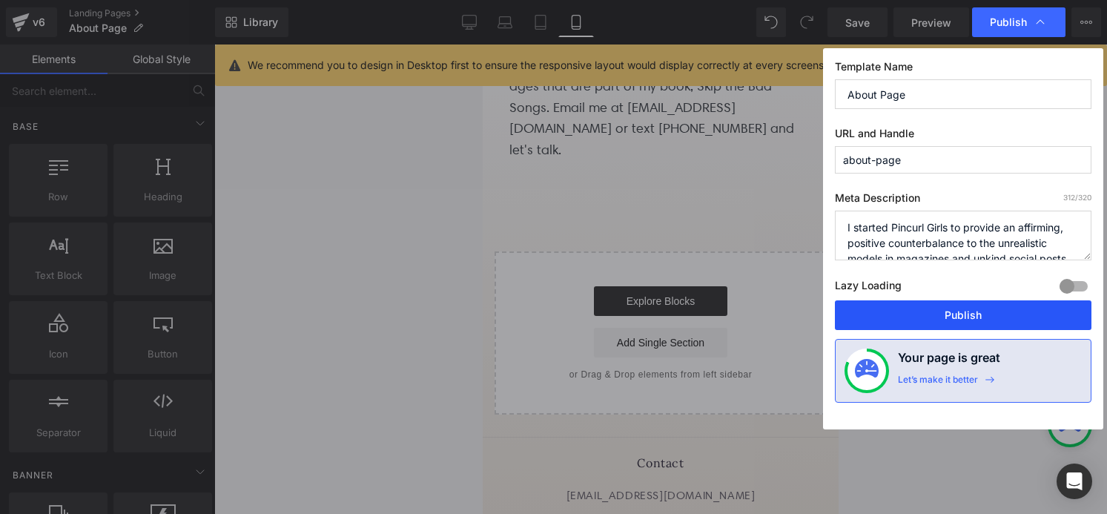
click at [959, 314] on button "Publish" at bounding box center [963, 315] width 257 height 30
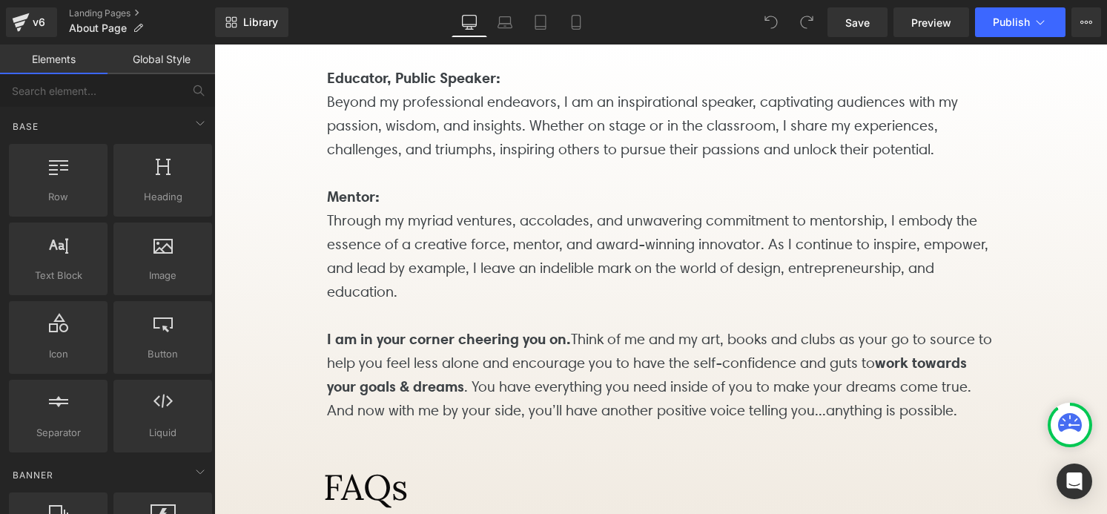
scroll to position [813, 0]
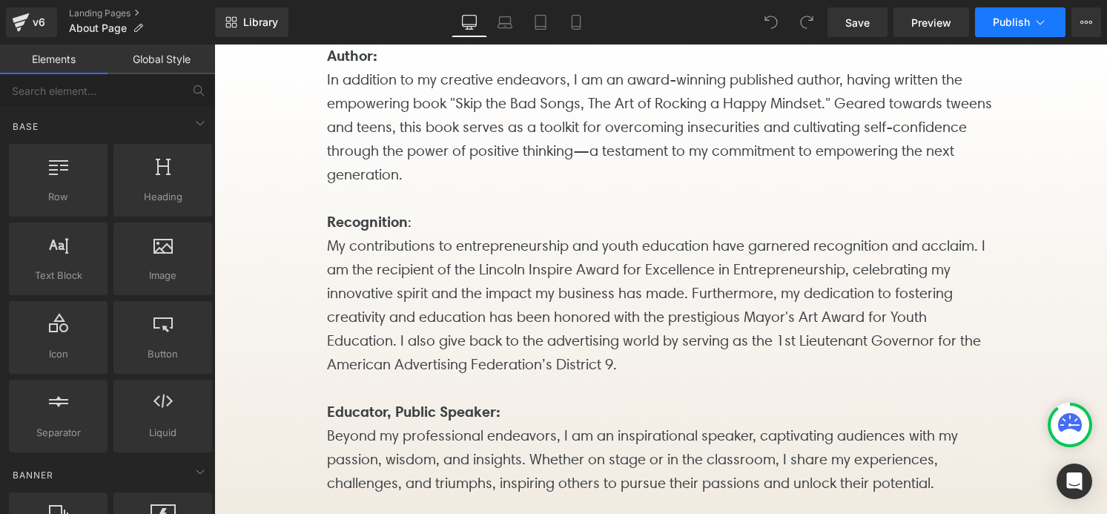
click at [1025, 34] on button "Publish" at bounding box center [1020, 22] width 90 height 30
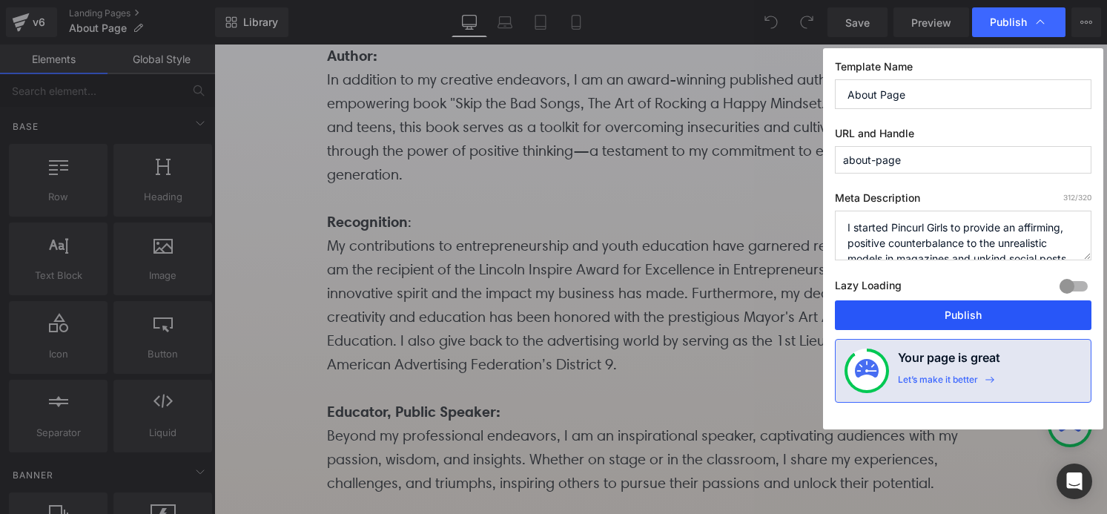
click at [968, 314] on button "Publish" at bounding box center [963, 315] width 257 height 30
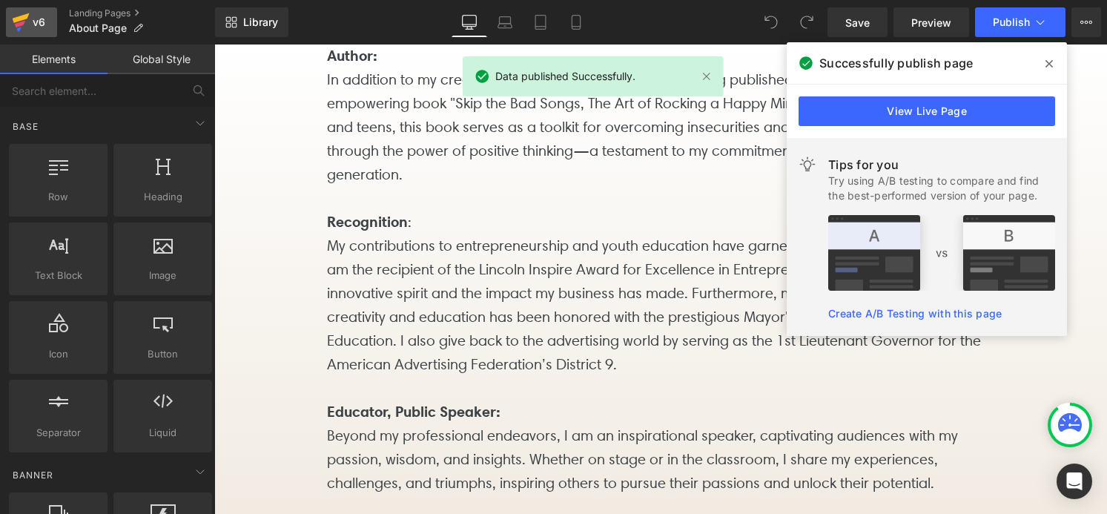
click at [27, 25] on icon at bounding box center [21, 22] width 18 height 37
